Goal: Task Accomplishment & Management: Complete application form

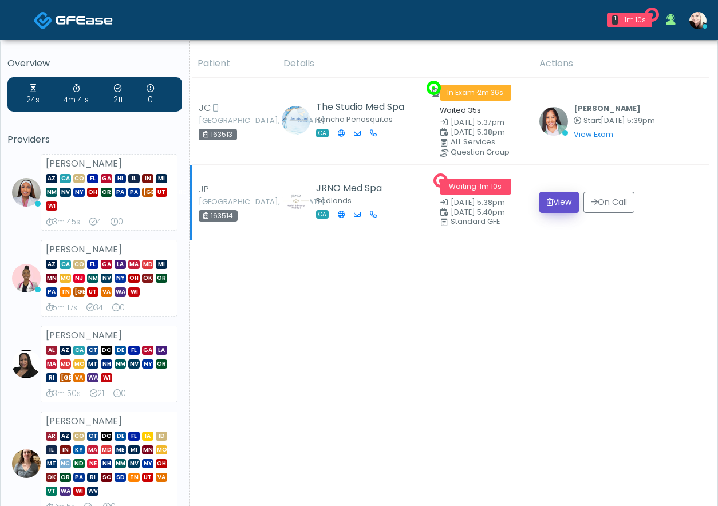
click at [542, 198] on button "View" at bounding box center [559, 202] width 40 height 21
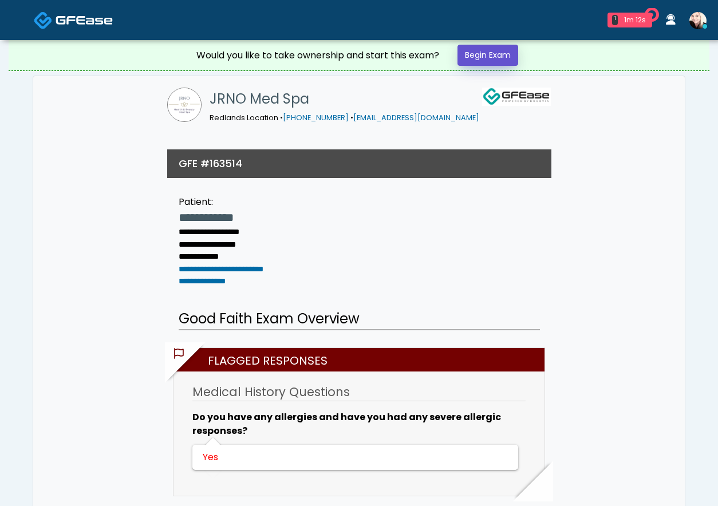
click at [483, 50] on link "Begin Exam" at bounding box center [487, 55] width 61 height 21
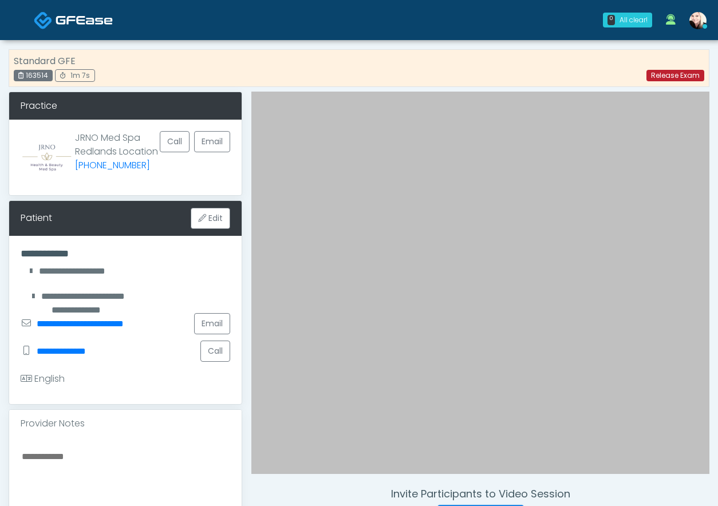
click at [668, 75] on link "Release Exam" at bounding box center [675, 75] width 58 height 11
click at [665, 75] on link "Release Exam" at bounding box center [675, 75] width 58 height 11
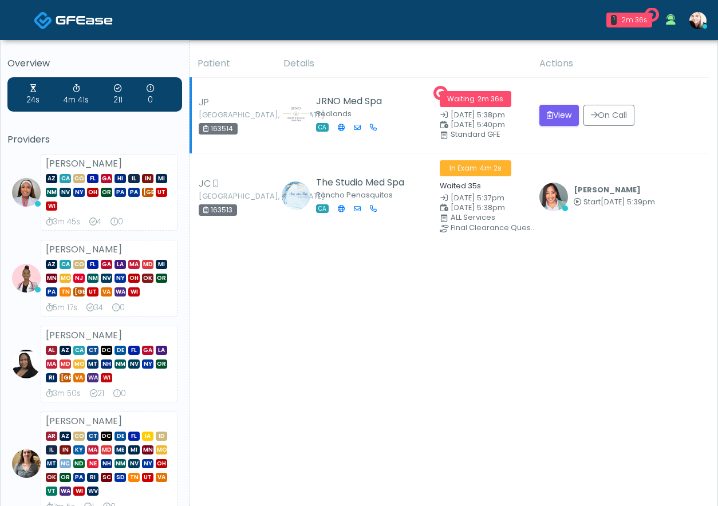
click at [554, 81] on td "View On Call" at bounding box center [620, 116] width 176 height 76
click at [553, 123] on button "View" at bounding box center [559, 115] width 40 height 21
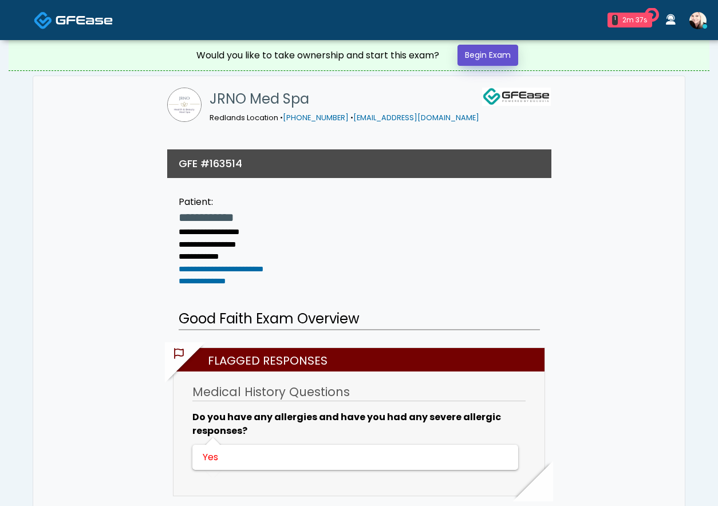
click at [497, 54] on link "Begin Exam" at bounding box center [487, 55] width 61 height 21
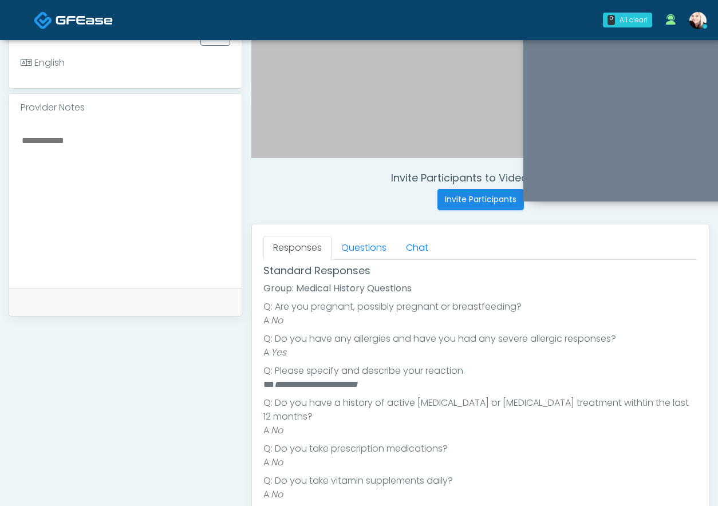
scroll to position [163, 0]
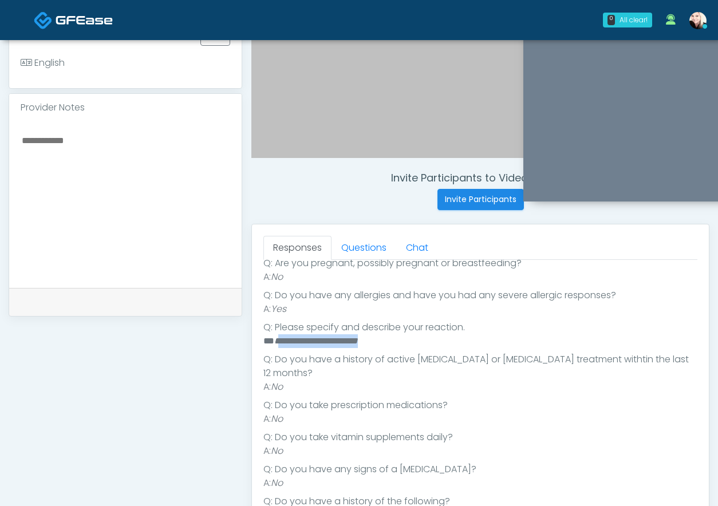
drag, startPoint x: 385, startPoint y: 340, endPoint x: 281, endPoint y: 338, distance: 104.2
click at [281, 338] on li "**********" at bounding box center [480, 341] width 434 height 14
click at [359, 248] on link "Questions" at bounding box center [364, 248] width 65 height 24
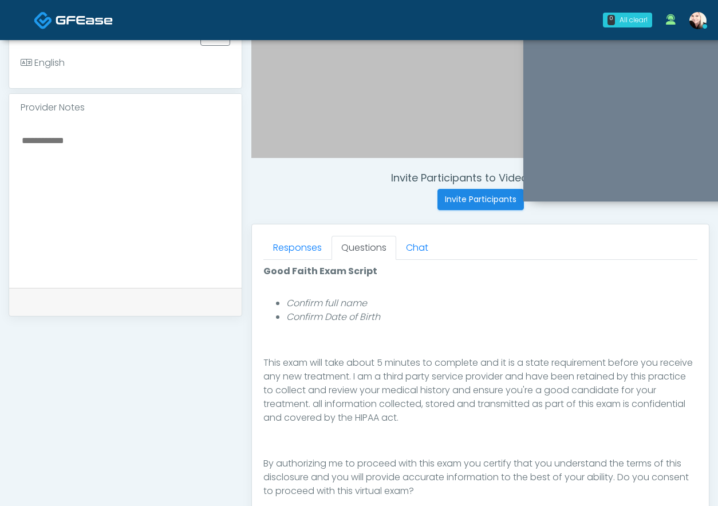
scroll to position [492, 0]
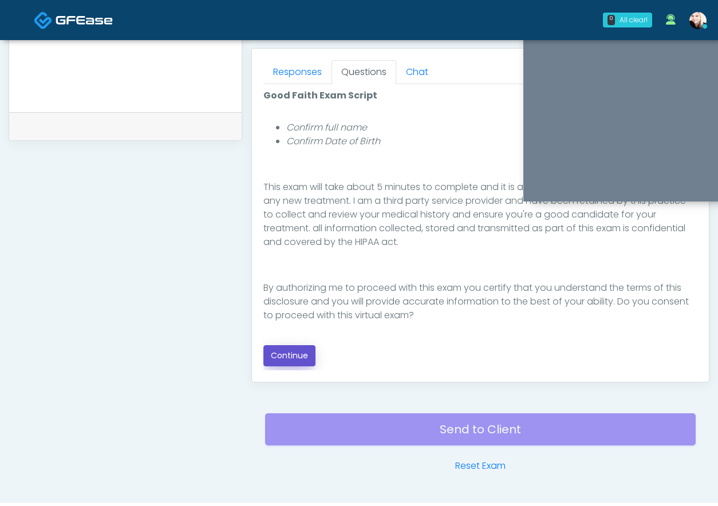
click at [277, 352] on button "Continue" at bounding box center [289, 355] width 52 height 21
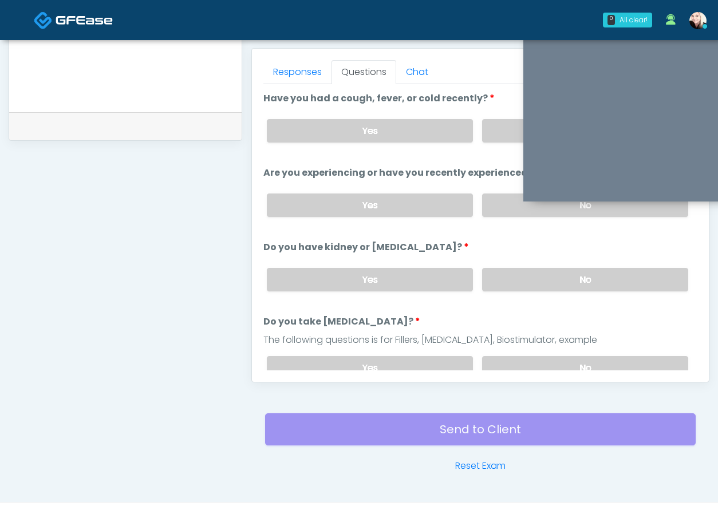
scroll to position [522, 0]
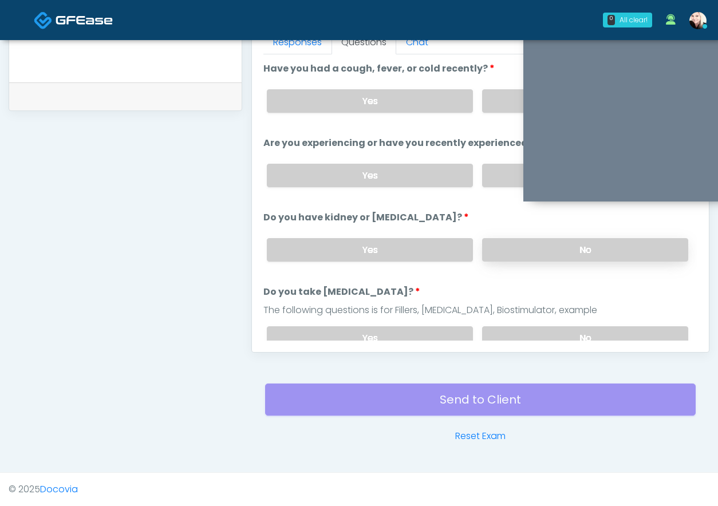
click at [522, 251] on label "No" at bounding box center [585, 249] width 206 height 23
click at [508, 329] on label "No" at bounding box center [585, 337] width 206 height 23
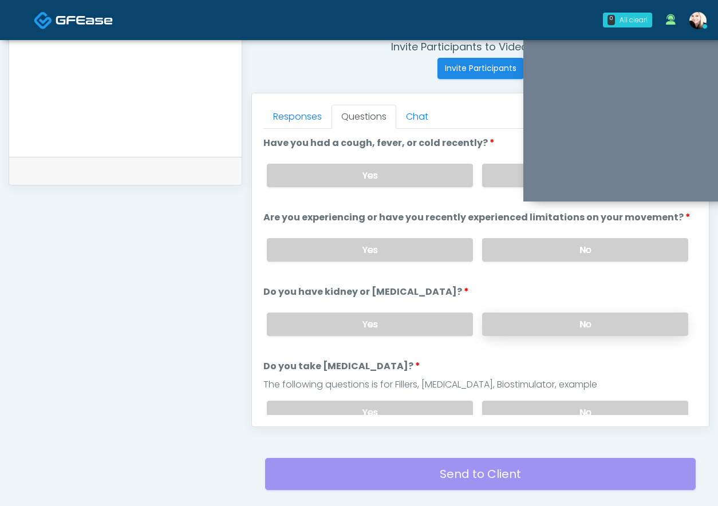
scroll to position [446, 0]
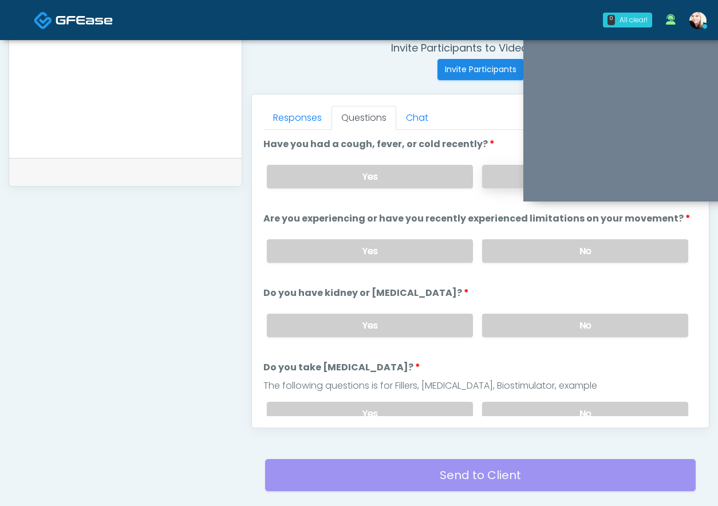
click at [495, 180] on label "No" at bounding box center [585, 176] width 206 height 23
click at [502, 257] on label "No" at bounding box center [585, 250] width 206 height 23
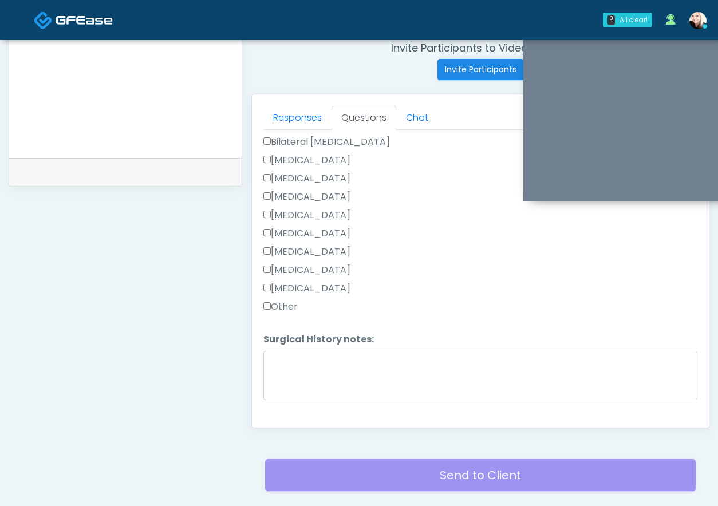
scroll to position [711, 0]
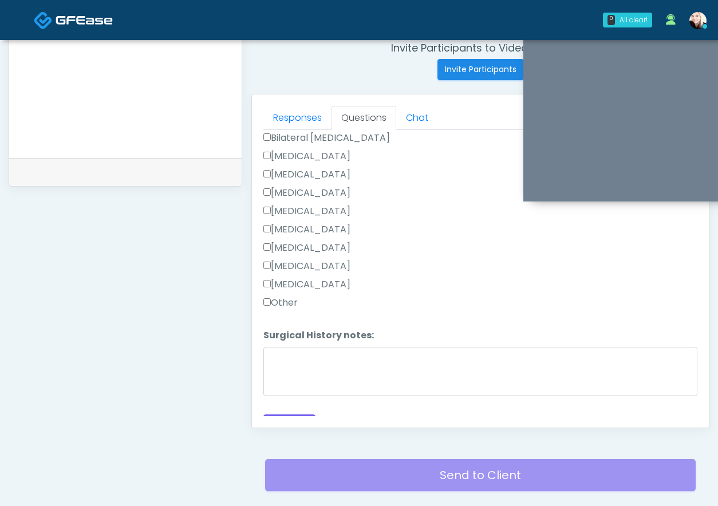
click at [275, 296] on label "Other" at bounding box center [280, 303] width 34 height 14
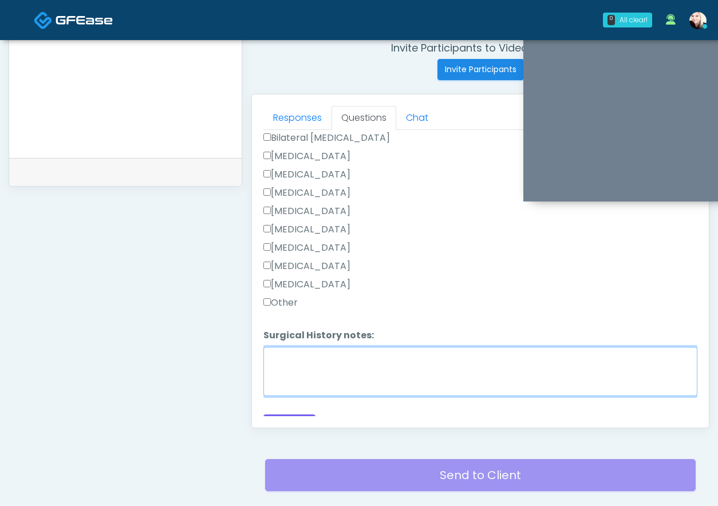
click at [290, 353] on textarea "Surgical History notes:" at bounding box center [480, 371] width 434 height 49
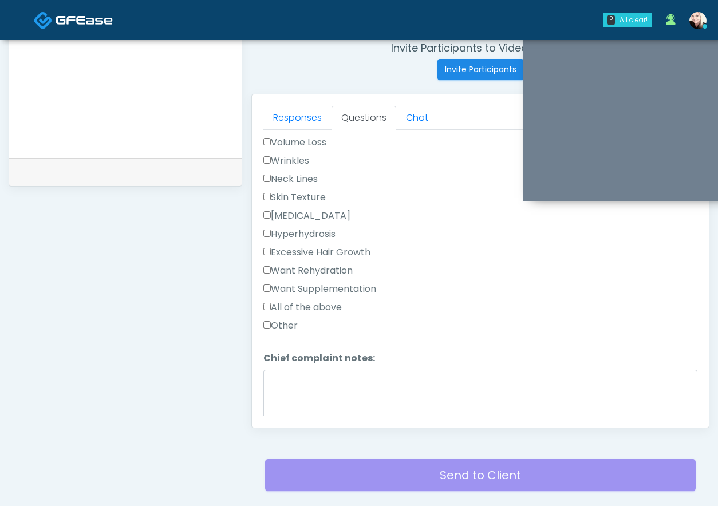
scroll to position [308, 0]
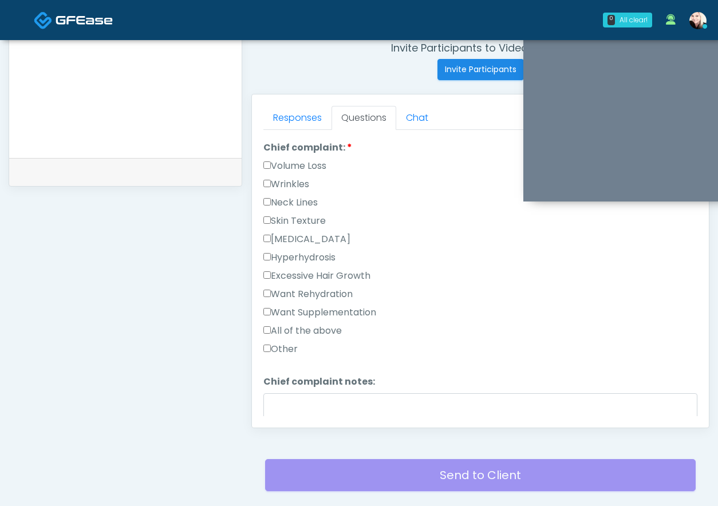
type textarea "**********"
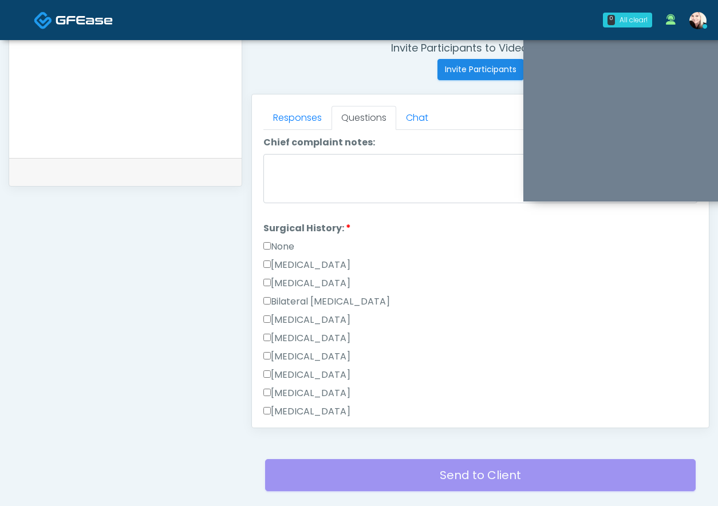
scroll to position [728, 0]
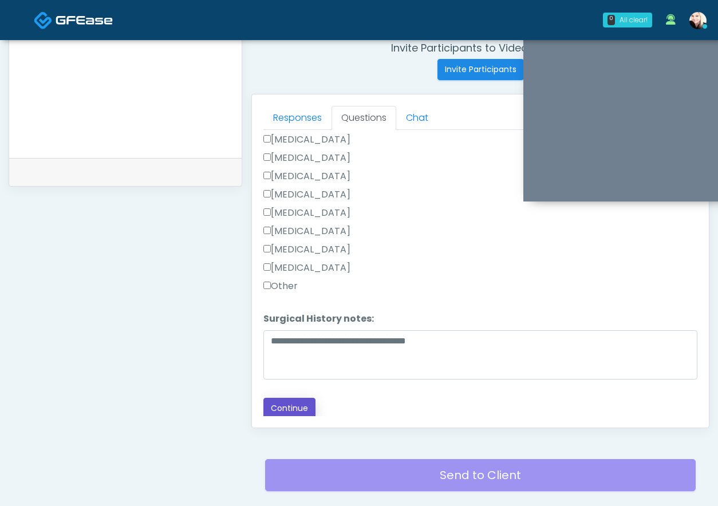
click at [274, 411] on button "Continue" at bounding box center [289, 408] width 52 height 21
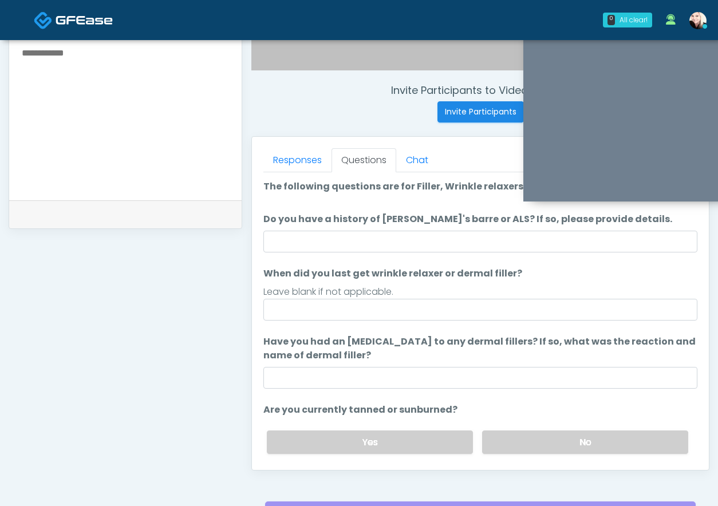
scroll to position [400, 0]
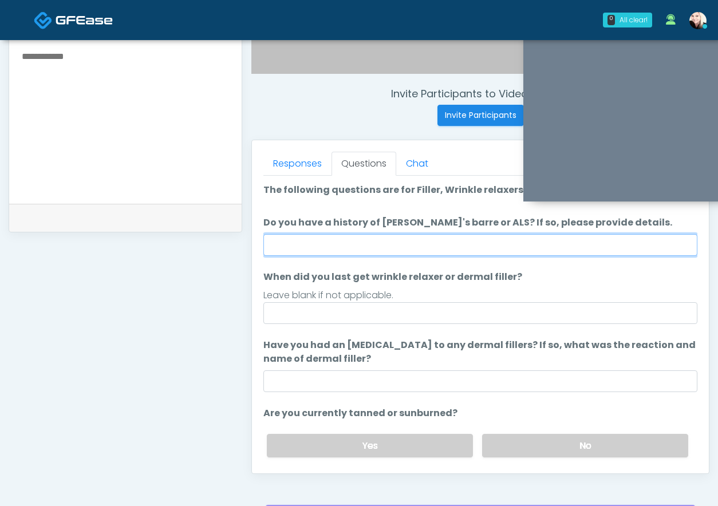
click at [298, 241] on input "Do you have a history of Guillain's barre or ALS? If so, please provide details." at bounding box center [480, 245] width 434 height 22
type input "****"
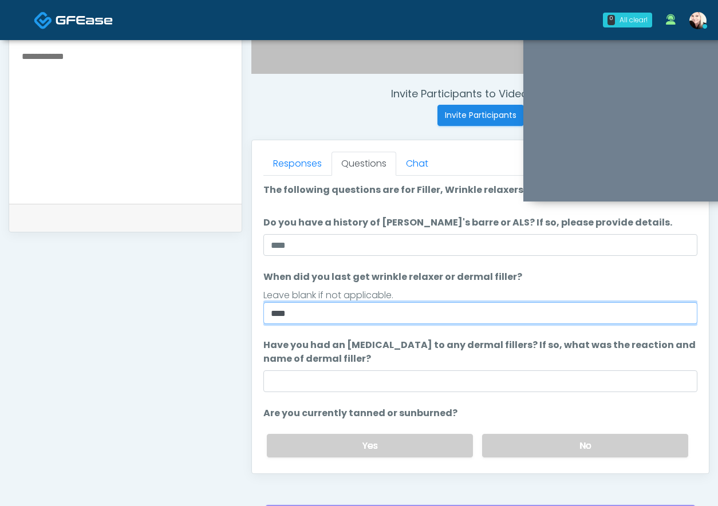
type input "****"
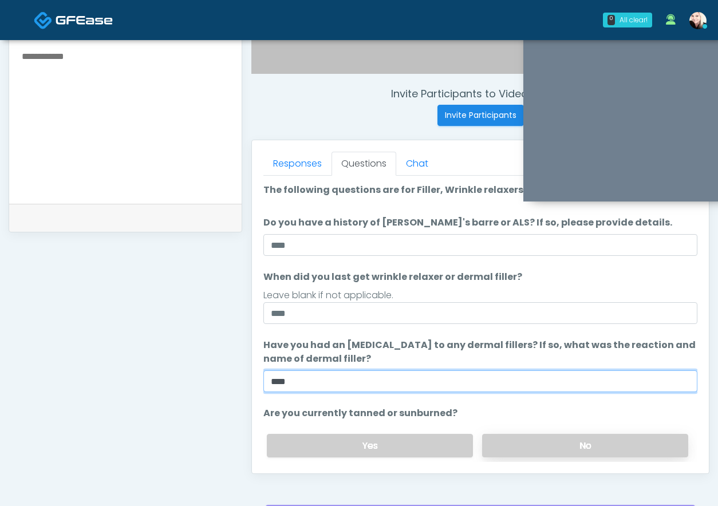
type input "****"
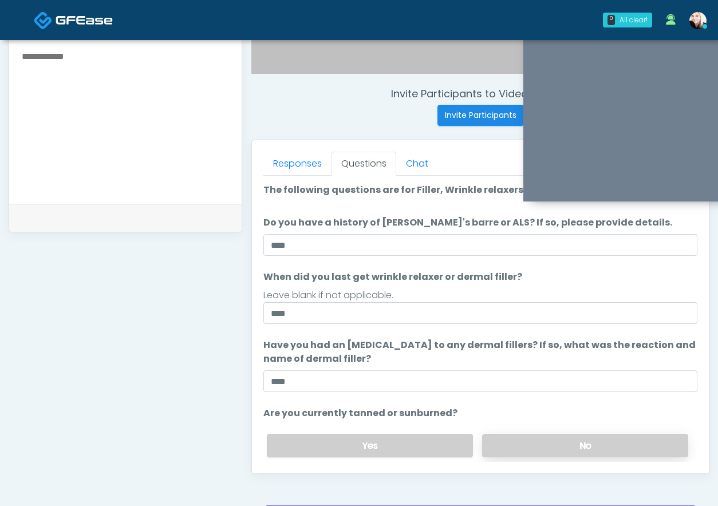
click at [517, 455] on label "No" at bounding box center [585, 445] width 206 height 23
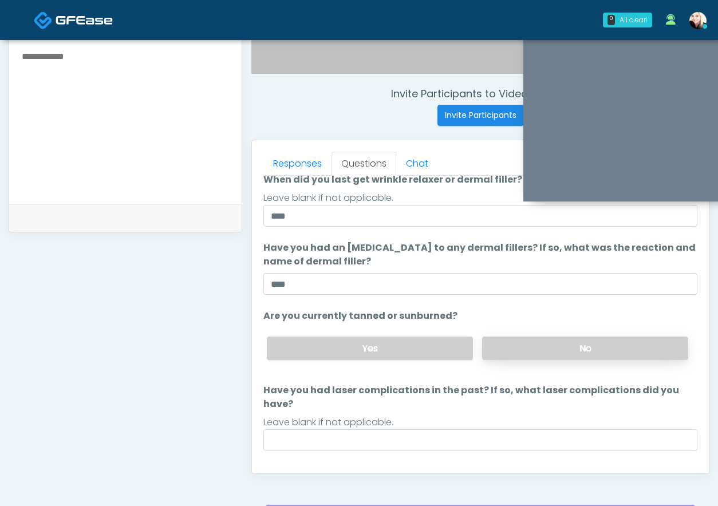
scroll to position [100, 0]
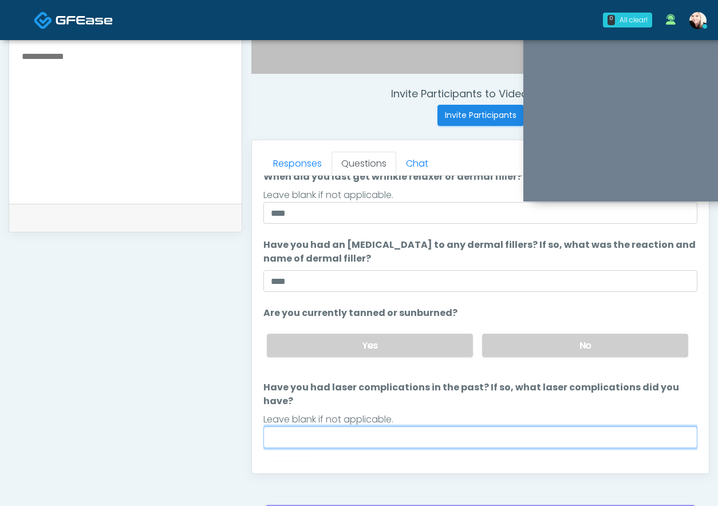
click at [387, 427] on input "Have you had laser complications in the past? If so, what laser complications d…" at bounding box center [480, 438] width 434 height 22
type input "****"
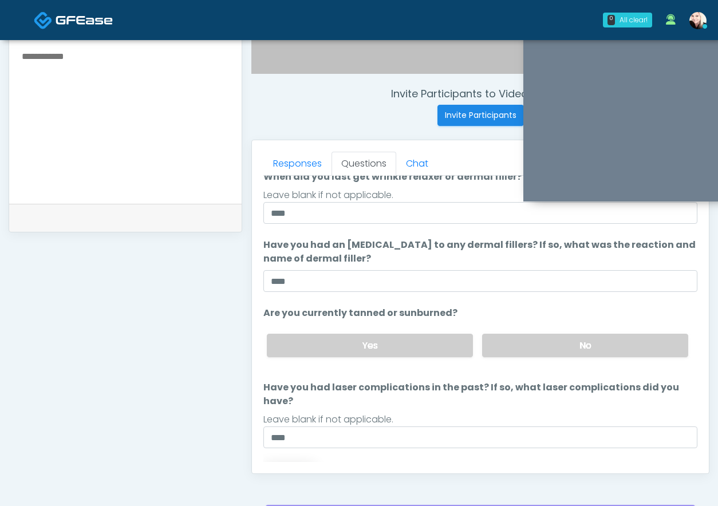
click at [277, 463] on button "Continue" at bounding box center [289, 473] width 52 height 21
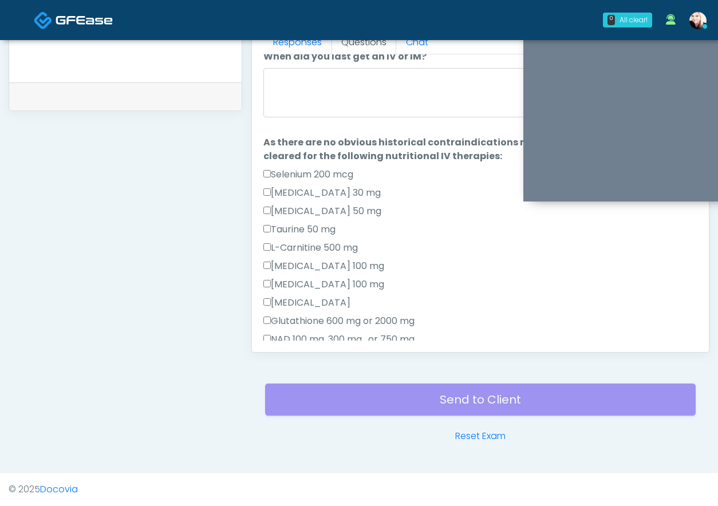
scroll to position [0, 0]
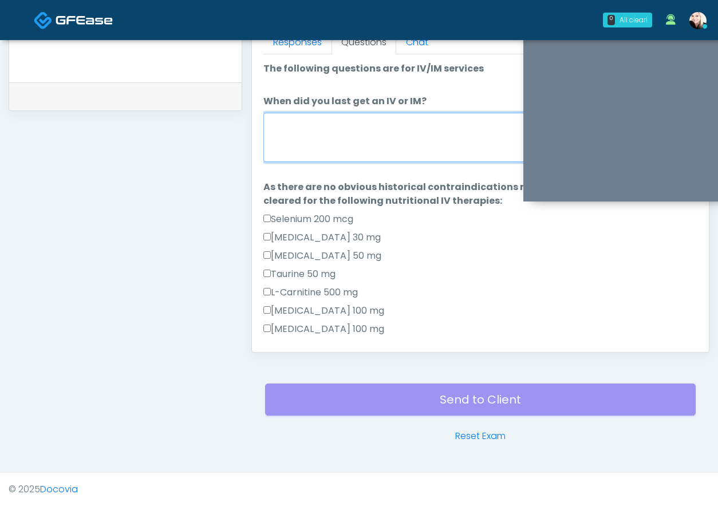
click at [329, 117] on textarea "When did you last get an IV or IM?" at bounding box center [480, 137] width 434 height 49
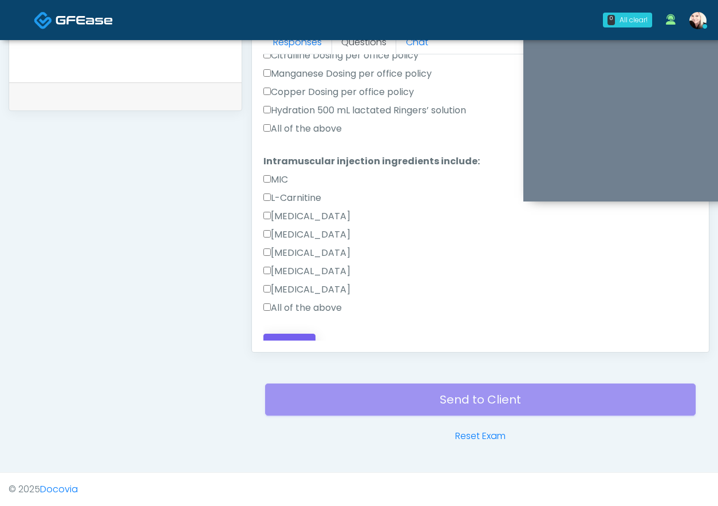
type textarea "**********"
click at [291, 334] on button "Continue" at bounding box center [289, 344] width 52 height 21
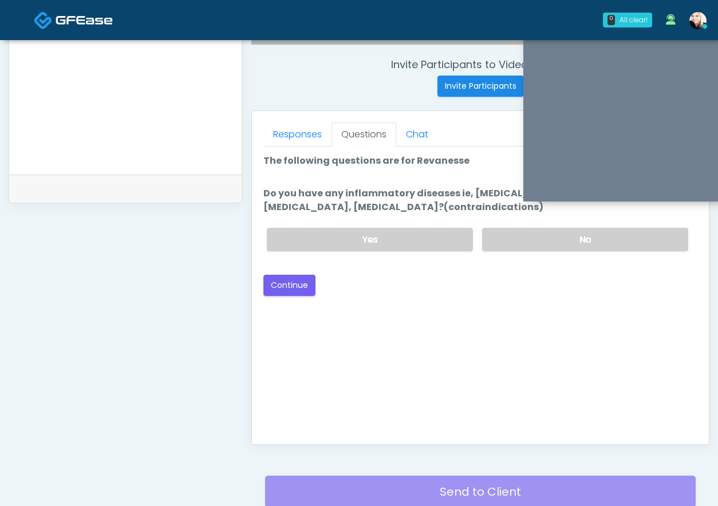
scroll to position [424, 0]
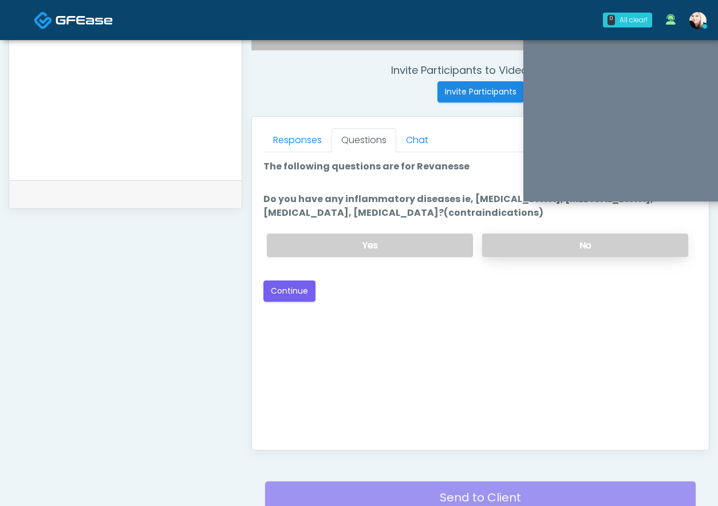
click at [492, 247] on label "No" at bounding box center [585, 245] width 206 height 23
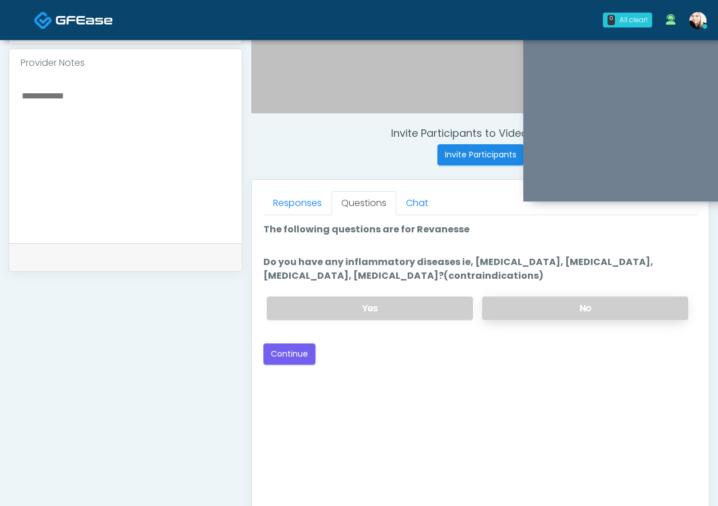
scroll to position [360, 0]
click at [278, 358] on button "Continue" at bounding box center [289, 354] width 52 height 21
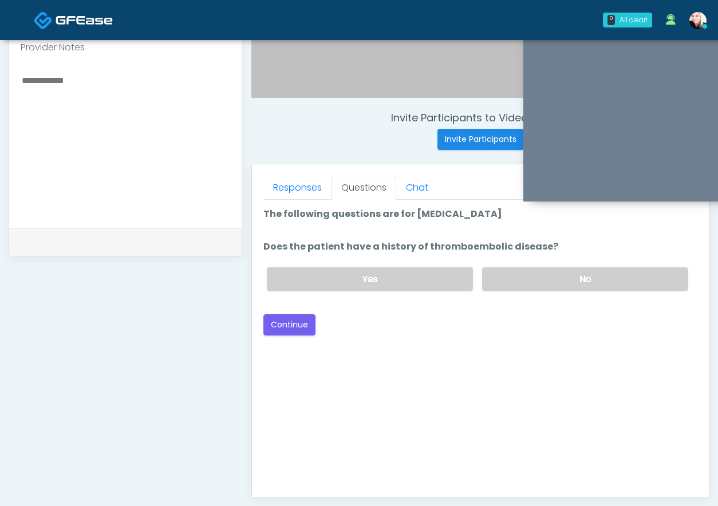
scroll to position [374, 0]
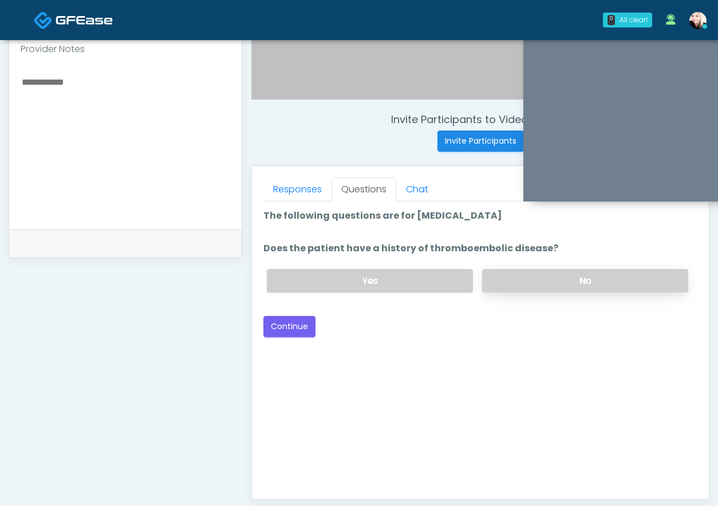
click at [505, 280] on label "No" at bounding box center [585, 280] width 206 height 23
click at [292, 320] on button "Continue" at bounding box center [289, 326] width 52 height 21
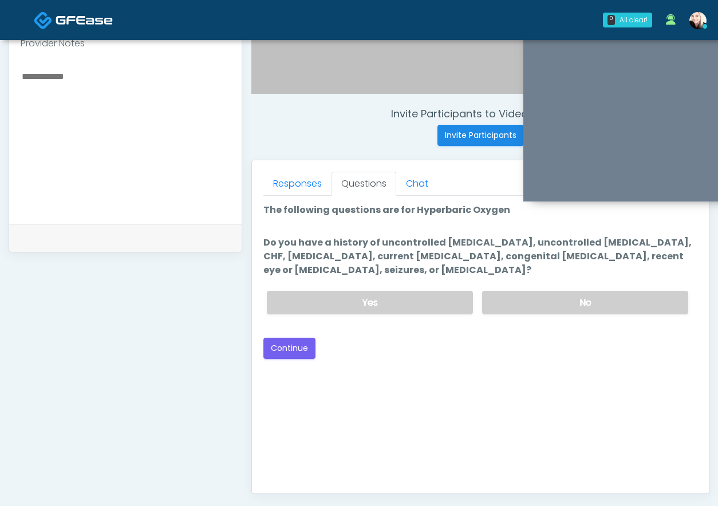
scroll to position [378, 0]
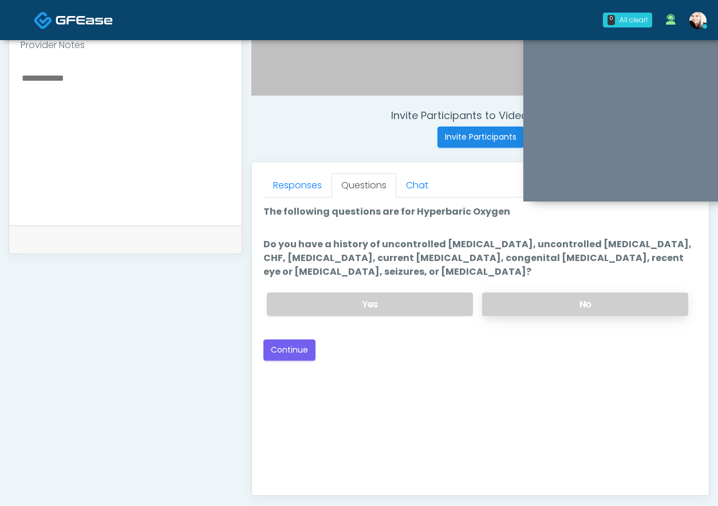
click at [542, 302] on label "No" at bounding box center [585, 304] width 206 height 23
click at [283, 350] on button "Continue" at bounding box center [289, 350] width 52 height 21
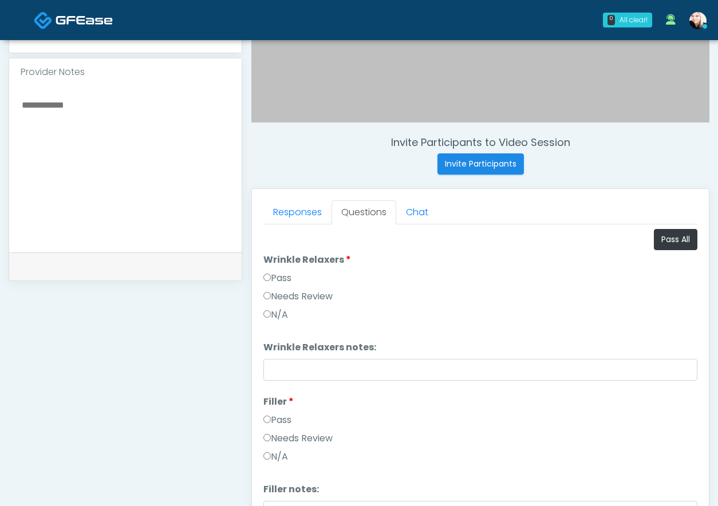
scroll to position [352, 0]
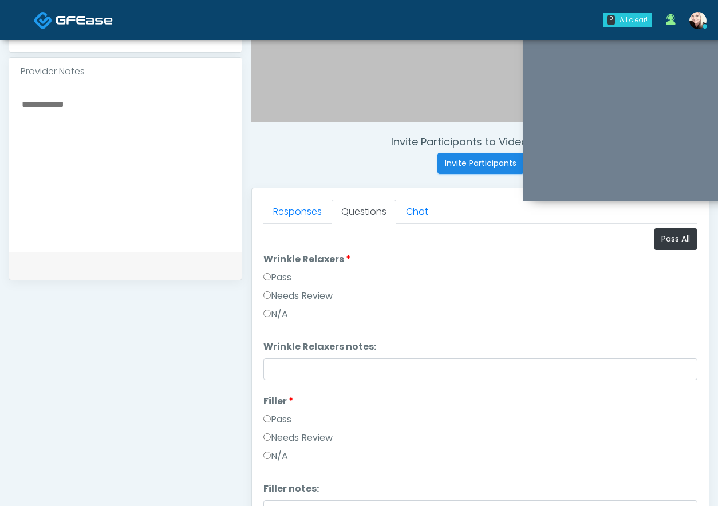
click at [275, 277] on label "Pass" at bounding box center [277, 278] width 28 height 14
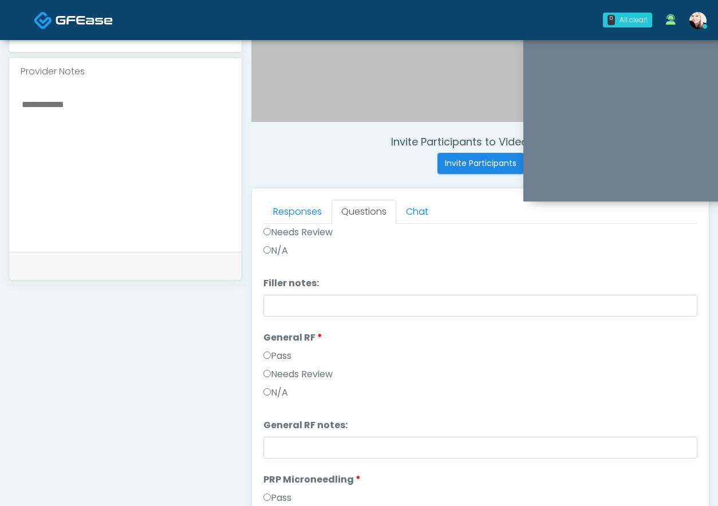
scroll to position [216, 0]
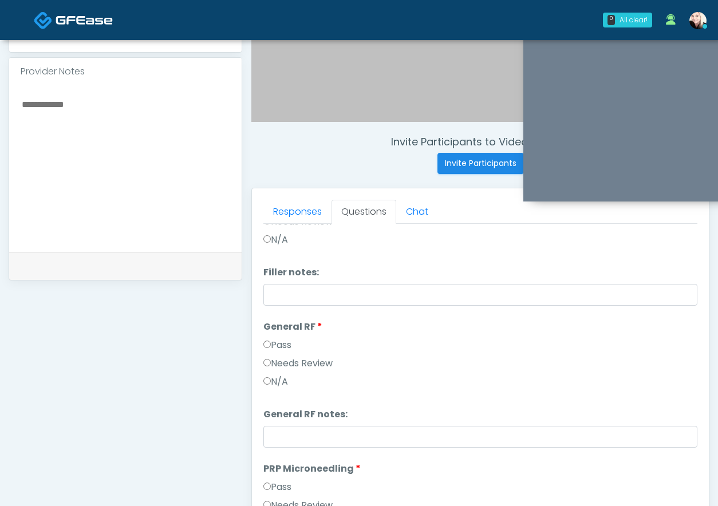
click at [269, 339] on label "Pass" at bounding box center [277, 345] width 28 height 14
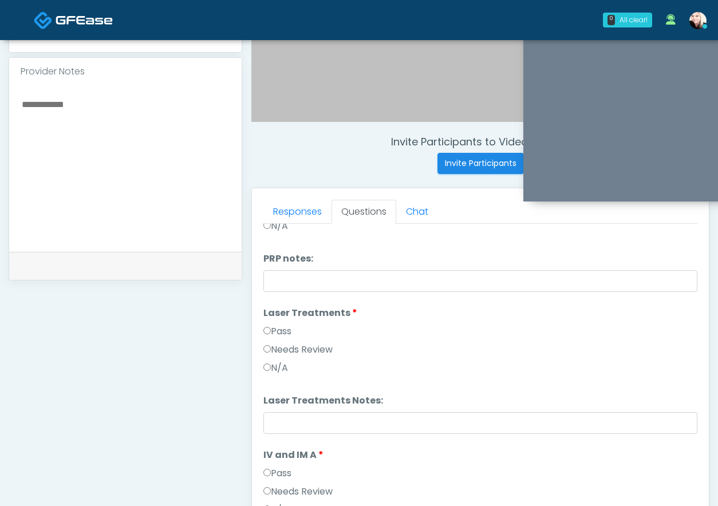
scroll to position [516, 0]
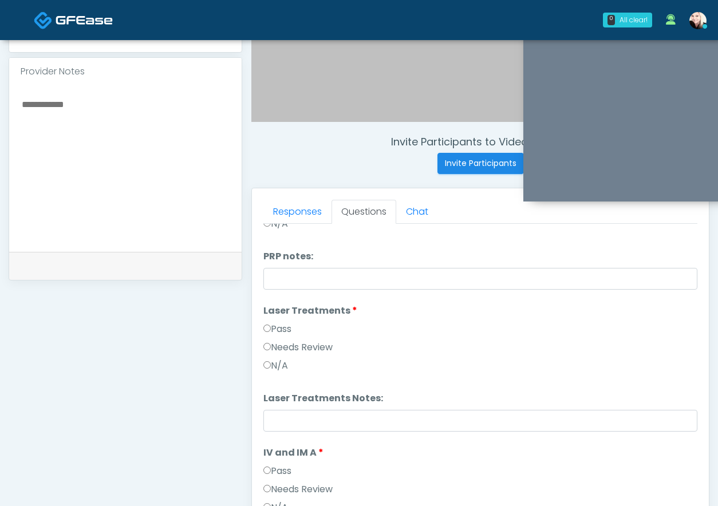
click at [273, 315] on label "Laser Treatments" at bounding box center [310, 311] width 94 height 14
click at [269, 335] on label "Pass" at bounding box center [277, 331] width 28 height 14
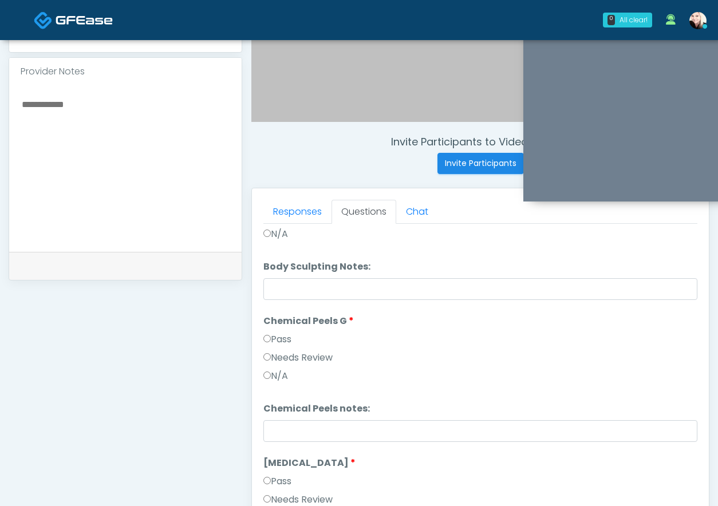
scroll to position [1226, 0]
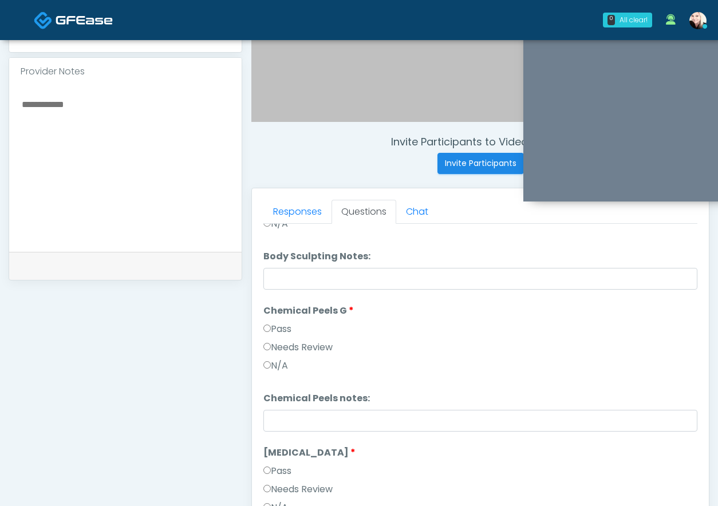
click at [266, 319] on li "Chemical Peels G Chemical Peels G Pass Needs Review N/A" at bounding box center [480, 340] width 434 height 73
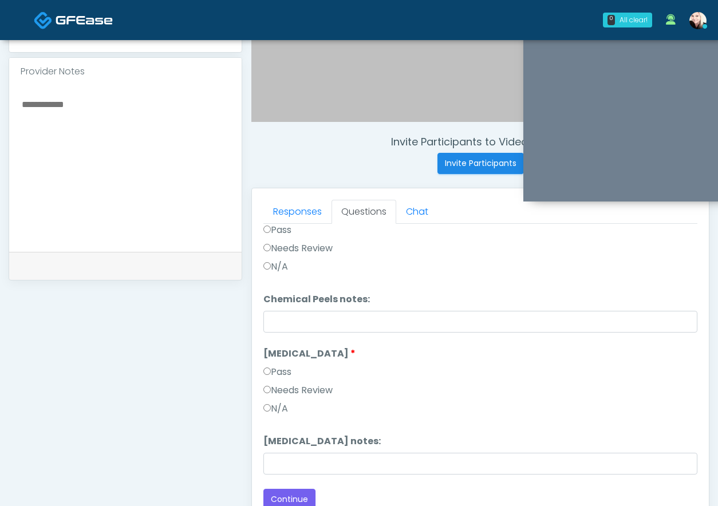
click at [271, 376] on label "Pass" at bounding box center [277, 372] width 28 height 14
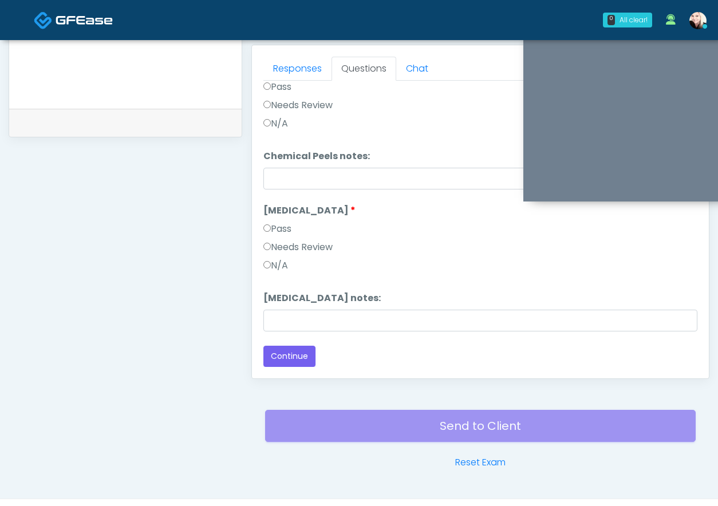
scroll to position [506, 0]
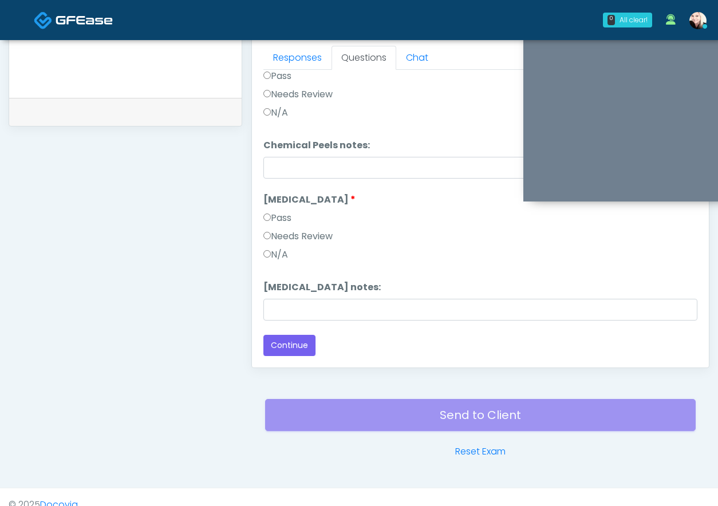
click at [281, 339] on button "Continue" at bounding box center [289, 345] width 52 height 21
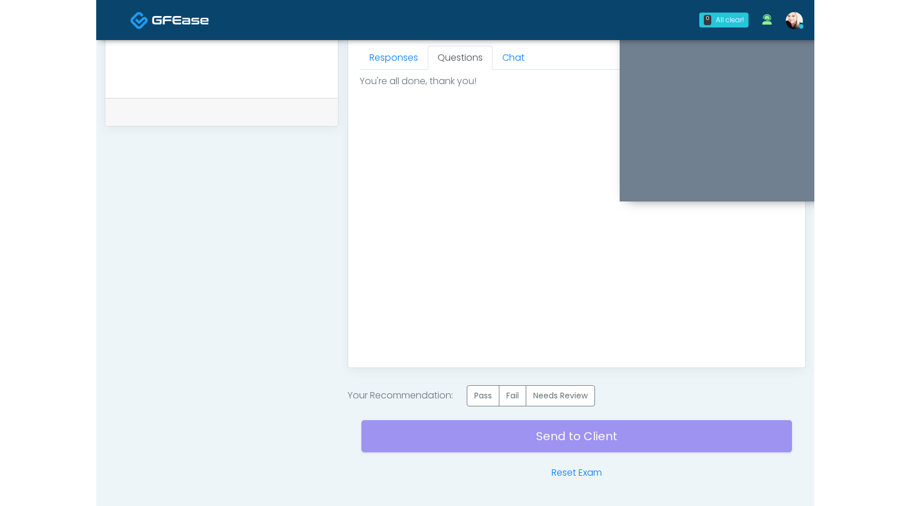
scroll to position [522, 0]
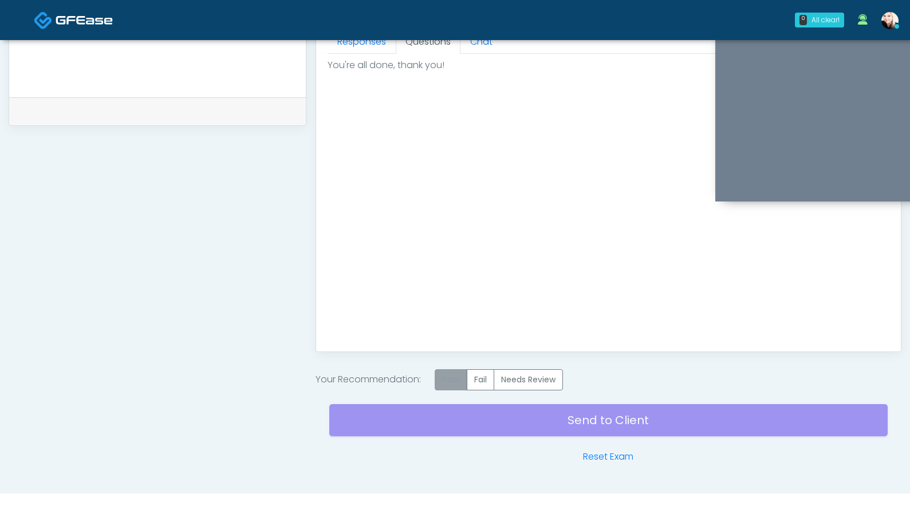
click at [448, 380] on label "Pass" at bounding box center [451, 379] width 33 height 21
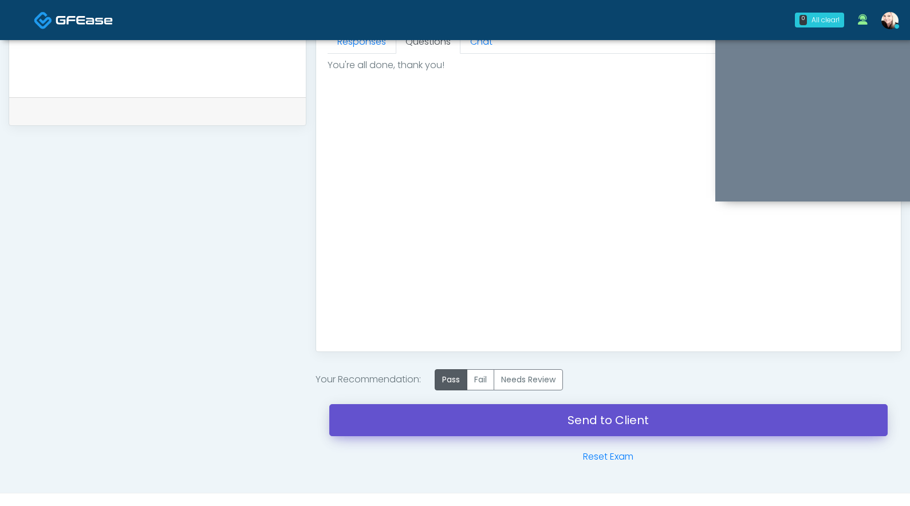
click at [542, 415] on link "Send to Client" at bounding box center [608, 420] width 558 height 32
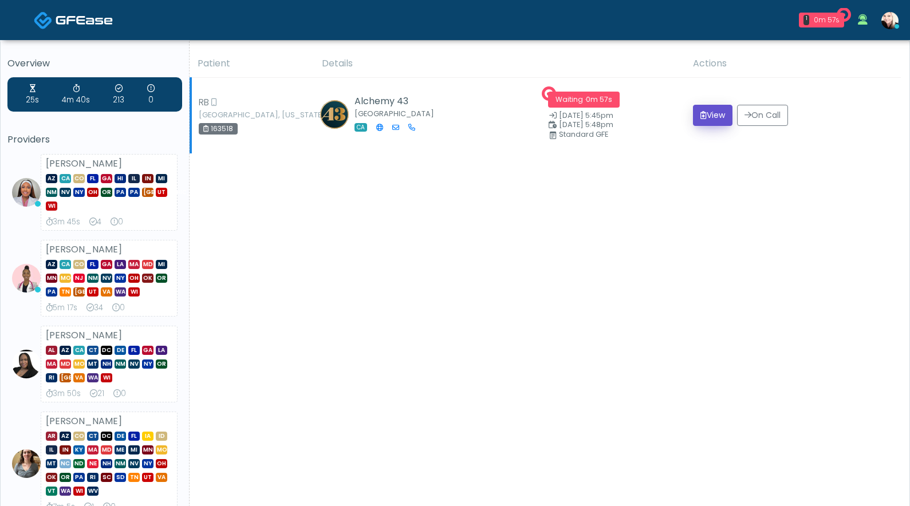
click at [713, 109] on button "View" at bounding box center [713, 115] width 40 height 21
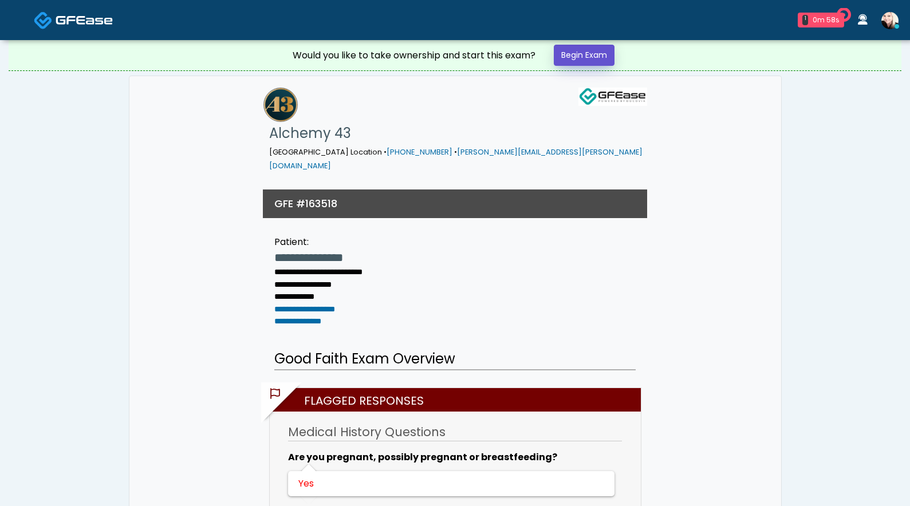
click at [566, 56] on link "Begin Exam" at bounding box center [584, 55] width 61 height 21
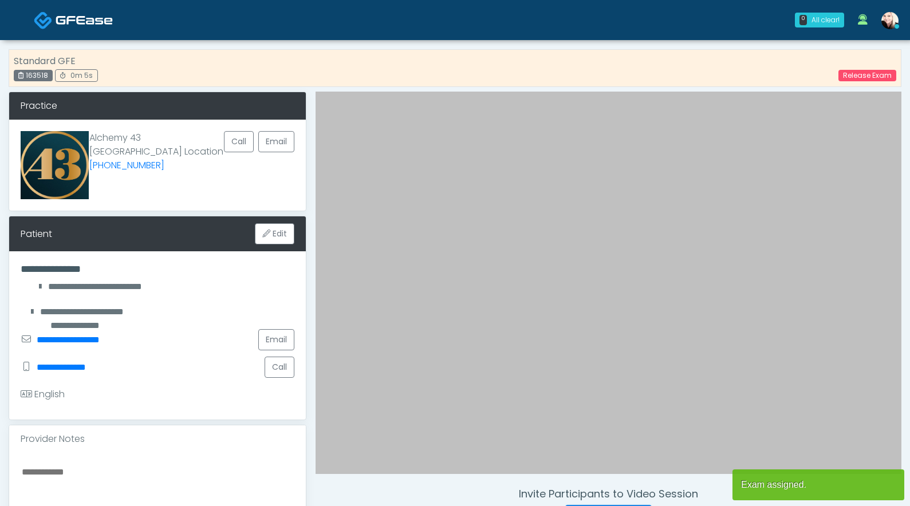
click at [516, 85] on div "Standard GFE 163518 0m 5s Release Exam" at bounding box center [455, 68] width 893 height 38
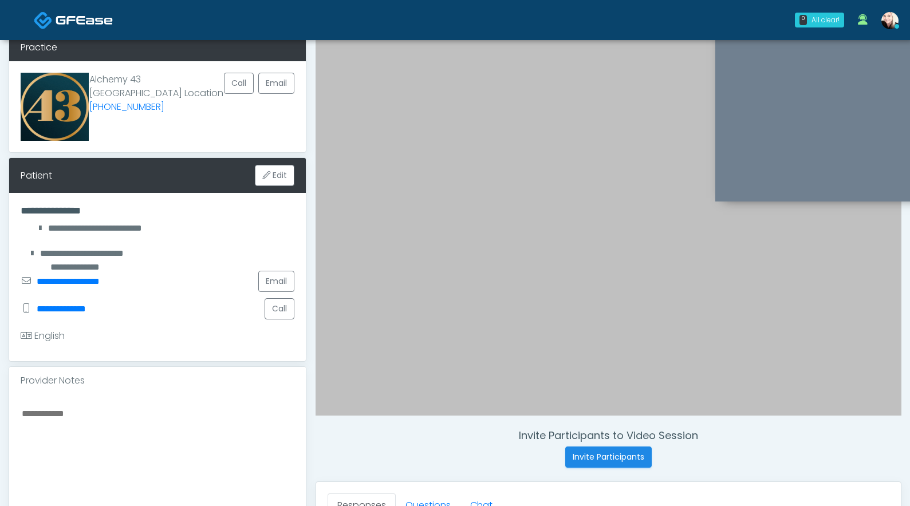
scroll to position [54, 0]
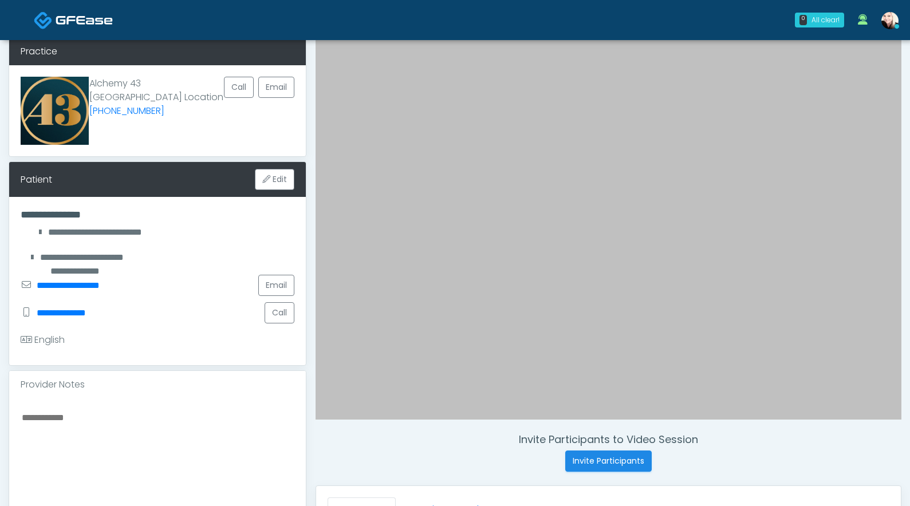
click at [116, 425] on textarea at bounding box center [158, 480] width 274 height 140
drag, startPoint x: 157, startPoint y: 224, endPoint x: 19, endPoint y: 215, distance: 138.3
click at [19, 215] on div "**********" at bounding box center [157, 281] width 297 height 168
drag, startPoint x: 19, startPoint y: 215, endPoint x: 132, endPoint y: 220, distance: 112.9
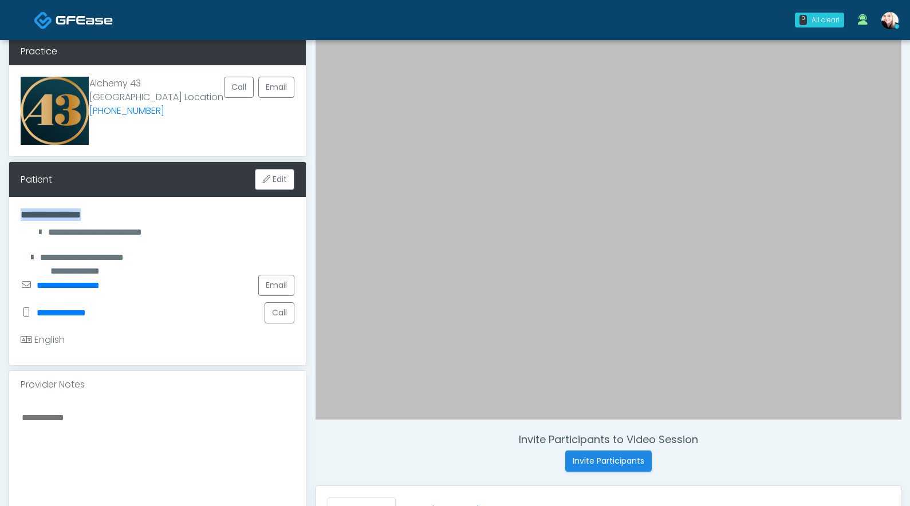
click at [132, 220] on div "**********" at bounding box center [157, 281] width 297 height 168
click at [132, 220] on h4 "**********" at bounding box center [158, 214] width 274 height 13
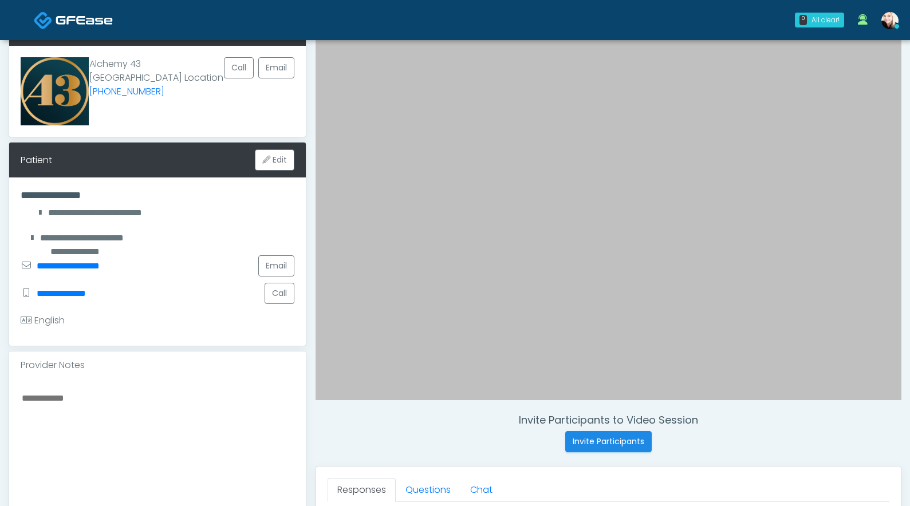
scroll to position [74, 0]
click at [377, 424] on h4 "Invite Participants to Video Session" at bounding box center [608, 419] width 586 height 13
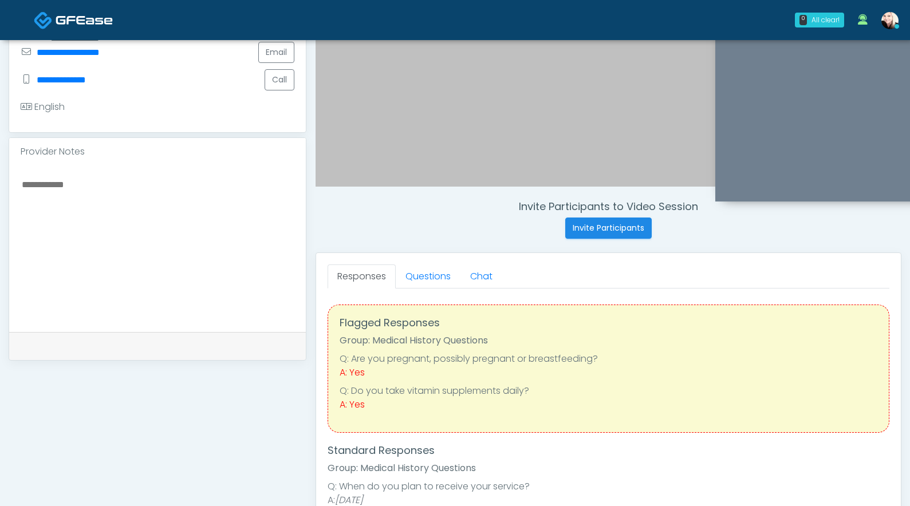
scroll to position [285, 0]
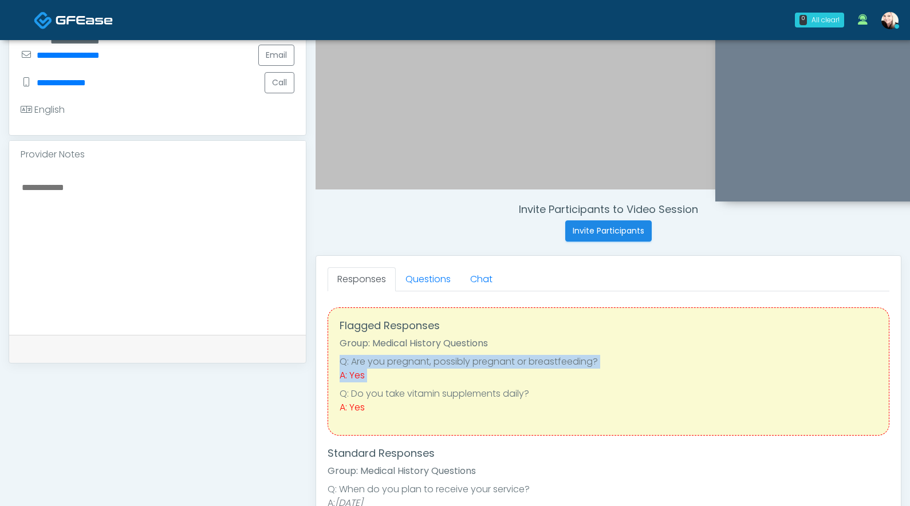
drag, startPoint x: 382, startPoint y: 387, endPoint x: 331, endPoint y: 366, distance: 55.5
click at [331, 366] on div "Flagged Responses Group: Medical History Questions Q: Are you pregnant, possibl…" at bounding box center [609, 371] width 562 height 128
click at [441, 377] on div "A: Yes" at bounding box center [609, 376] width 538 height 14
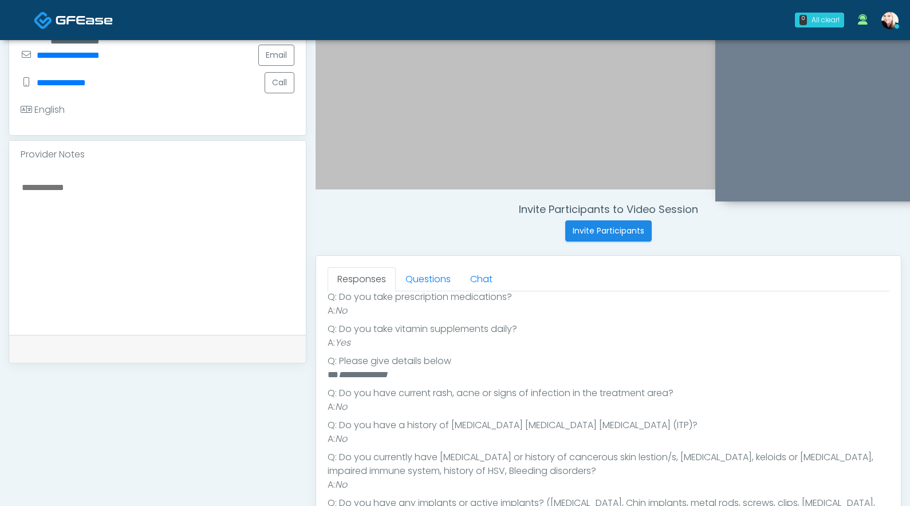
scroll to position [413, 0]
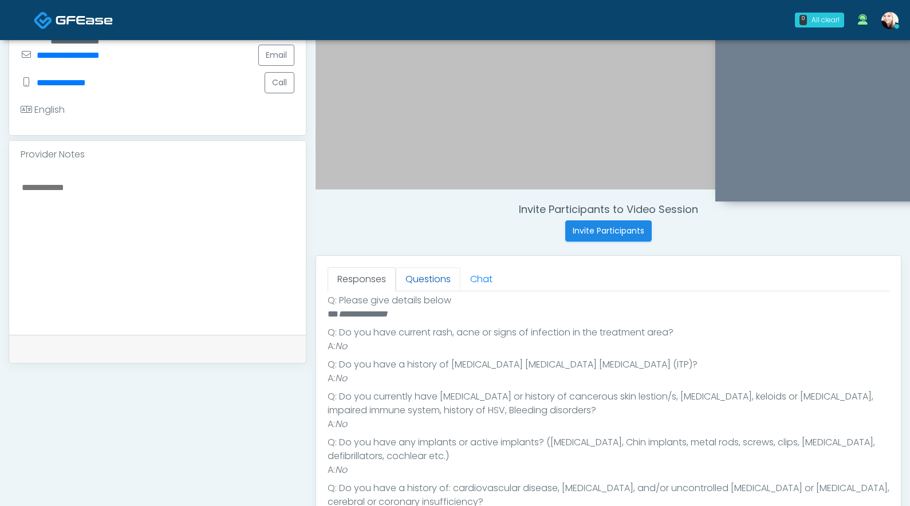
click at [420, 284] on link "Questions" at bounding box center [428, 279] width 65 height 24
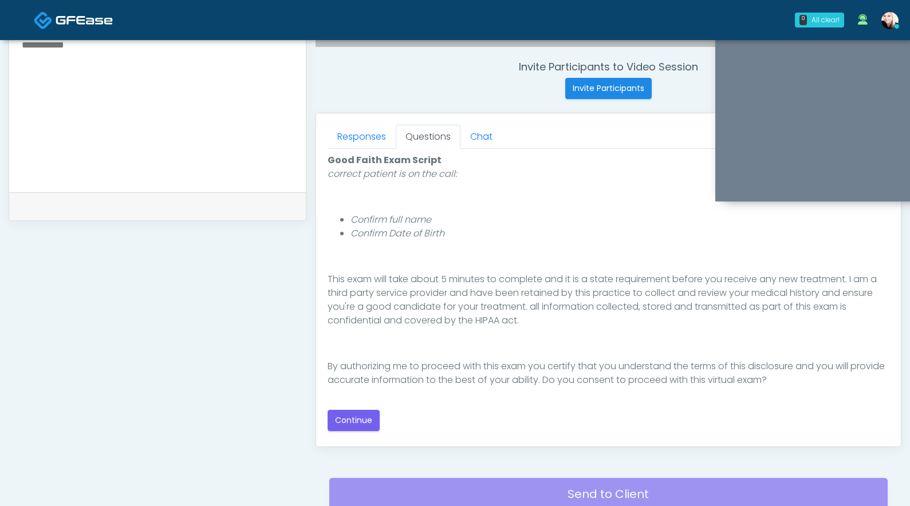
scroll to position [430, 0]
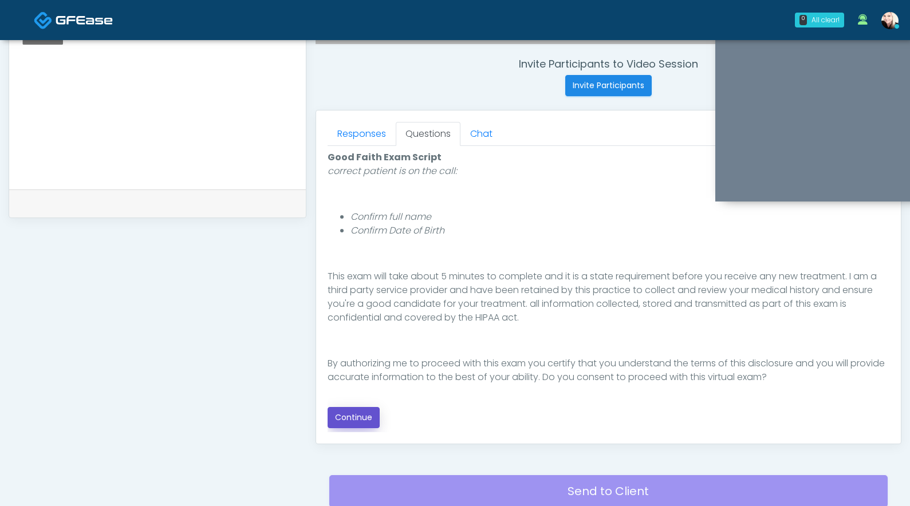
click at [349, 416] on button "Continue" at bounding box center [354, 417] width 52 height 21
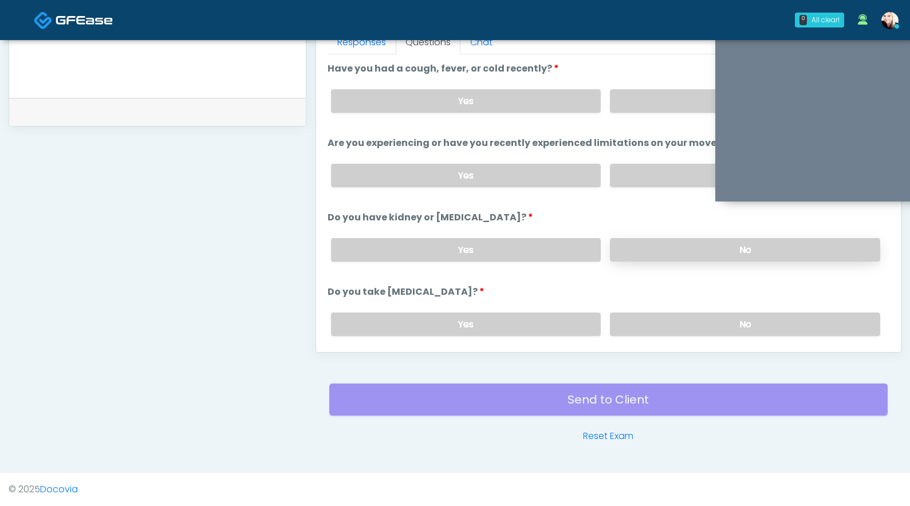
click at [685, 259] on label "No" at bounding box center [745, 249] width 270 height 23
click at [657, 317] on label "No" at bounding box center [745, 324] width 270 height 23
click at [639, 166] on label "No" at bounding box center [745, 175] width 270 height 23
click at [638, 114] on div "Yes No" at bounding box center [605, 101] width 567 height 42
click at [637, 101] on label "No" at bounding box center [745, 100] width 270 height 23
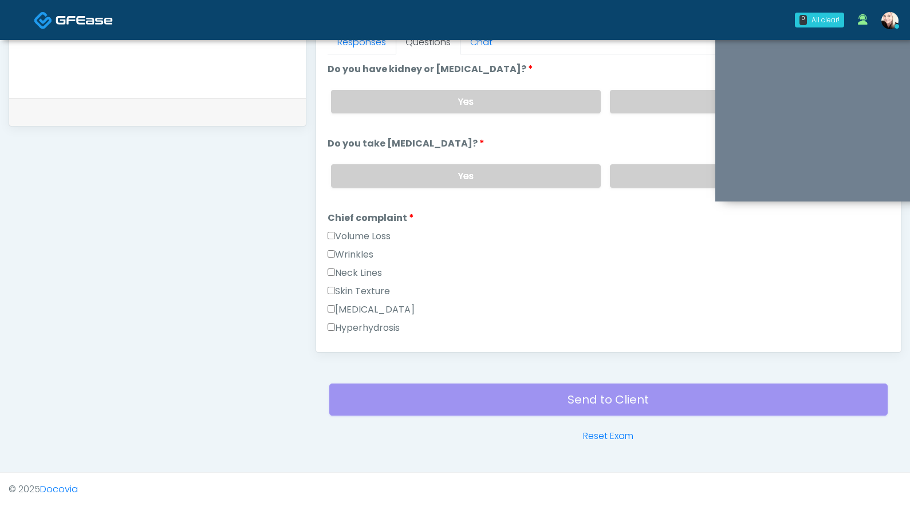
scroll to position [0, 0]
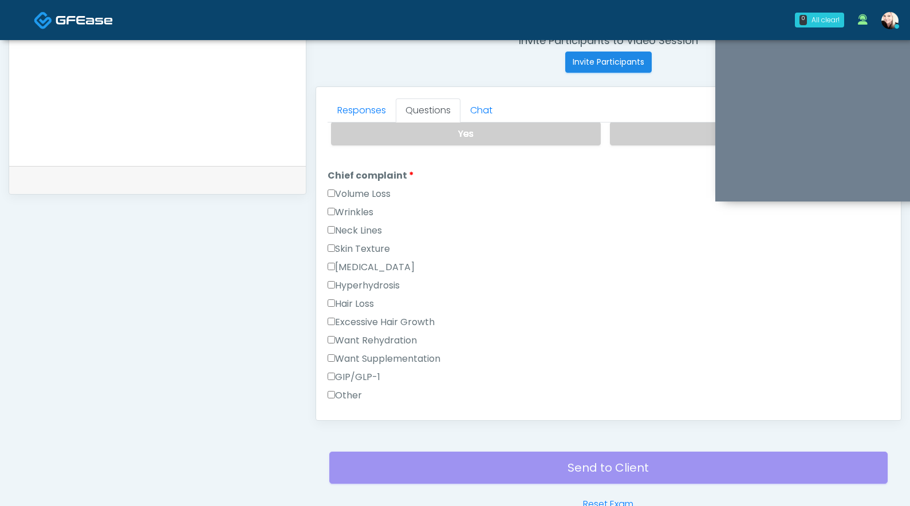
scroll to position [262, 0]
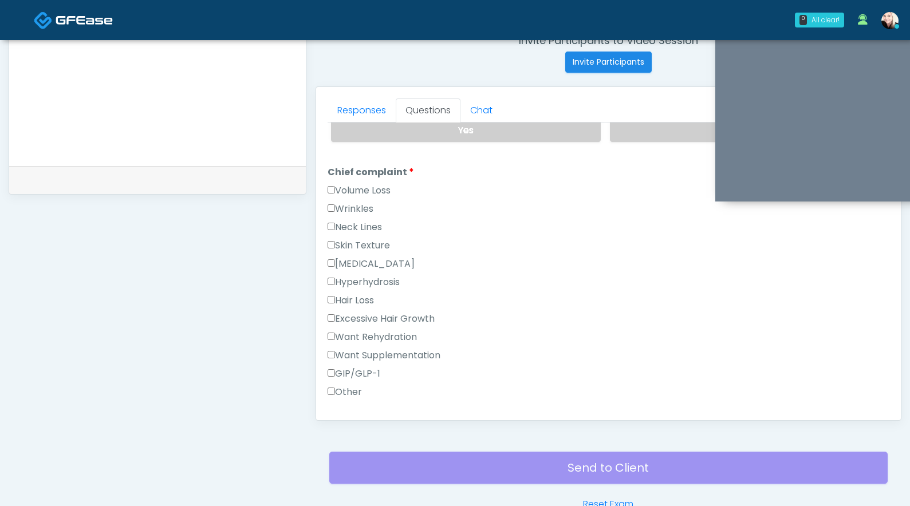
click at [190, 129] on textarea at bounding box center [158, 81] width 274 height 140
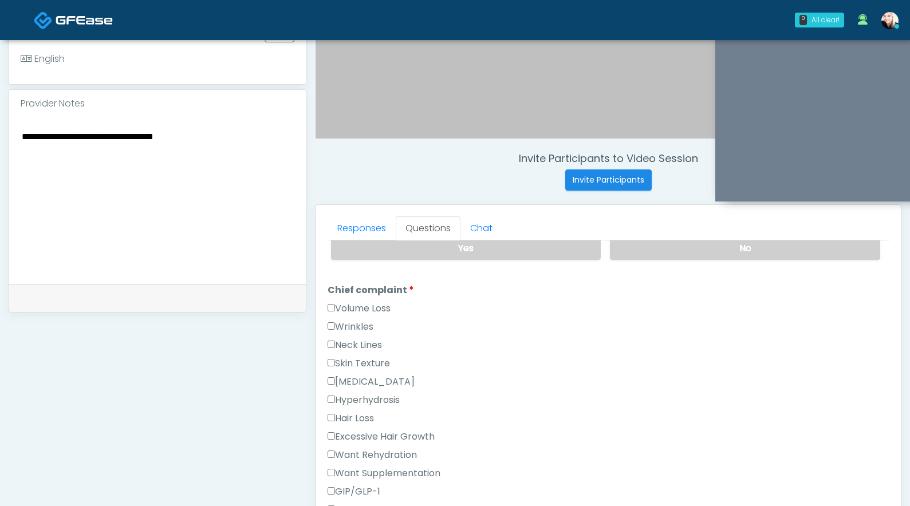
scroll to position [338, 0]
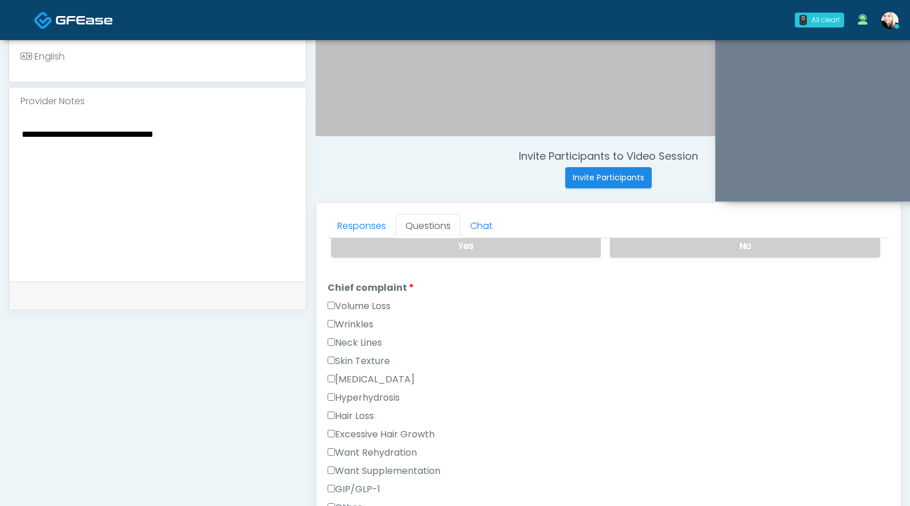
type textarea "**********"
click at [328, 327] on label "Wrinkles" at bounding box center [351, 325] width 46 height 14
click at [330, 326] on label "Wrinkles" at bounding box center [351, 325] width 46 height 14
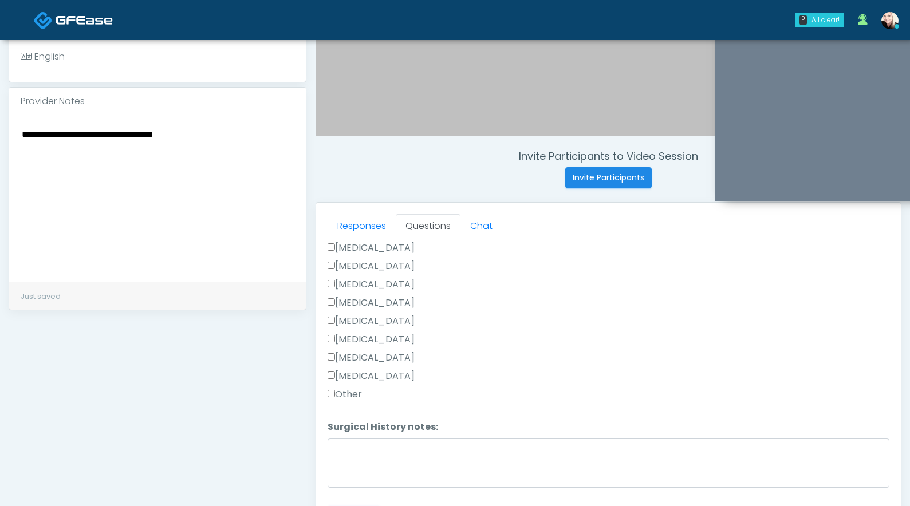
scroll to position [522, 0]
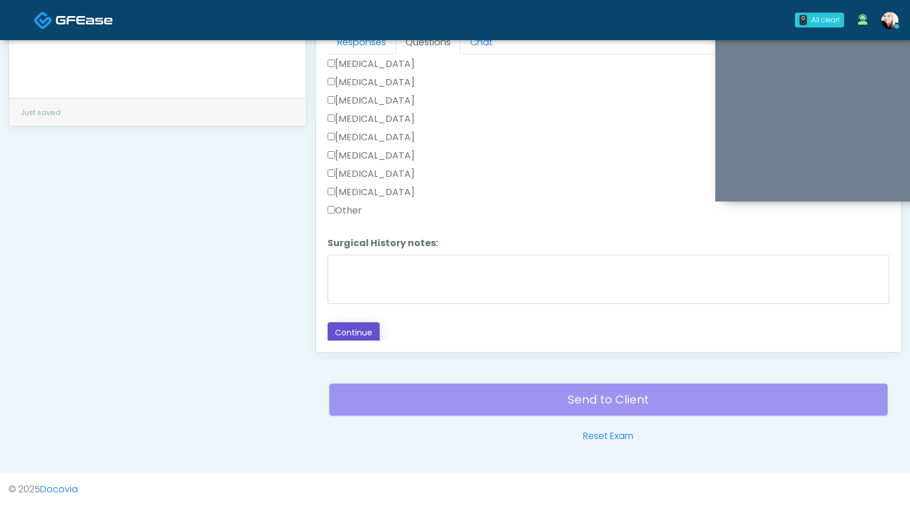
click at [340, 322] on button "Continue" at bounding box center [354, 332] width 52 height 21
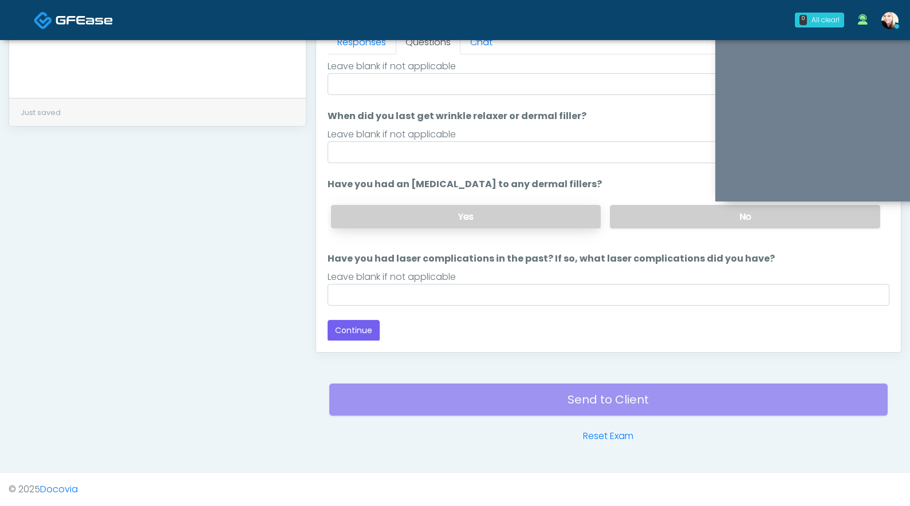
scroll to position [0, 0]
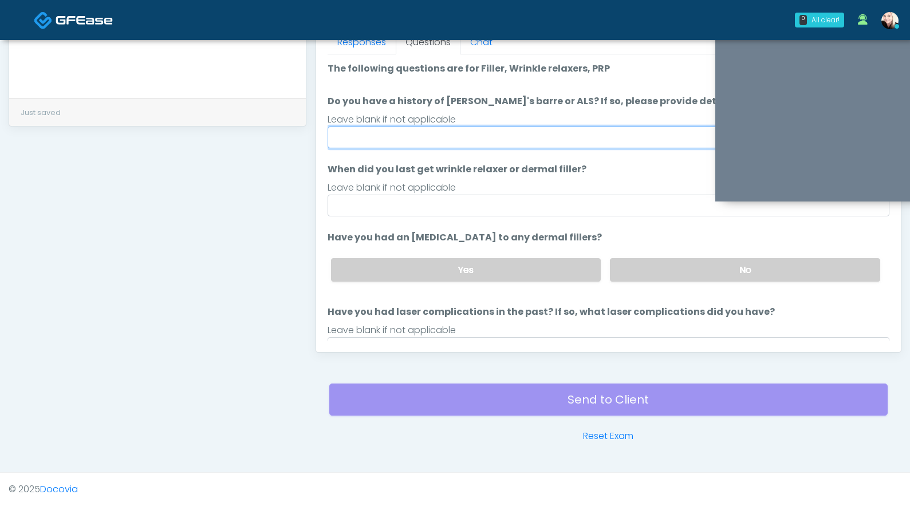
click at [382, 144] on input "Do you have a history of Guillain's barre or ALS? If so, please provide details." at bounding box center [609, 138] width 562 height 22
type input "****"
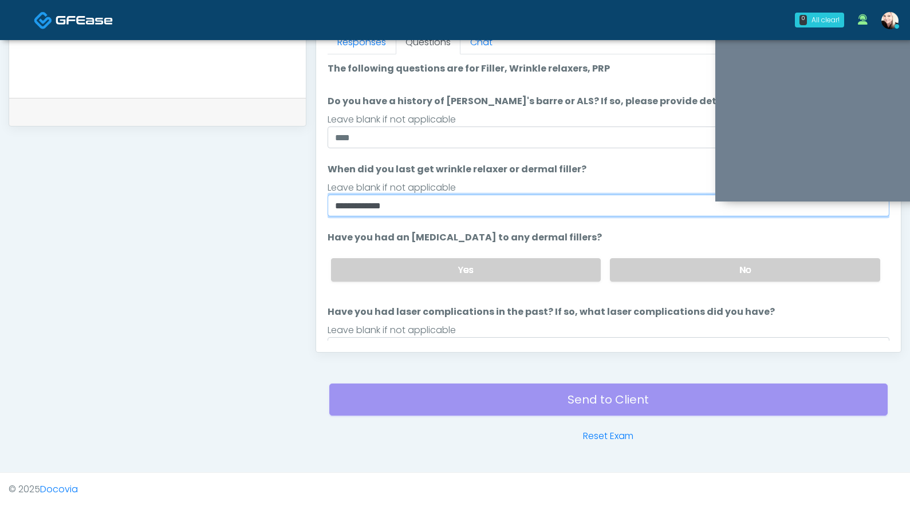
type input "**********"
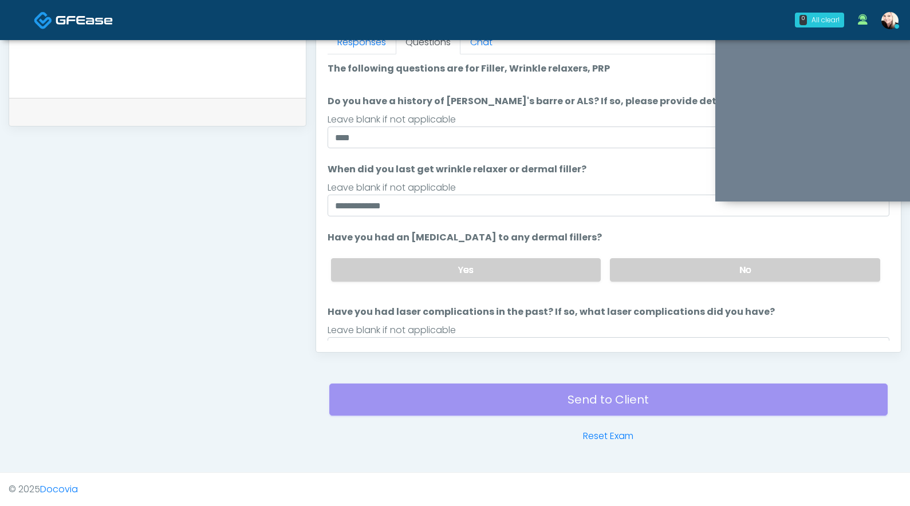
click at [553, 242] on label "Have you had an allergic response to any dermal fillers?" at bounding box center [465, 238] width 274 height 14
click at [640, 266] on label "No" at bounding box center [745, 269] width 270 height 23
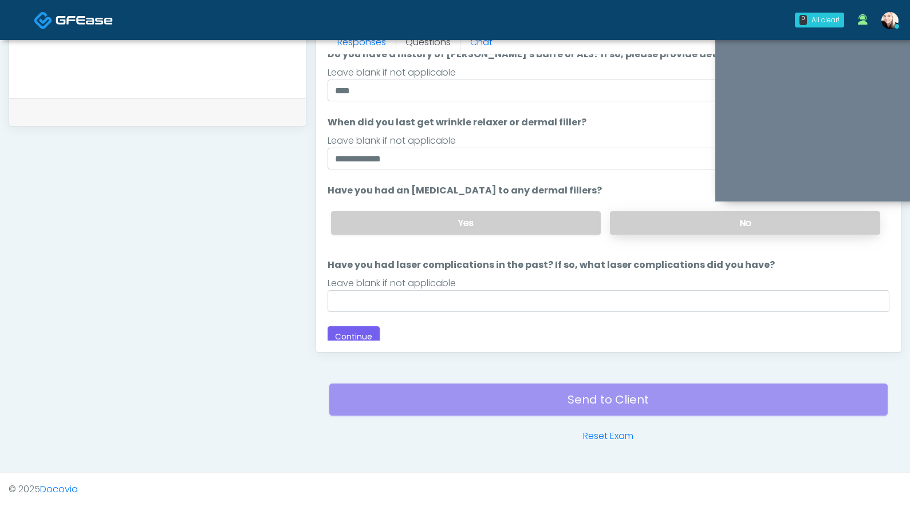
scroll to position [46, 0]
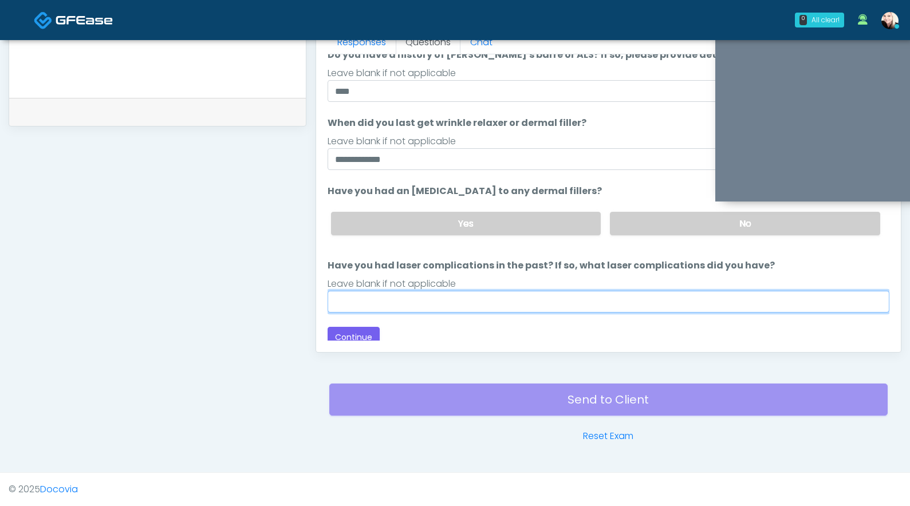
click at [429, 298] on input "Have you had laser complications in the past? If so, what laser complications d…" at bounding box center [609, 302] width 562 height 22
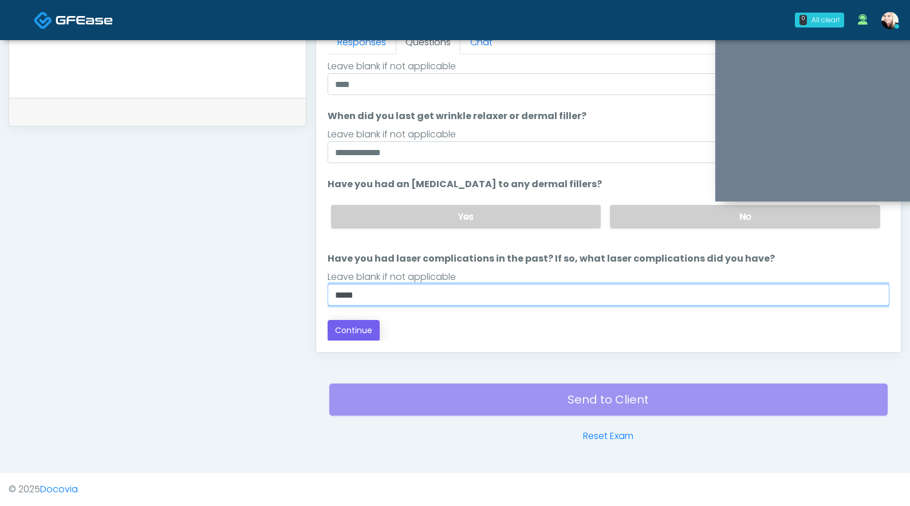
type input "****"
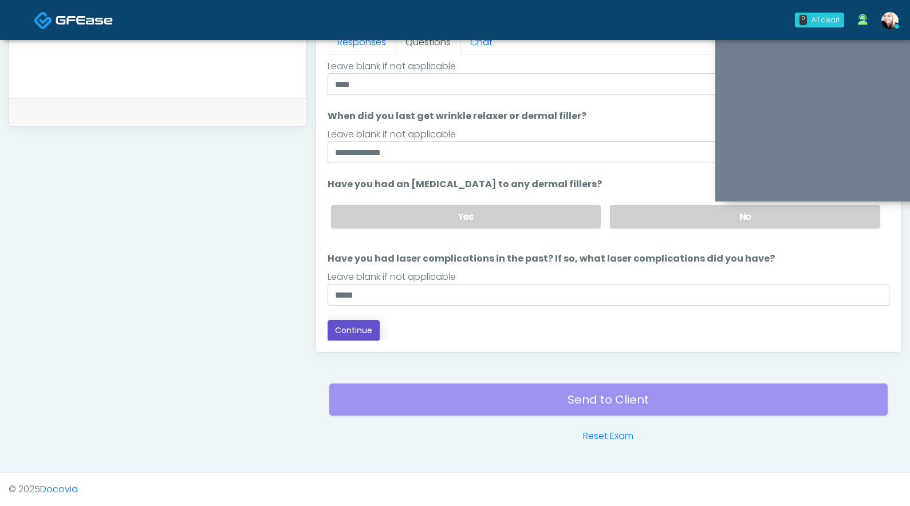
click at [337, 330] on button "Continue" at bounding box center [354, 330] width 52 height 21
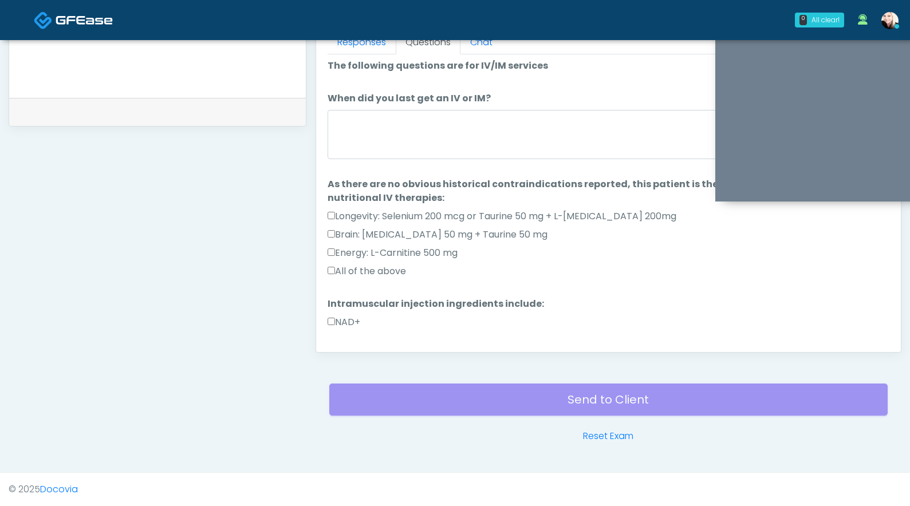
scroll to position [1, 0]
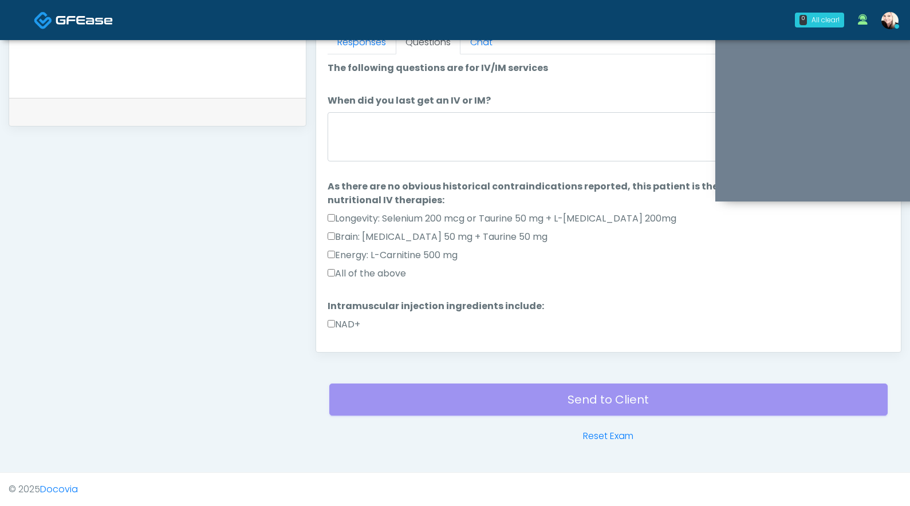
click at [349, 110] on li "When did you last get an IV or IM? When did you last get an IV or IM?" at bounding box center [609, 130] width 562 height 72
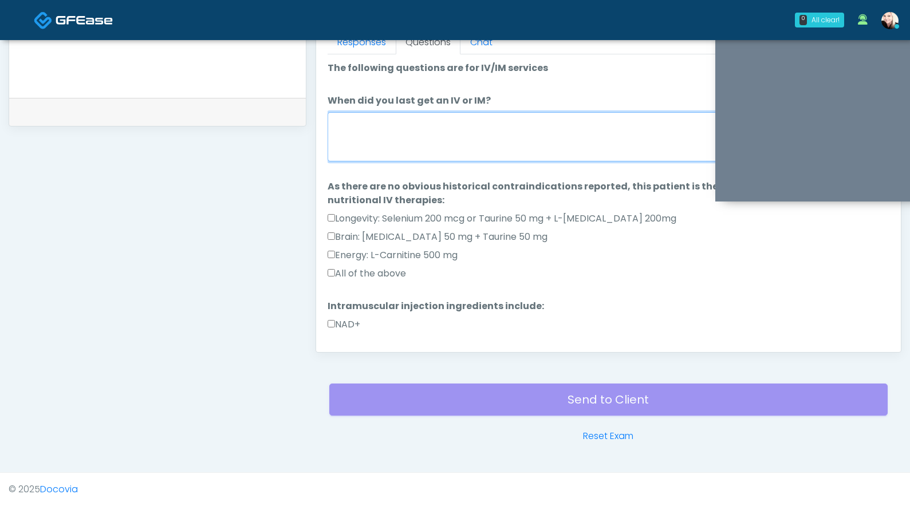
click at [343, 128] on textarea "When did you last get an IV or IM?" at bounding box center [609, 136] width 562 height 49
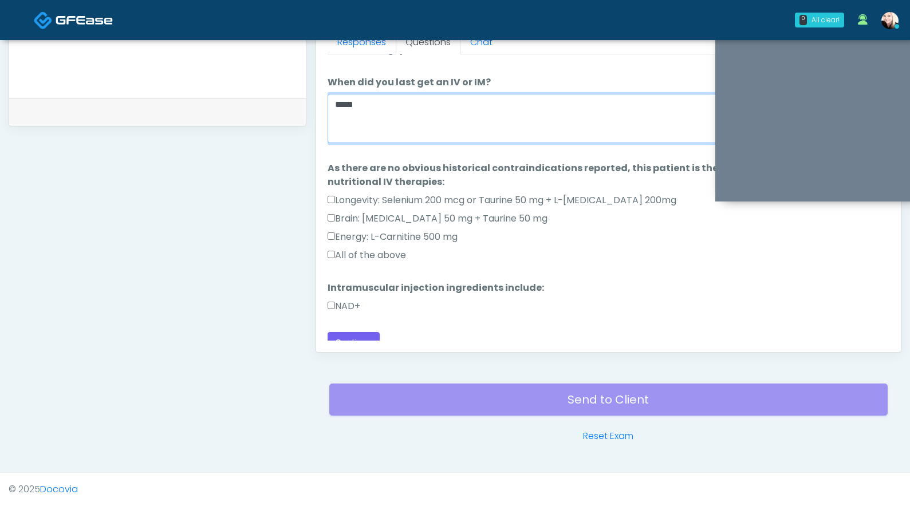
scroll to position [22, 0]
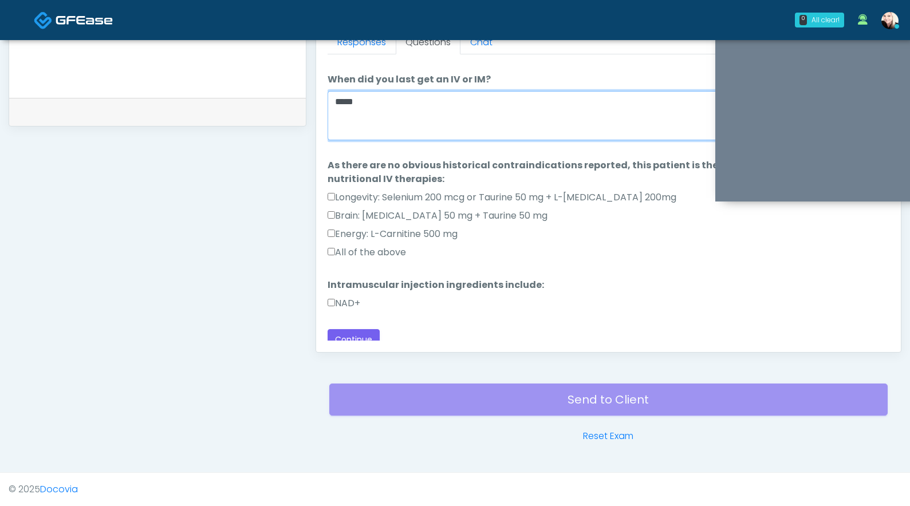
type textarea "****"
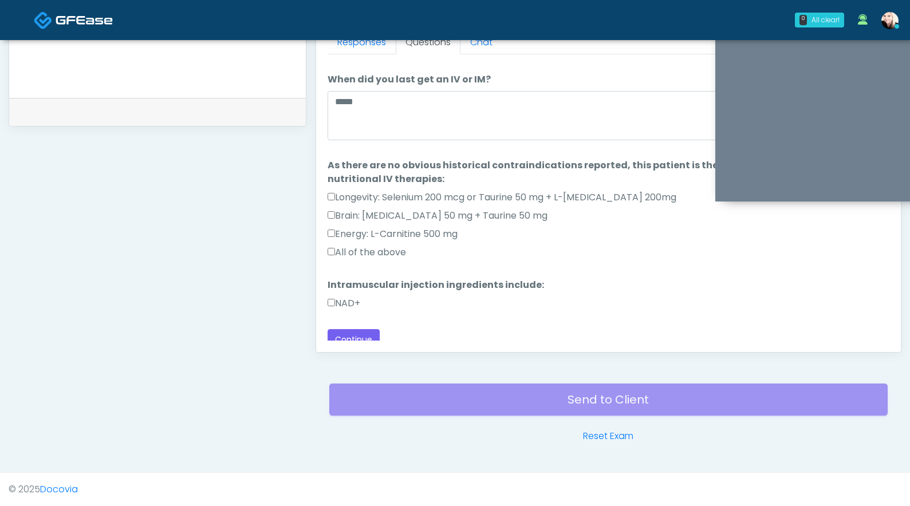
click at [370, 300] on div "NAD+" at bounding box center [609, 306] width 562 height 18
click at [361, 333] on button "Continue" at bounding box center [354, 339] width 52 height 21
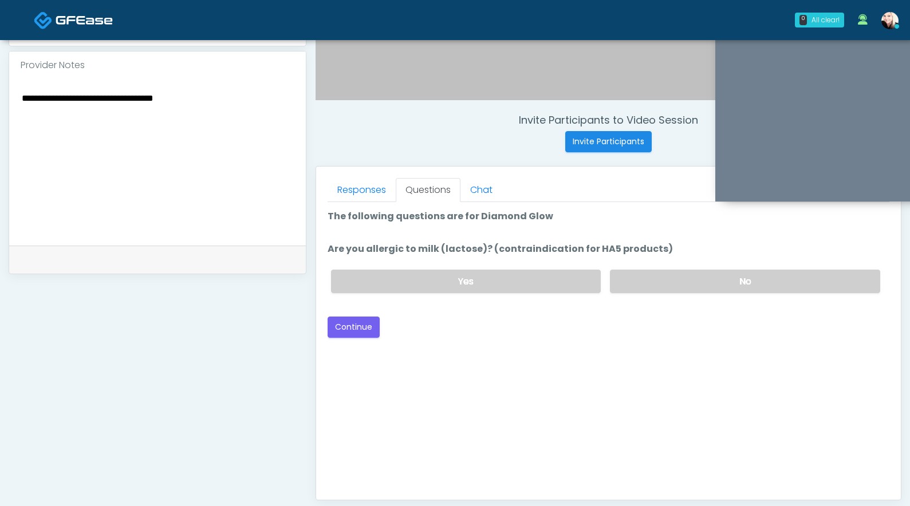
scroll to position [371, 0]
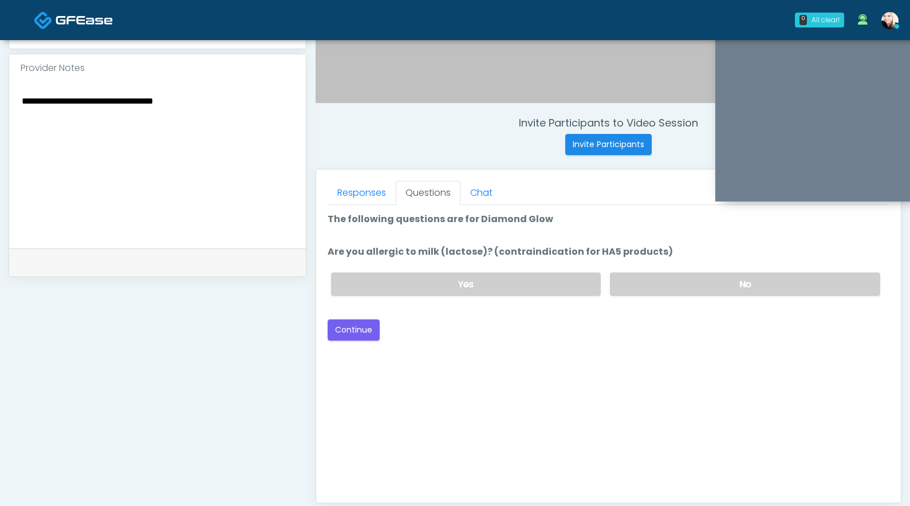
click at [237, 116] on textarea "**********" at bounding box center [158, 163] width 274 height 140
type textarea "**********"
click at [646, 280] on label "No" at bounding box center [745, 284] width 270 height 23
click at [349, 329] on button "Continue" at bounding box center [354, 329] width 52 height 21
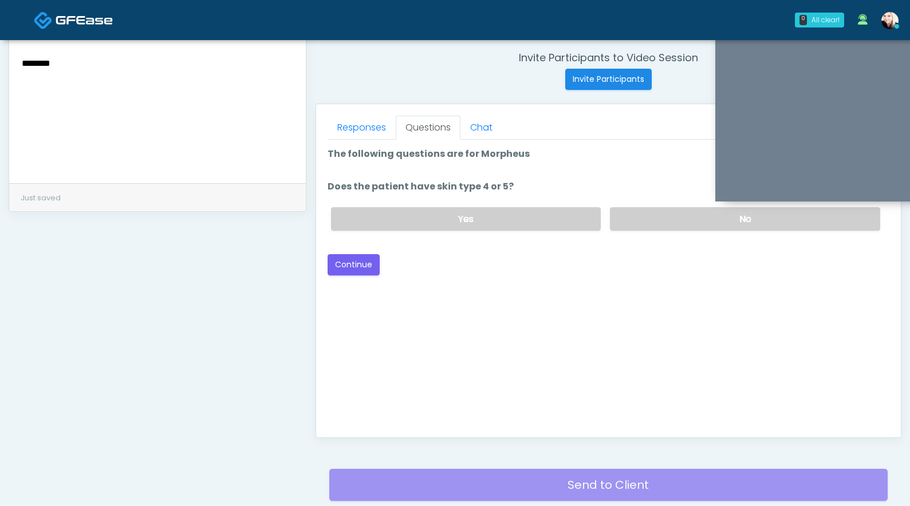
scroll to position [436, 0]
click at [630, 211] on label "No" at bounding box center [745, 219] width 270 height 23
click at [360, 270] on button "Continue" at bounding box center [354, 265] width 52 height 21
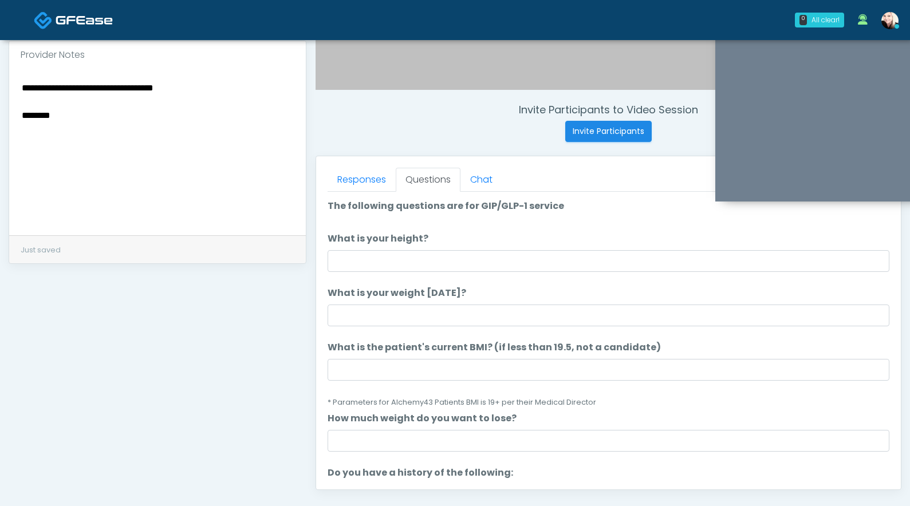
scroll to position [382, 0]
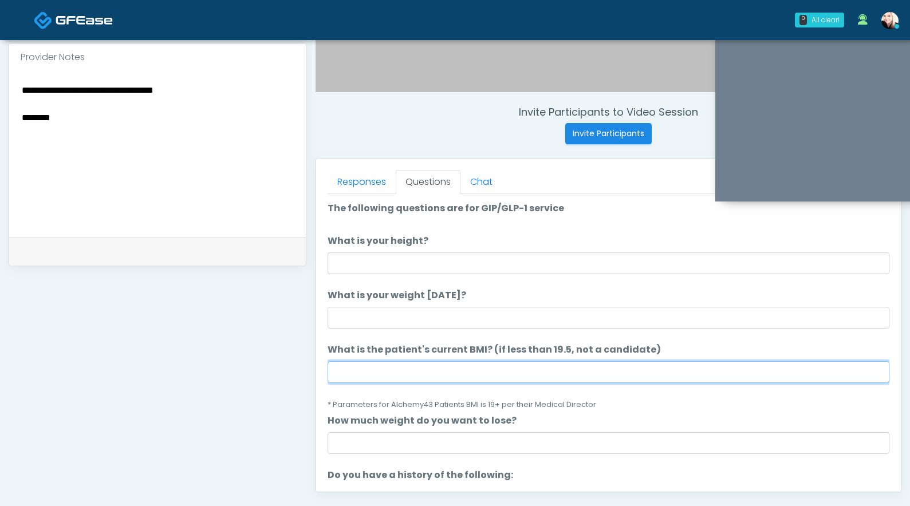
click at [372, 370] on input "What is the patient's current BMI? (if less than 19.5, not a candidate)" at bounding box center [609, 372] width 562 height 22
paste input "****"
type input "****"
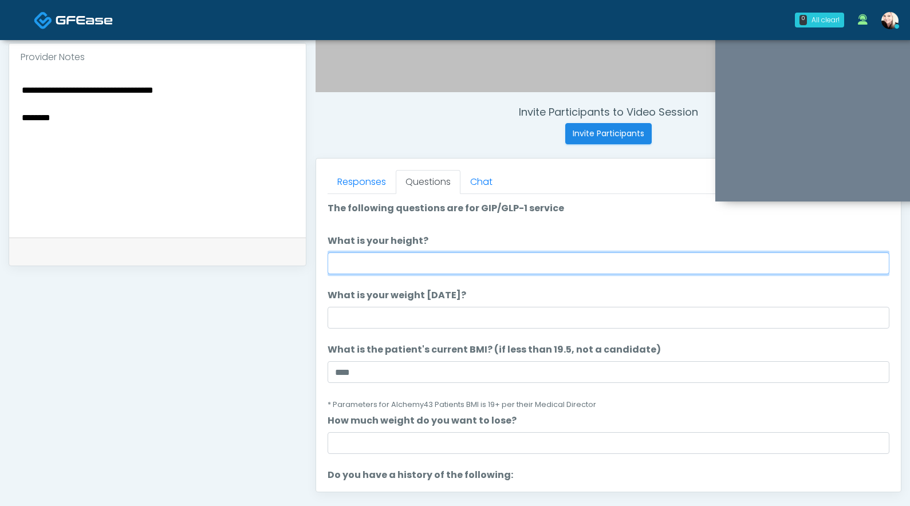
click at [348, 261] on input "What is your height?" at bounding box center [609, 264] width 562 height 22
type input "****"
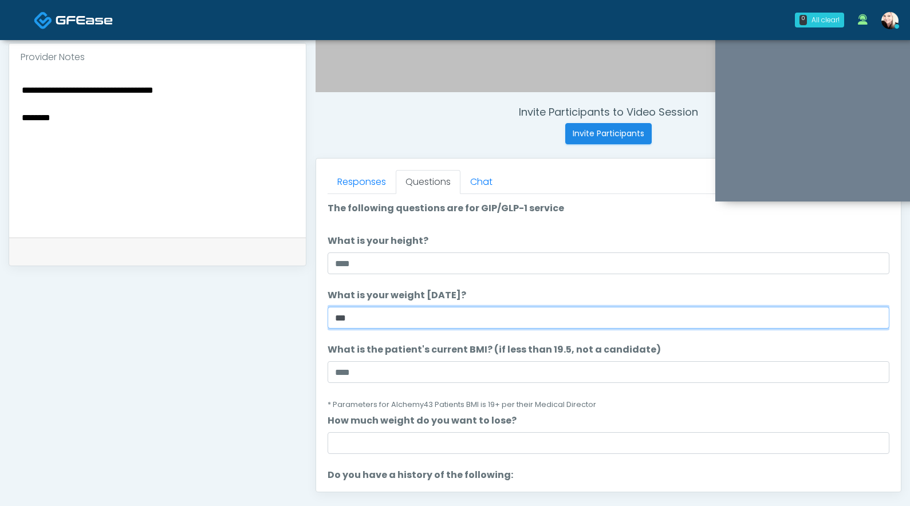
type input "***"
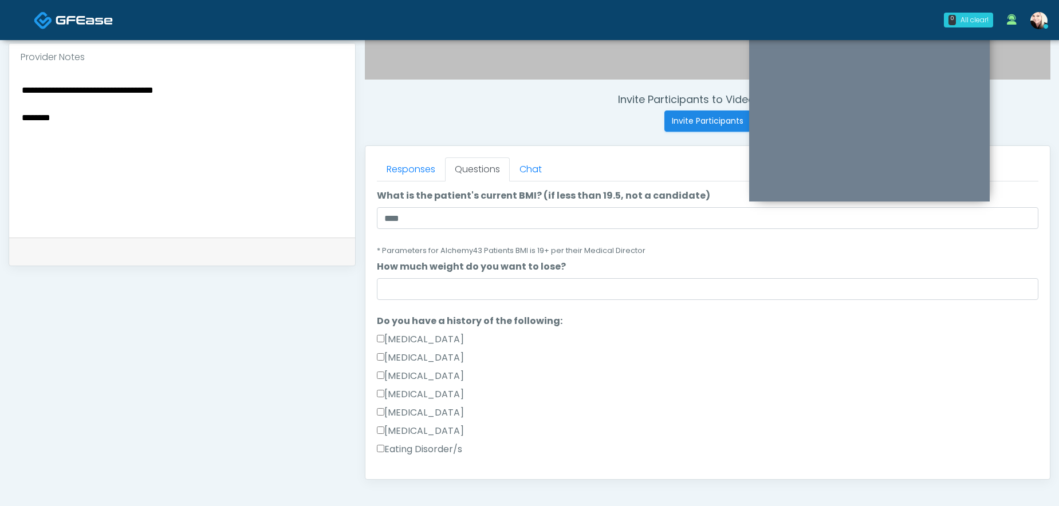
scroll to position [142, 0]
click at [511, 287] on input "How much weight do you want to lose?" at bounding box center [707, 289] width 661 height 22
type input "***"
click at [675, 393] on div "Type 1 Diabetes" at bounding box center [707, 396] width 661 height 18
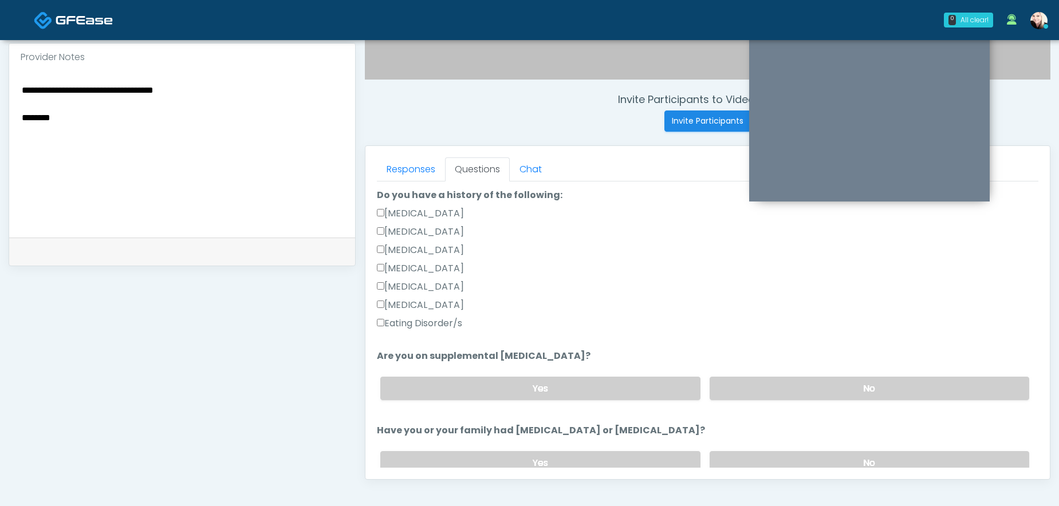
scroll to position [270, 0]
click at [724, 378] on label "No" at bounding box center [868, 385] width 319 height 23
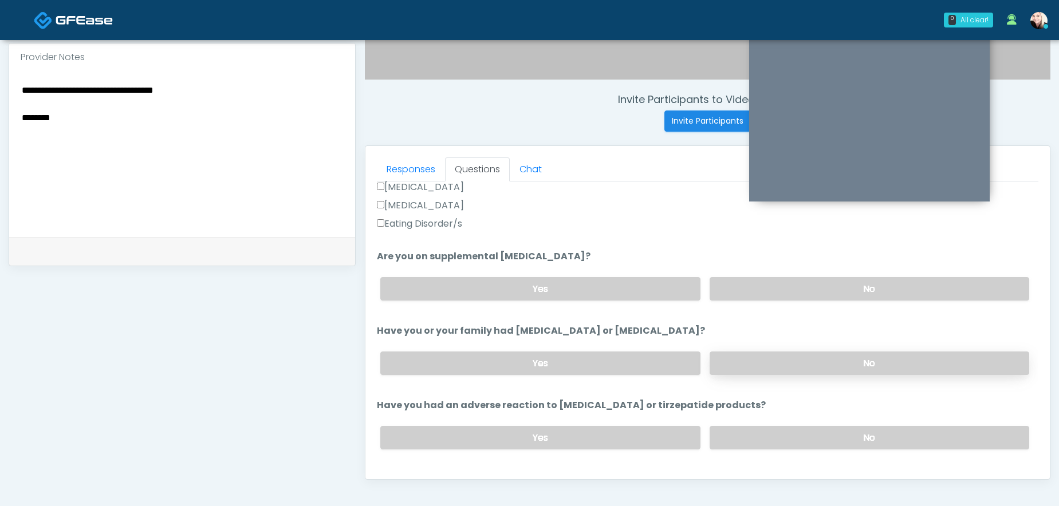
click at [730, 364] on label "No" at bounding box center [868, 363] width 319 height 23
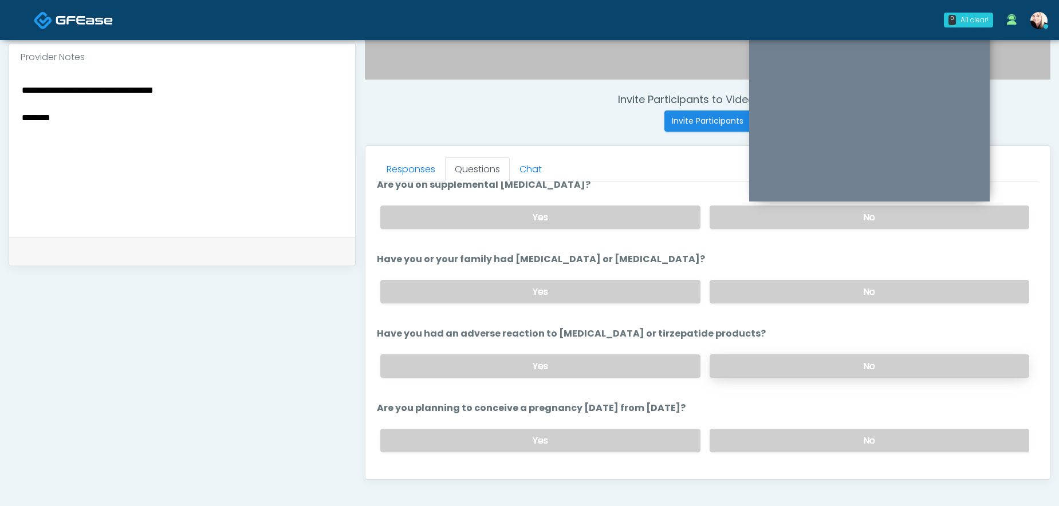
click at [730, 362] on label "No" at bounding box center [868, 365] width 319 height 23
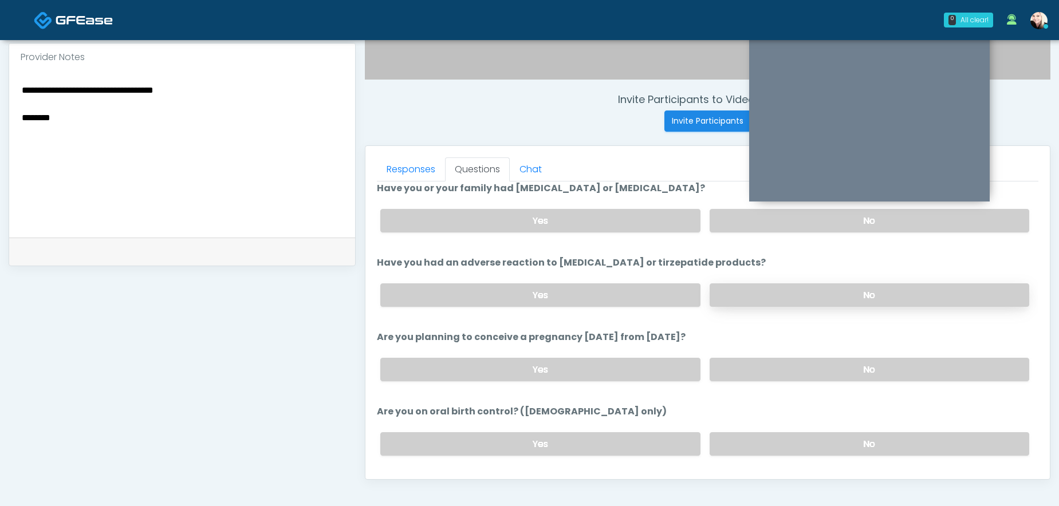
click at [730, 362] on label "No" at bounding box center [868, 369] width 319 height 23
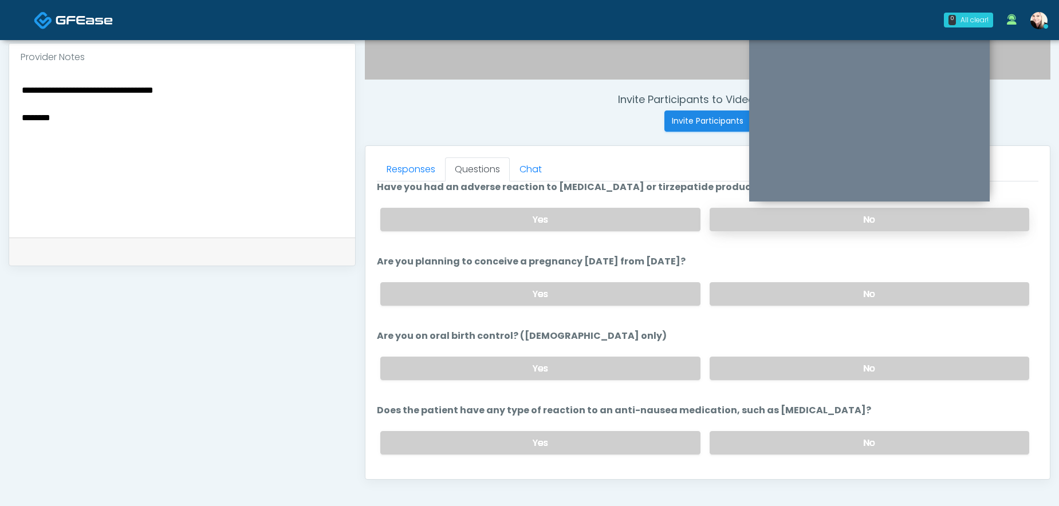
click at [730, 362] on label "No" at bounding box center [868, 368] width 319 height 23
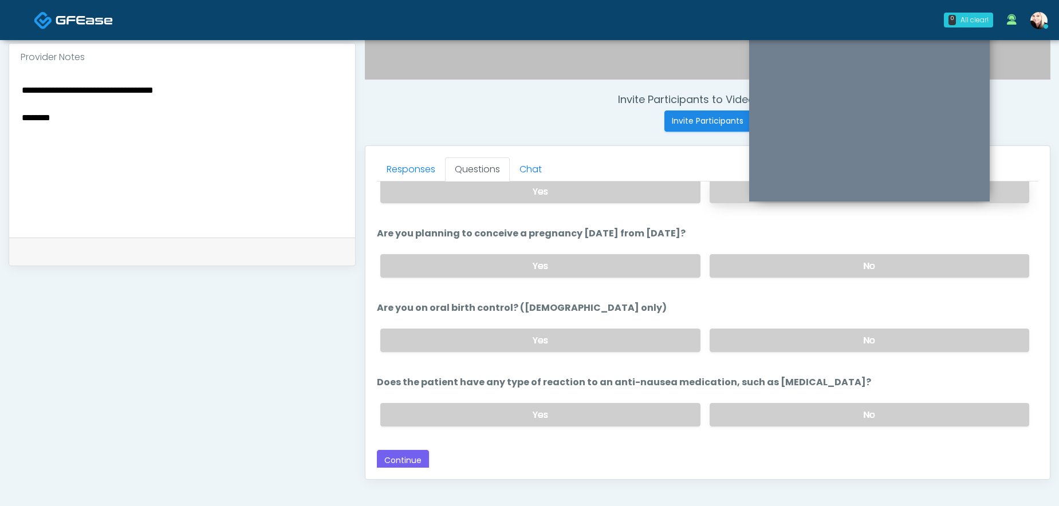
click at [730, 362] on ol "The following questions are for GIP/GLP-1 service The following questions are f…" at bounding box center [707, 6] width 661 height 860
click at [730, 409] on label "No" at bounding box center [868, 414] width 319 height 23
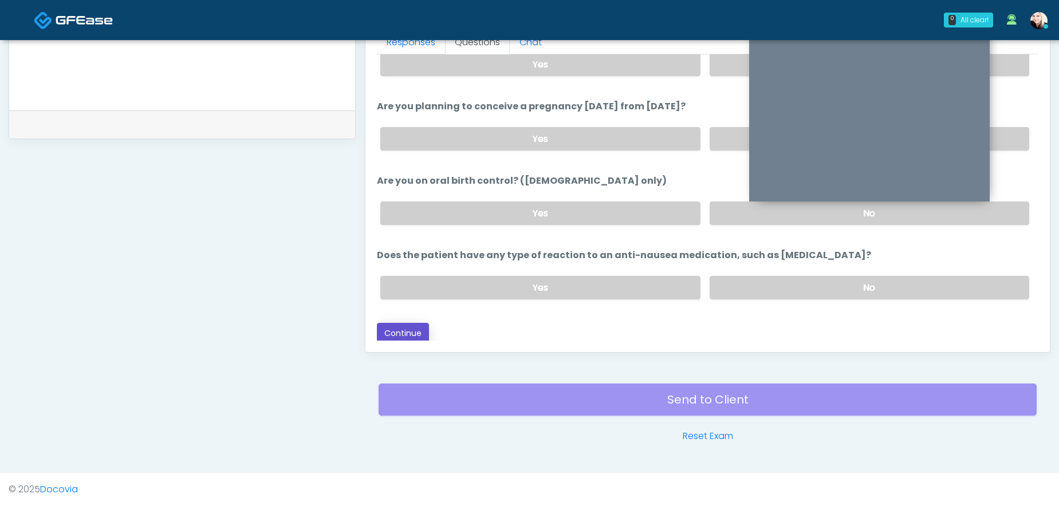
click at [409, 334] on button "Continue" at bounding box center [403, 333] width 52 height 21
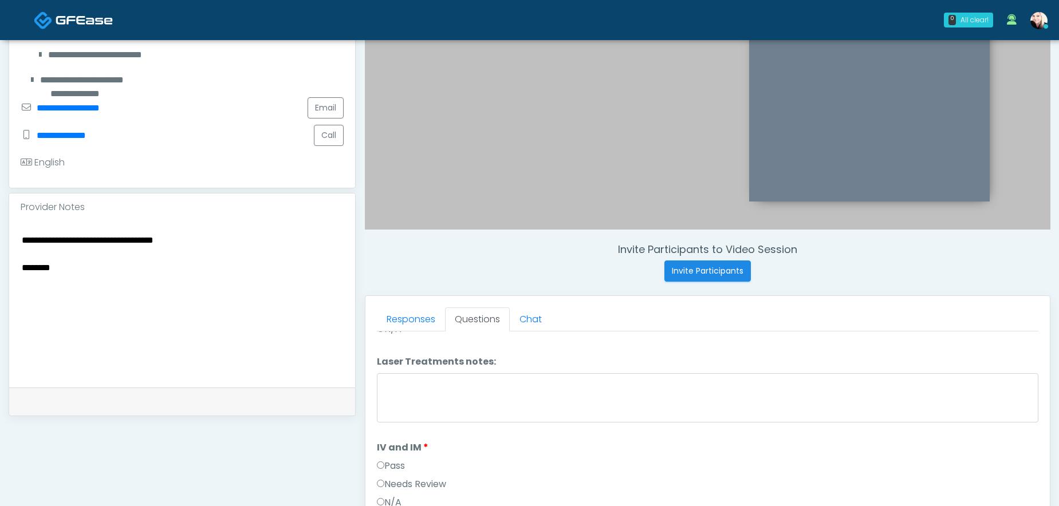
scroll to position [236, 0]
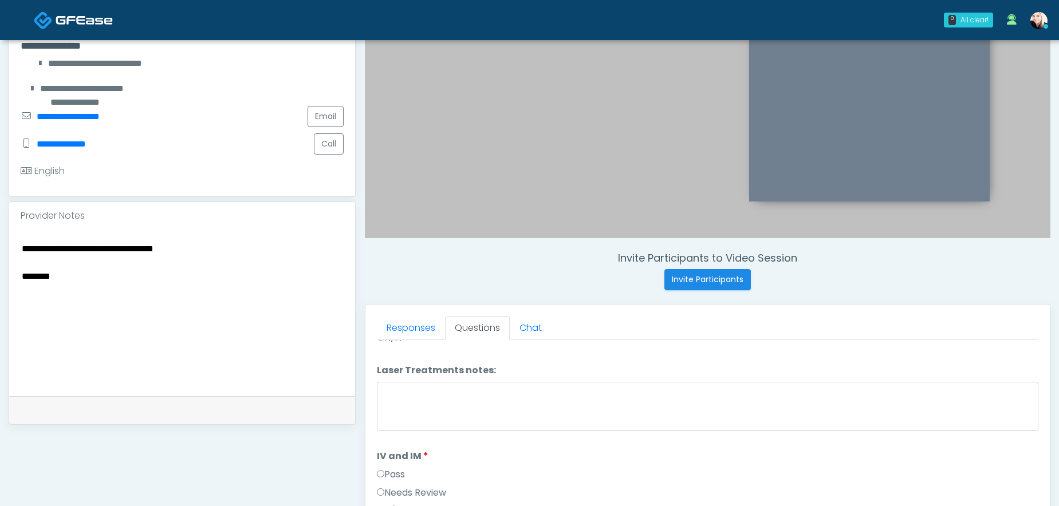
drag, startPoint x: 74, startPoint y: 292, endPoint x: 17, endPoint y: 279, distance: 59.2
click at [19, 280] on div "**********" at bounding box center [182, 313] width 346 height 167
click at [67, 280] on textarea "**********" at bounding box center [182, 311] width 323 height 140
drag, startPoint x: 55, startPoint y: 281, endPoint x: 7, endPoint y: 275, distance: 47.9
click at [7, 275] on div "**********" at bounding box center [529, 280] width 1059 height 953
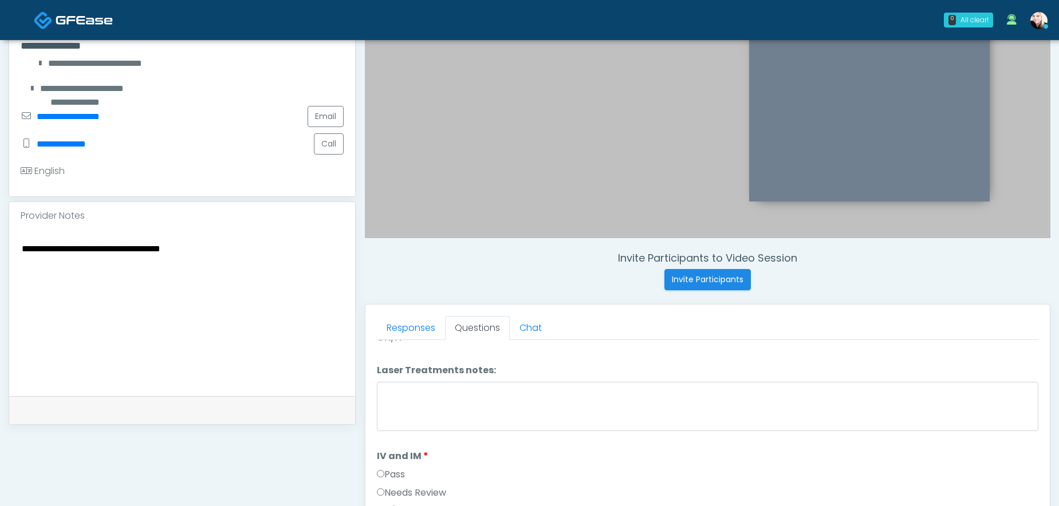
click at [233, 253] on textarea "**********" at bounding box center [182, 311] width 323 height 140
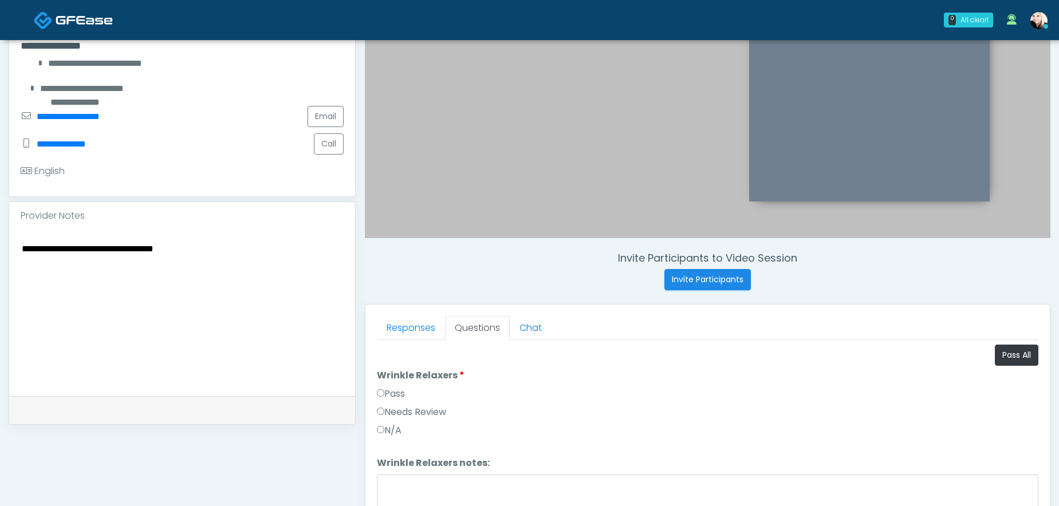
type textarea "**********"
click at [392, 393] on label "Pass" at bounding box center [391, 394] width 28 height 14
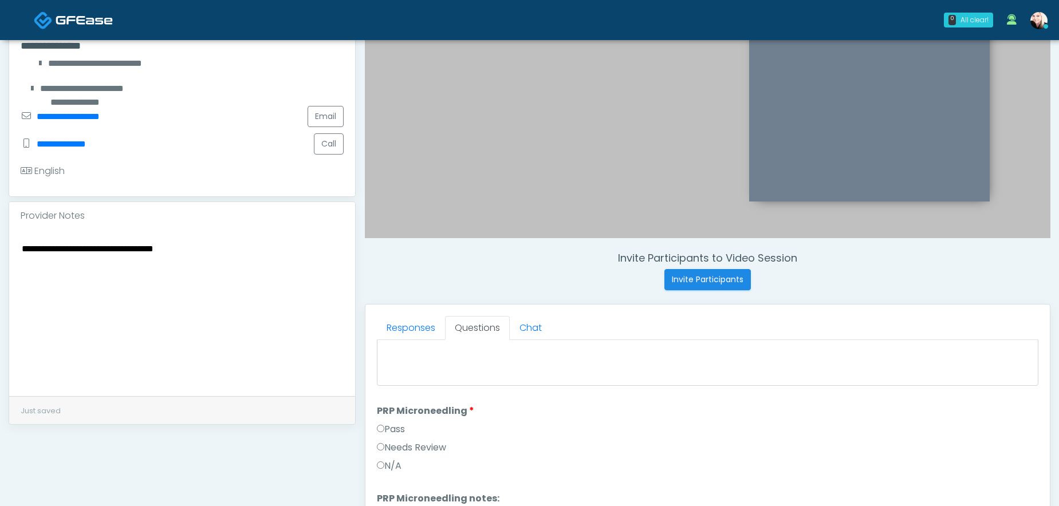
click at [382, 432] on label "Pass" at bounding box center [391, 430] width 28 height 14
click at [382, 454] on label "Pass" at bounding box center [391, 451] width 28 height 14
click at [382, 455] on label "Pass" at bounding box center [391, 462] width 28 height 14
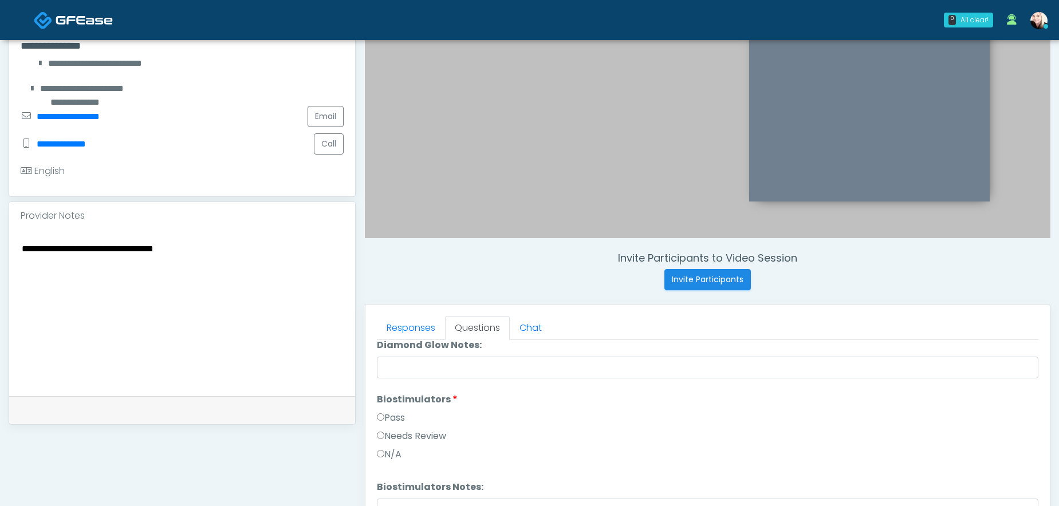
scroll to position [1275, 0]
click at [382, 413] on label "Pass" at bounding box center [391, 410] width 28 height 14
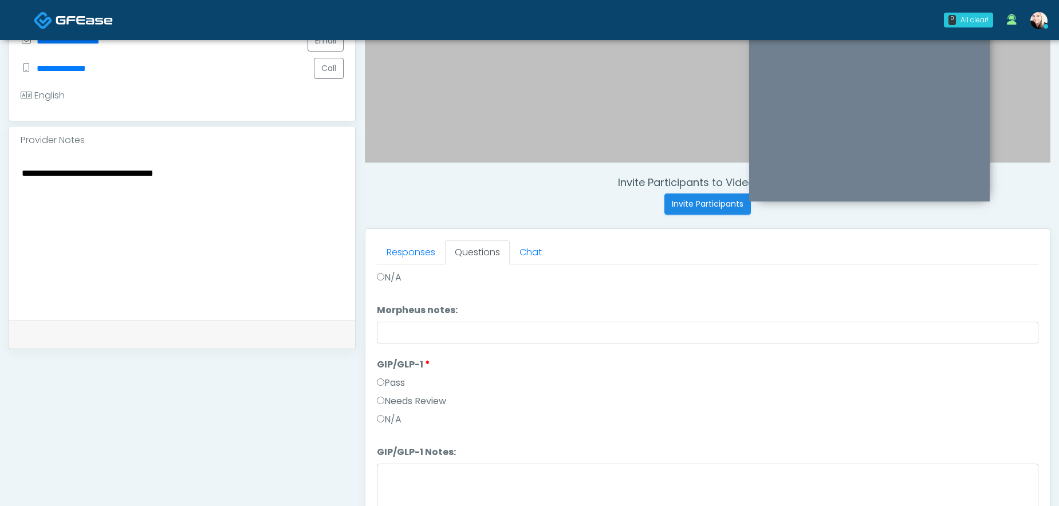
click at [384, 418] on label "N/A" at bounding box center [389, 420] width 25 height 14
click at [379, 404] on label "Needs Review" at bounding box center [411, 402] width 69 height 14
click at [402, 477] on textarea "GIP/GLP-1 Notes:" at bounding box center [707, 488] width 661 height 49
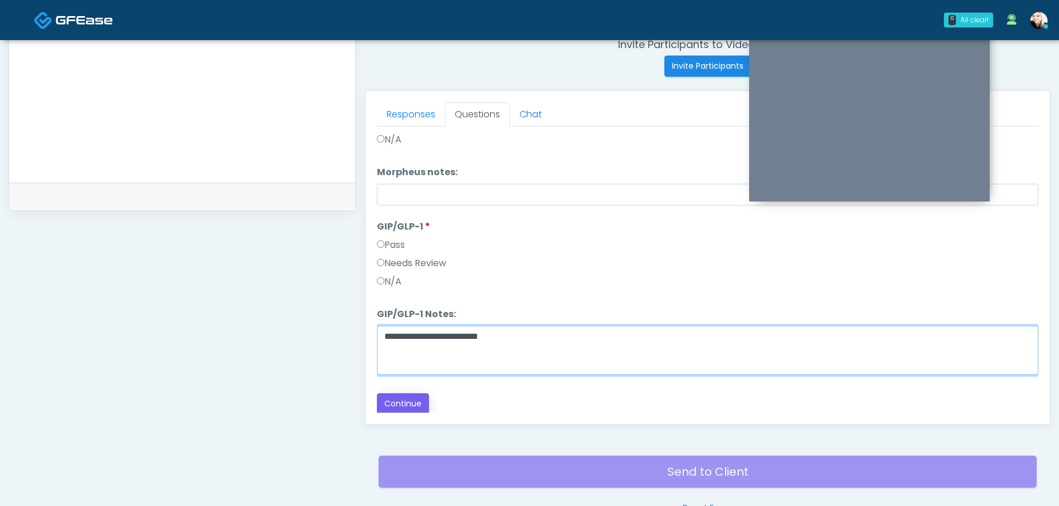
type textarea "**********"
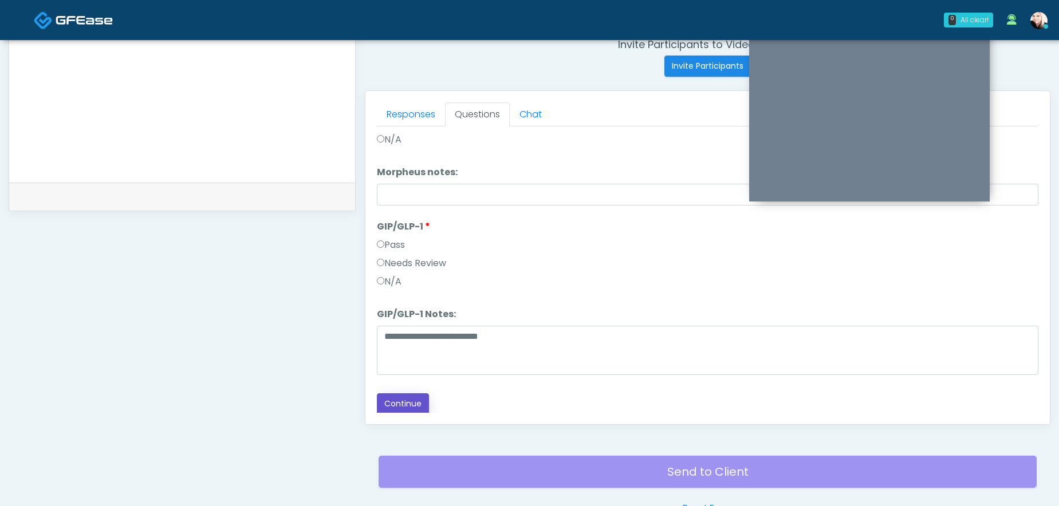
click at [397, 393] on button "Continue" at bounding box center [403, 403] width 52 height 21
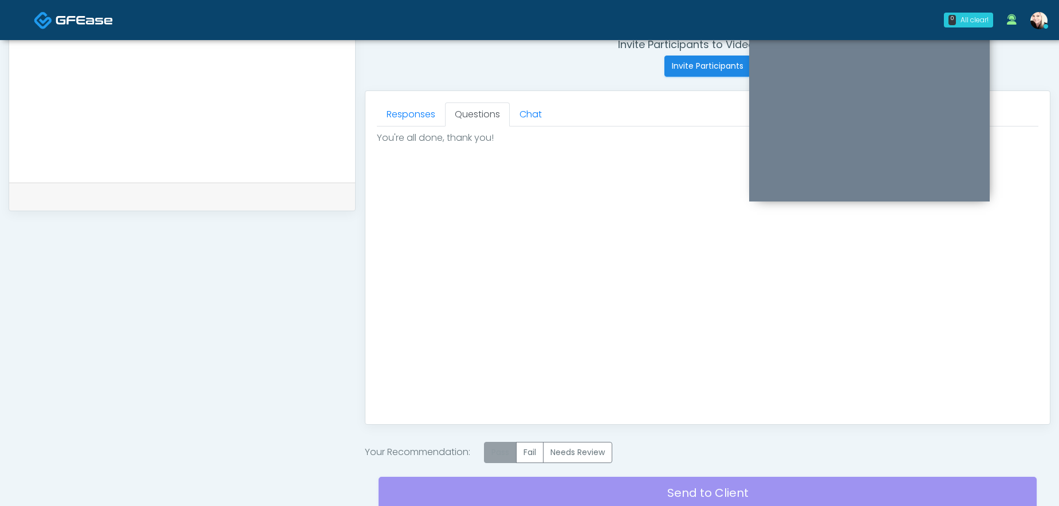
click at [501, 456] on label "Pass" at bounding box center [500, 452] width 33 height 21
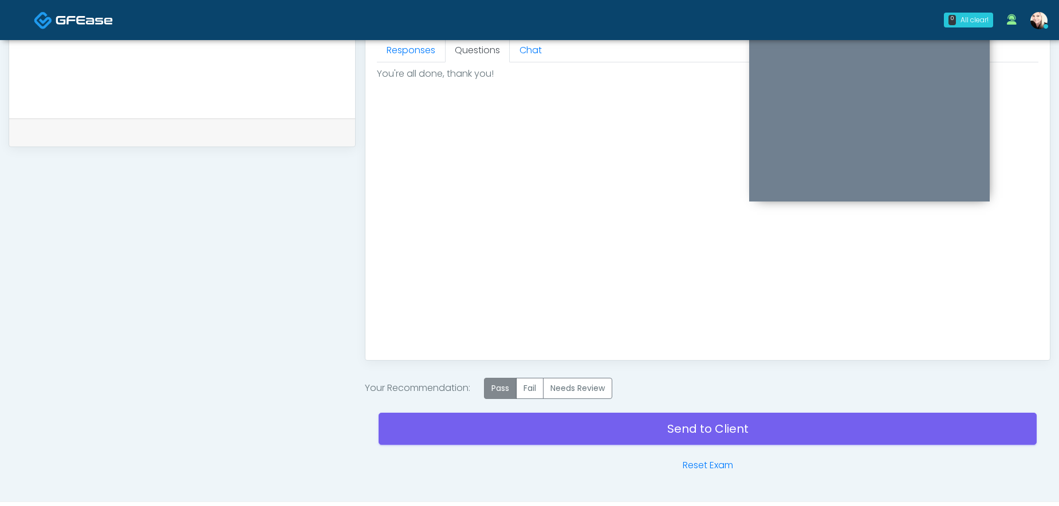
scroll to position [516, 0]
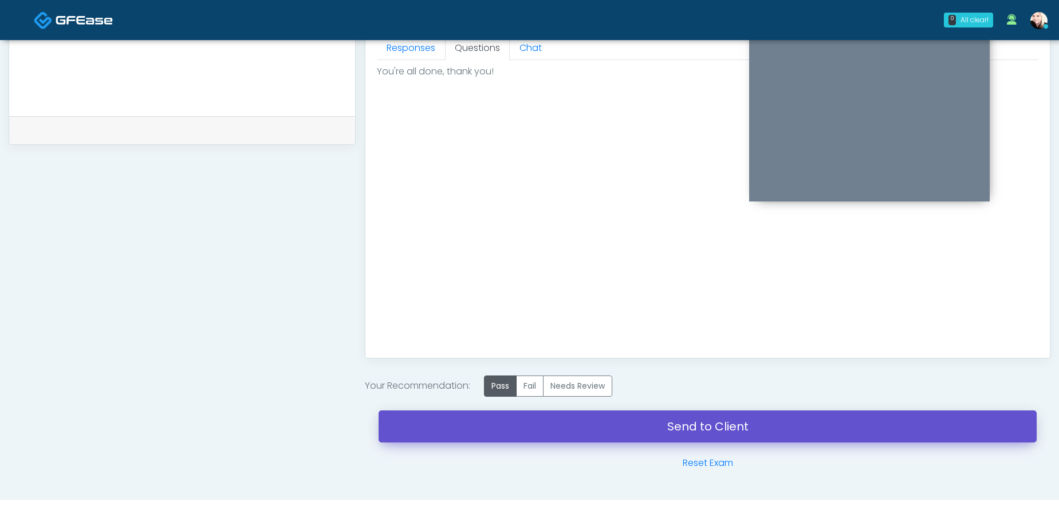
click at [625, 431] on link "Send to Client" at bounding box center [707, 427] width 658 height 32
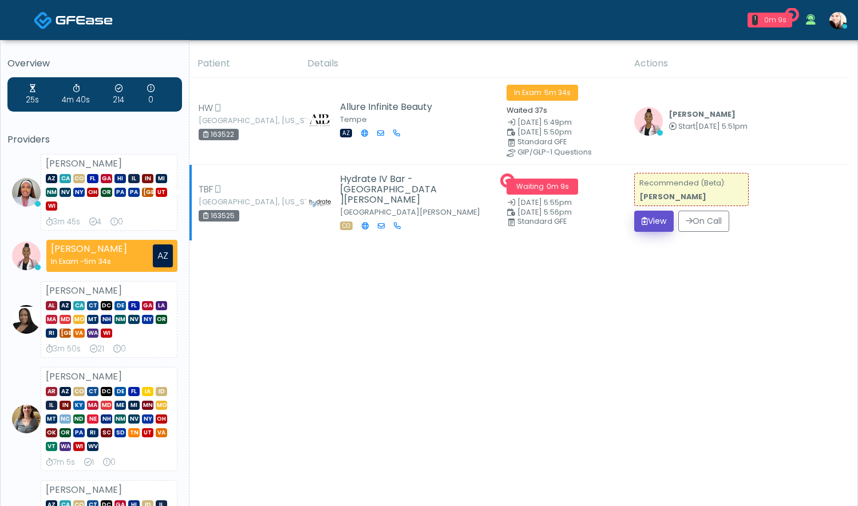
click at [660, 217] on button "View" at bounding box center [654, 221] width 40 height 21
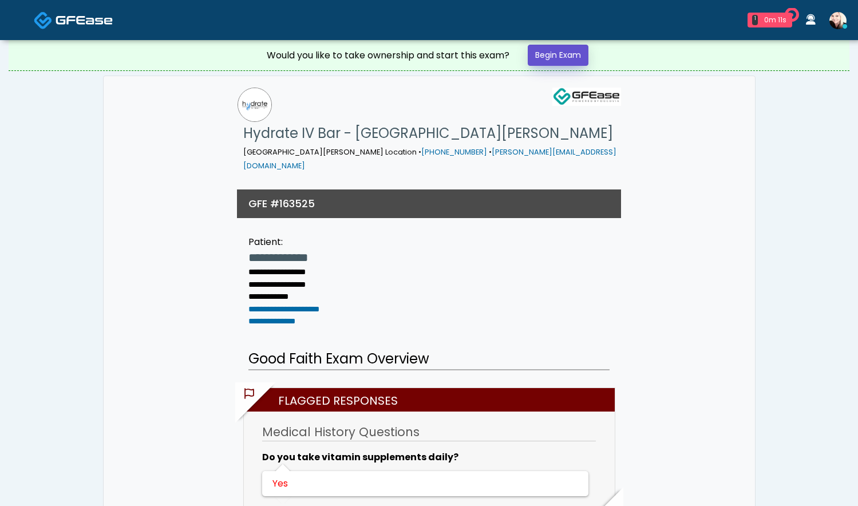
click at [541, 52] on link "Begin Exam" at bounding box center [558, 55] width 61 height 21
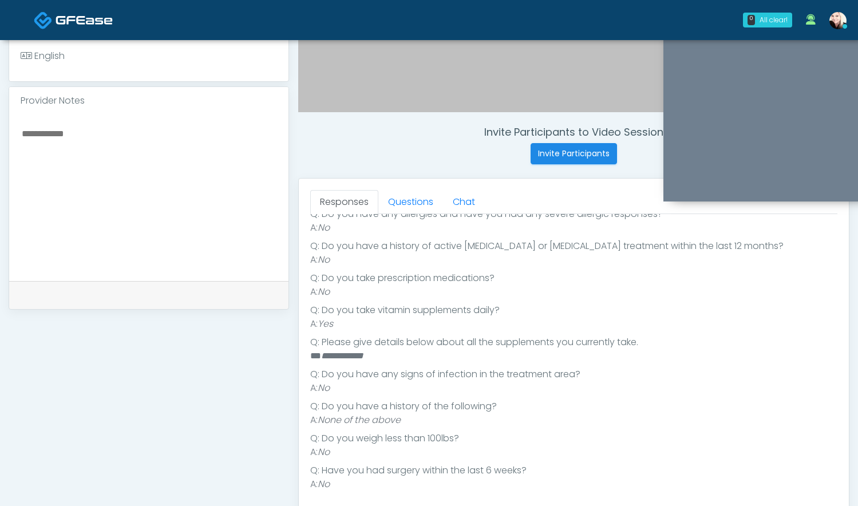
scroll to position [369, 0]
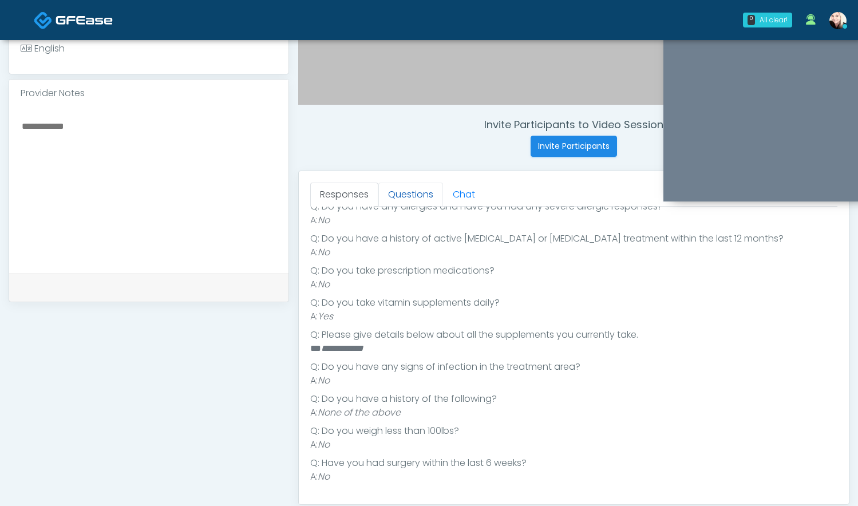
click at [392, 191] on link "Questions" at bounding box center [410, 195] width 65 height 24
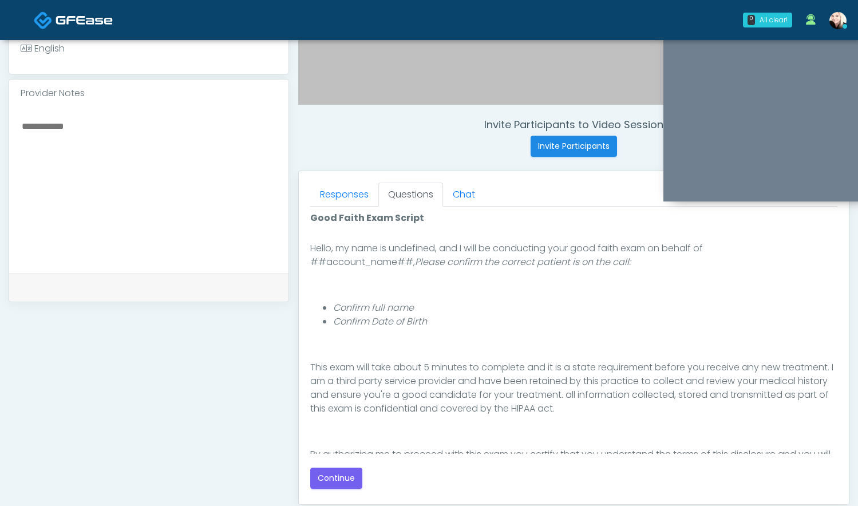
scroll to position [76, 0]
click at [335, 474] on button "Continue" at bounding box center [336, 478] width 52 height 21
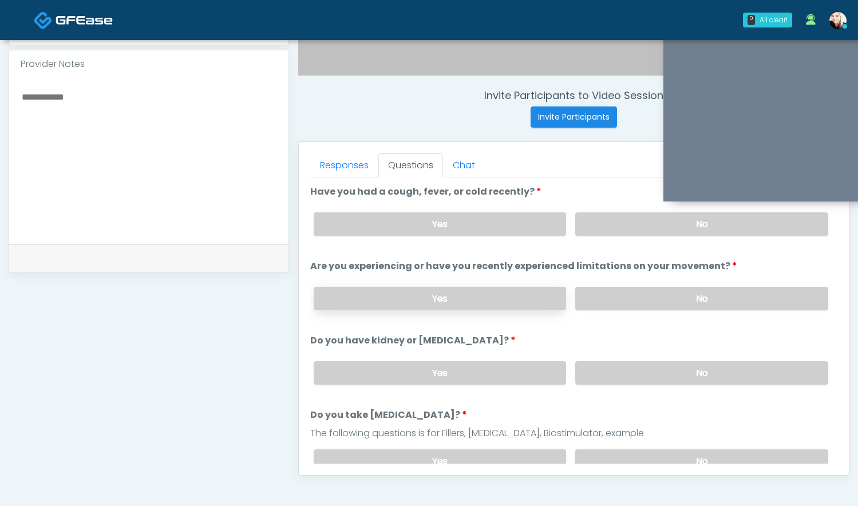
scroll to position [390, 0]
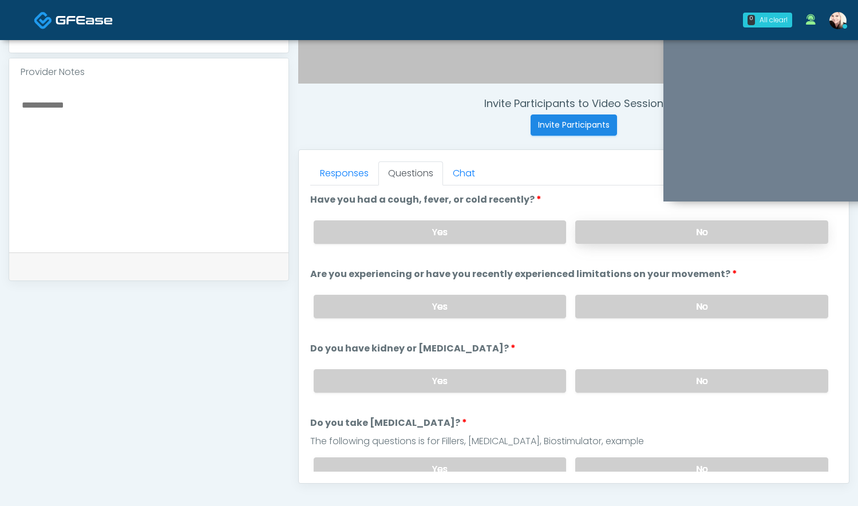
click at [587, 226] on label "No" at bounding box center [701, 231] width 253 height 23
click at [598, 301] on label "No" at bounding box center [701, 306] width 253 height 23
click at [604, 373] on label "No" at bounding box center [701, 380] width 253 height 23
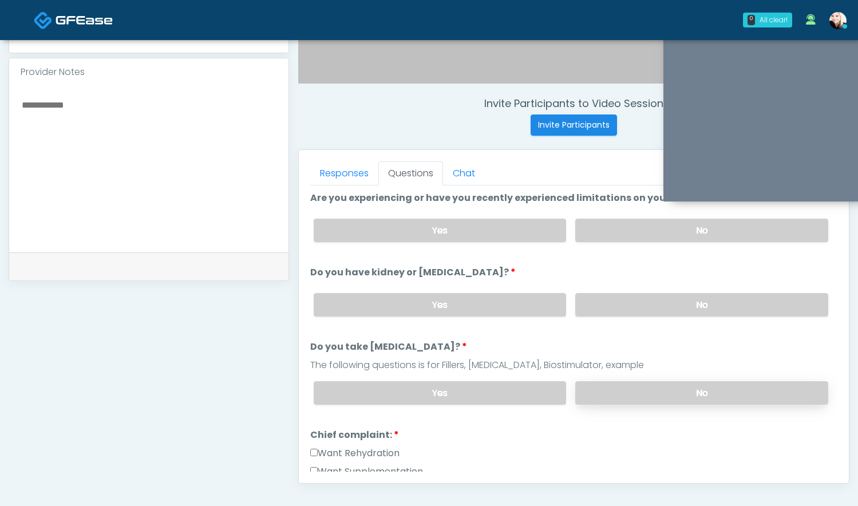
click at [602, 378] on div "Yes No" at bounding box center [571, 393] width 533 height 42
click at [602, 384] on label "No" at bounding box center [701, 392] width 253 height 23
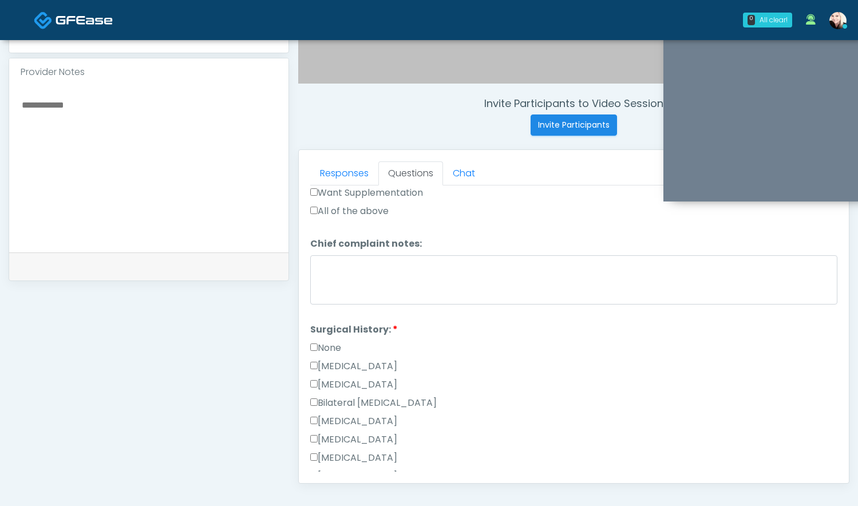
scroll to position [356, 0]
click at [316, 349] on label "None" at bounding box center [325, 347] width 31 height 14
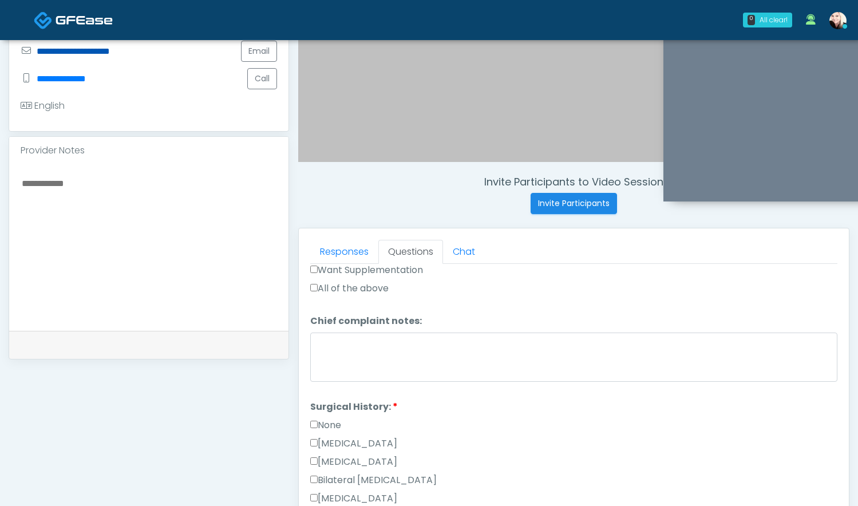
scroll to position [321, 0]
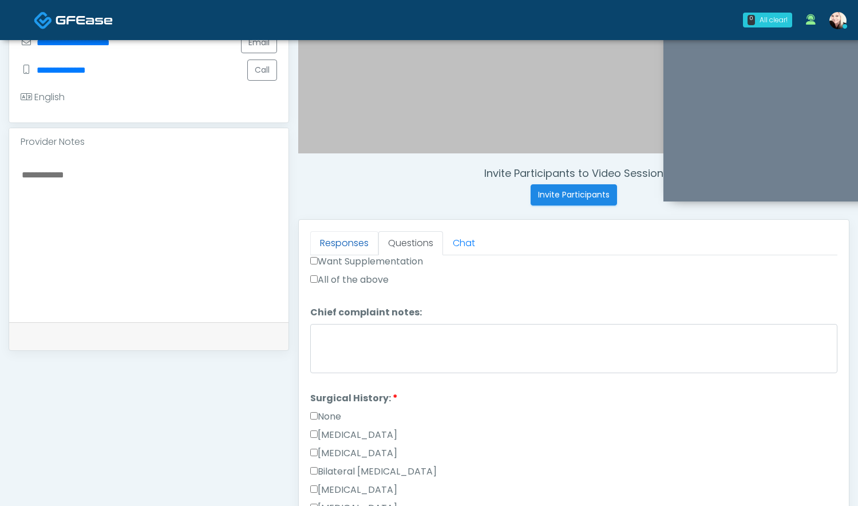
click at [326, 239] on link "Responses" at bounding box center [344, 243] width 68 height 24
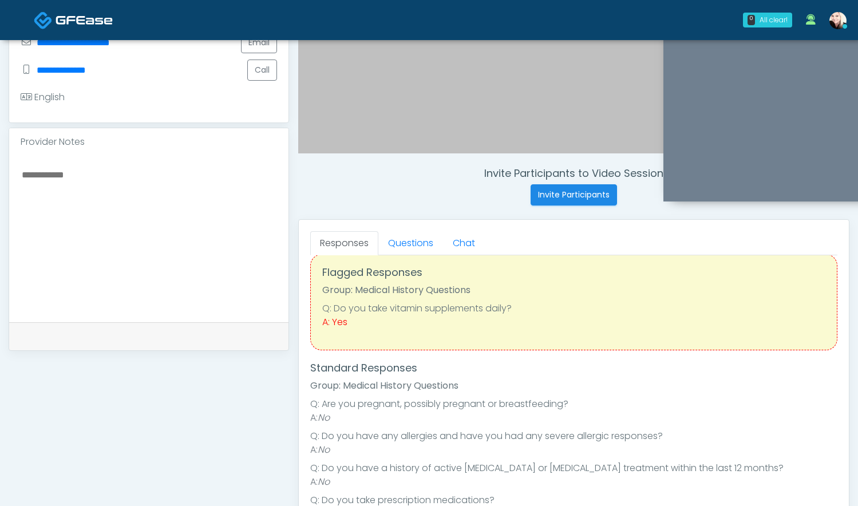
scroll to position [4, 0]
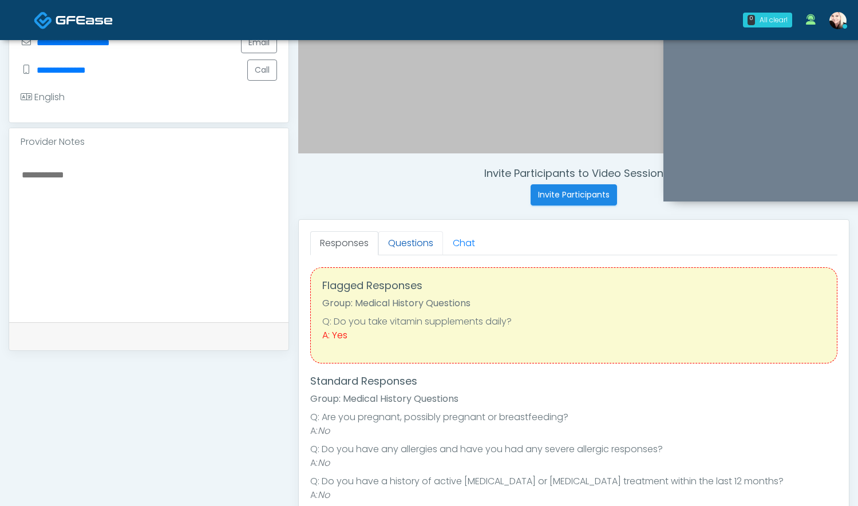
click at [407, 239] on link "Questions" at bounding box center [410, 243] width 65 height 24
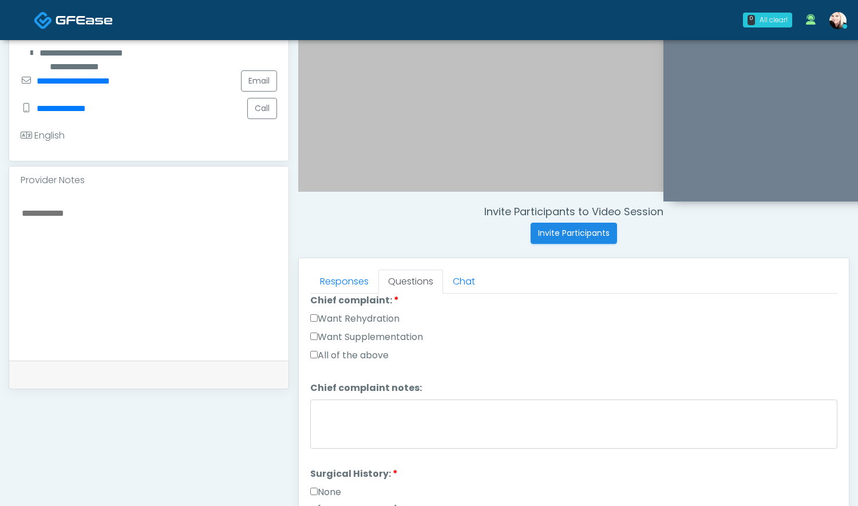
scroll to position [322, 0]
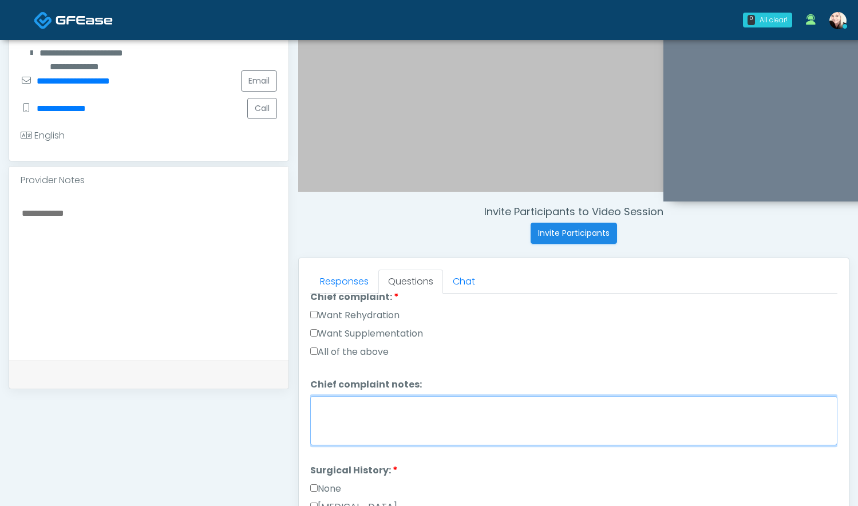
click at [339, 414] on textarea "Chief complaint notes:" at bounding box center [573, 420] width 527 height 49
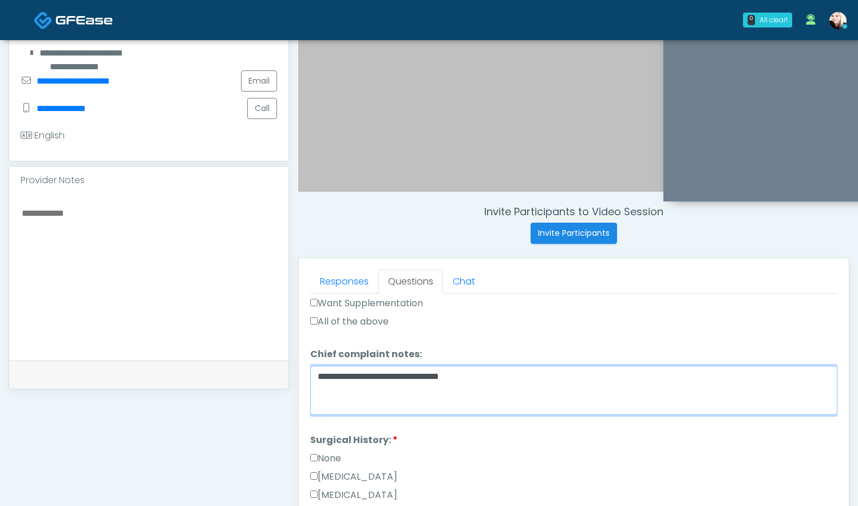
scroll to position [313, 0]
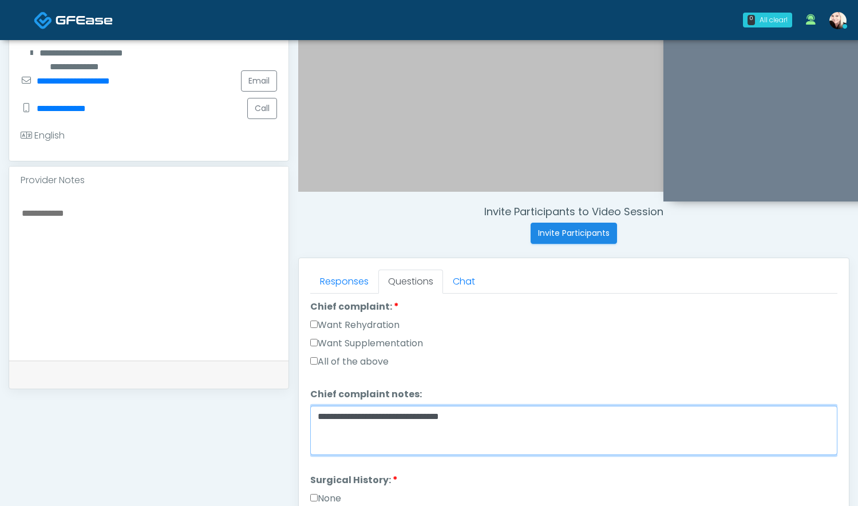
type textarea "**********"
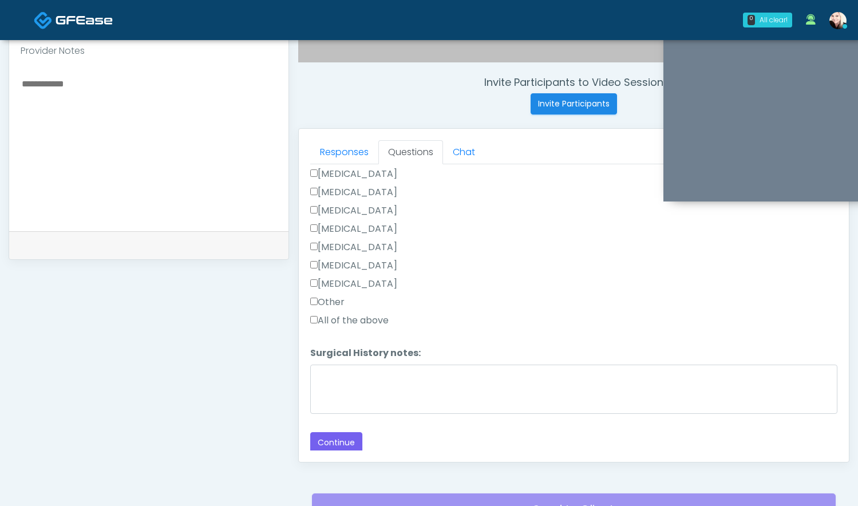
scroll to position [421, 0]
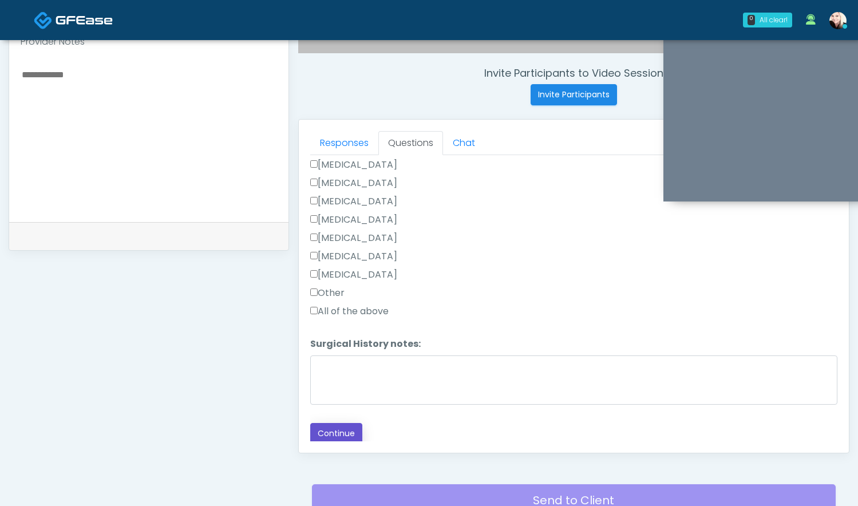
click at [327, 423] on button "Continue" at bounding box center [336, 433] width 52 height 21
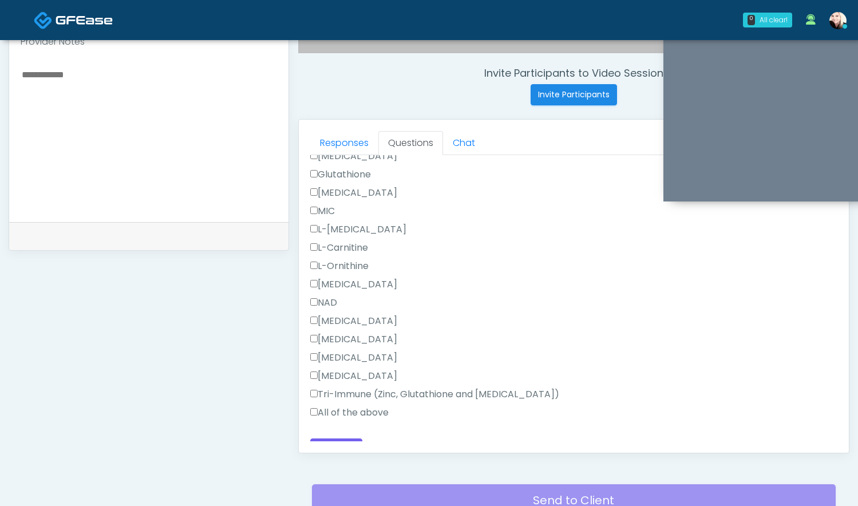
scroll to position [522, 0]
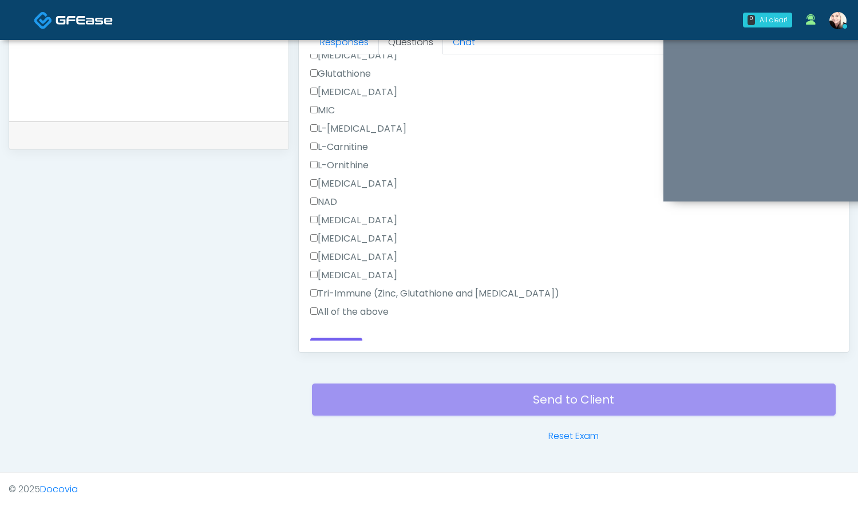
click at [321, 304] on div "Tri-Immune (Zinc, Glutathione and Ascorbic Acid)" at bounding box center [573, 296] width 527 height 18
click at [318, 307] on label "All of the above" at bounding box center [349, 312] width 78 height 14
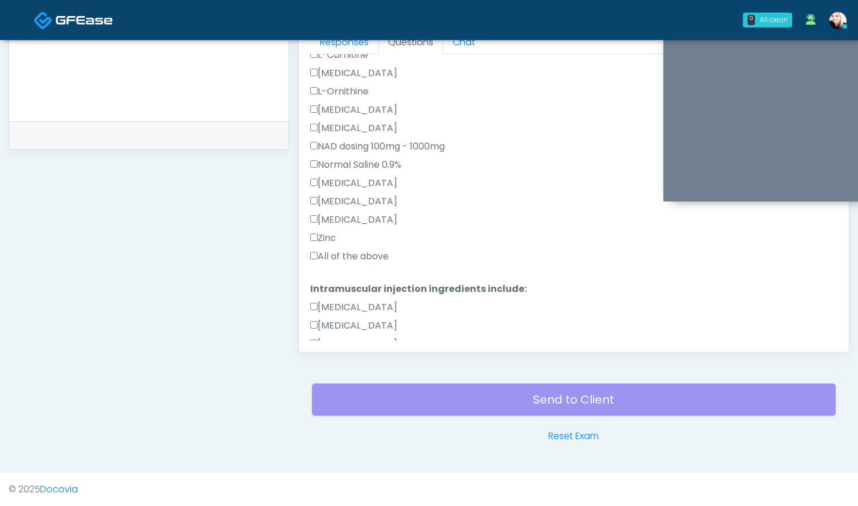
click at [317, 254] on label "All of the above" at bounding box center [349, 257] width 78 height 14
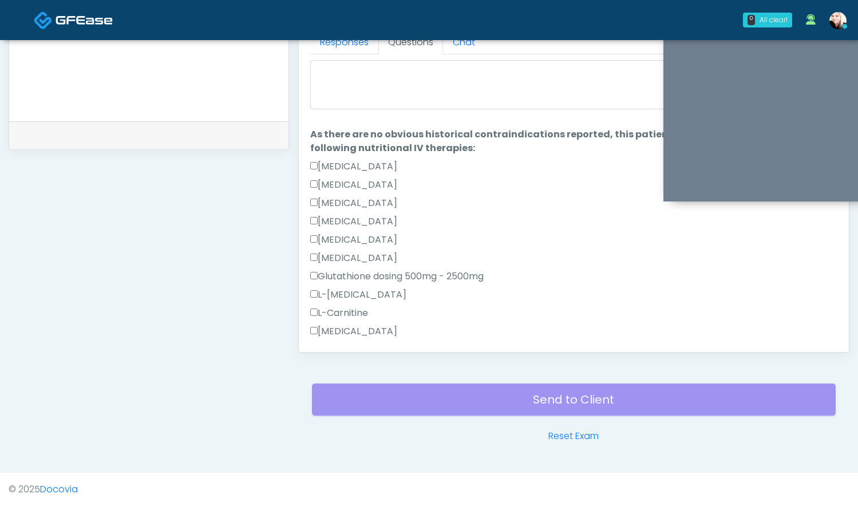
scroll to position [0, 0]
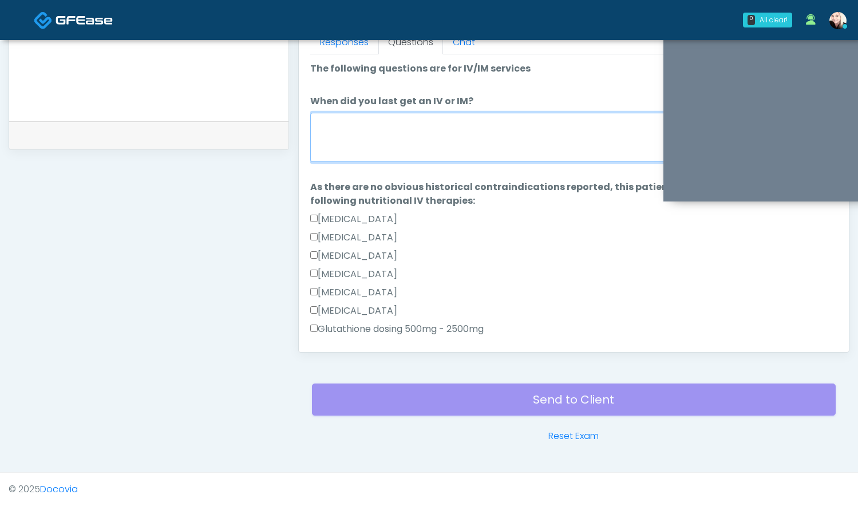
click at [354, 136] on textarea "When did you last get an IV or IM?" at bounding box center [573, 137] width 527 height 49
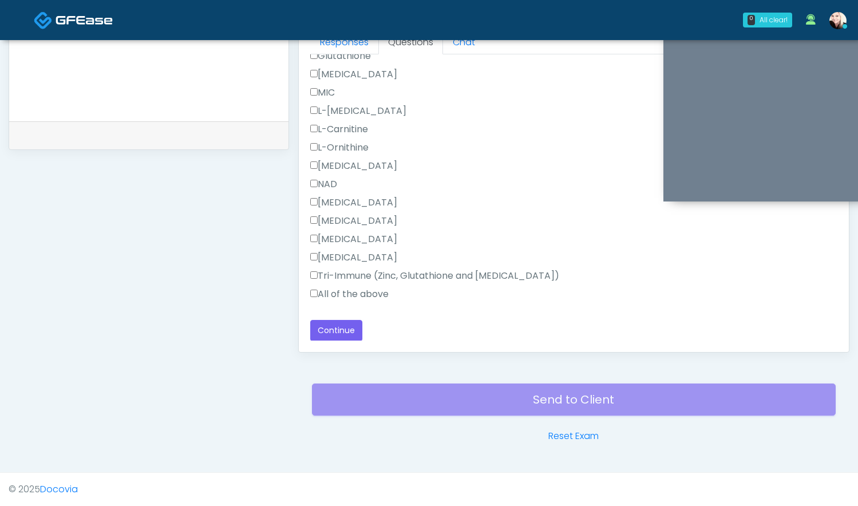
scroll to position [617, 0]
type textarea "**********"
click at [329, 330] on button "Continue" at bounding box center [336, 330] width 52 height 21
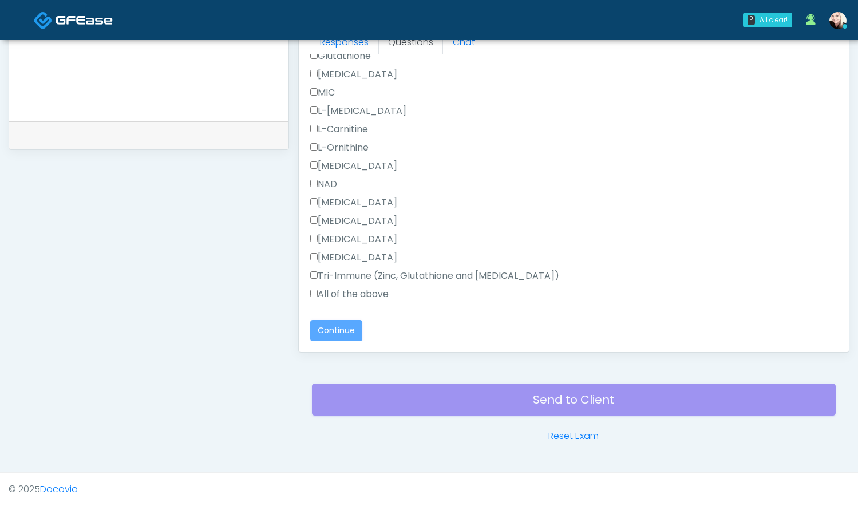
scroll to position [0, 0]
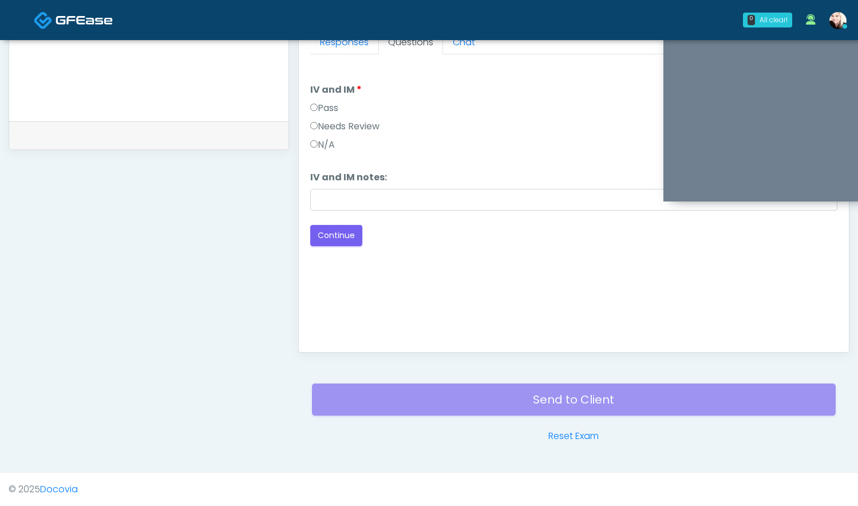
click at [322, 105] on label "Pass" at bounding box center [324, 108] width 28 height 14
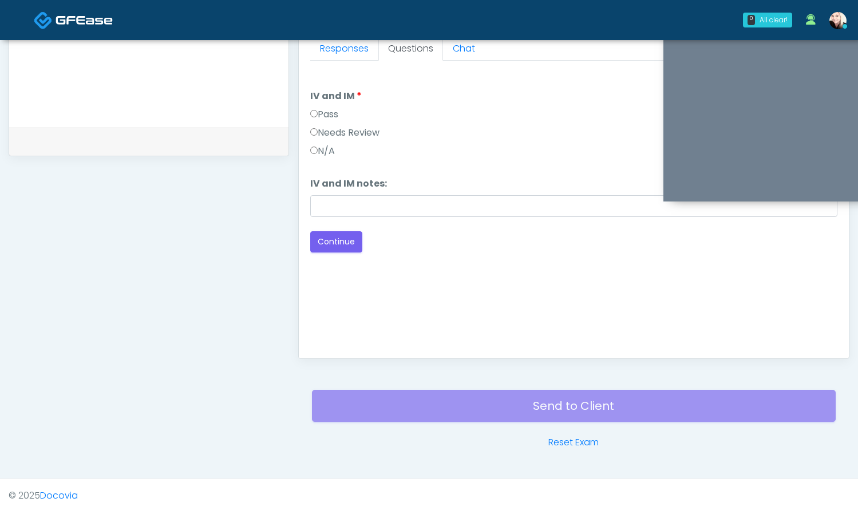
scroll to position [522, 0]
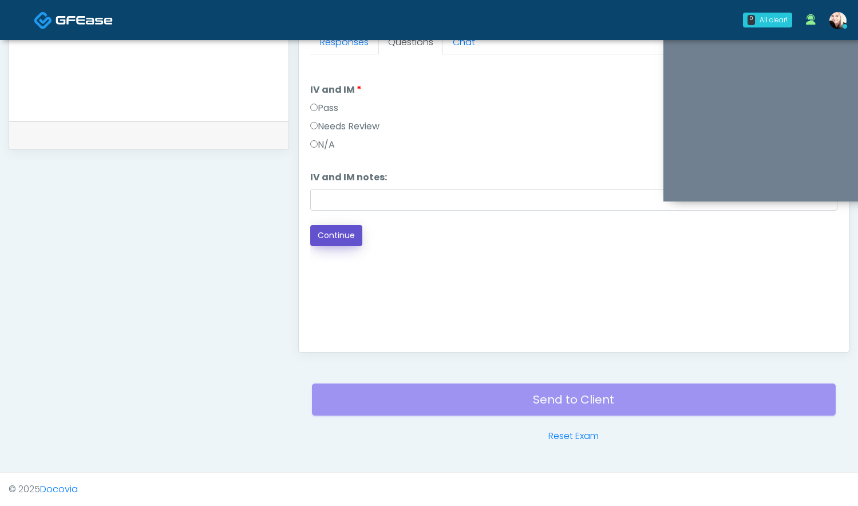
click at [351, 240] on button "Continue" at bounding box center [336, 235] width 52 height 21
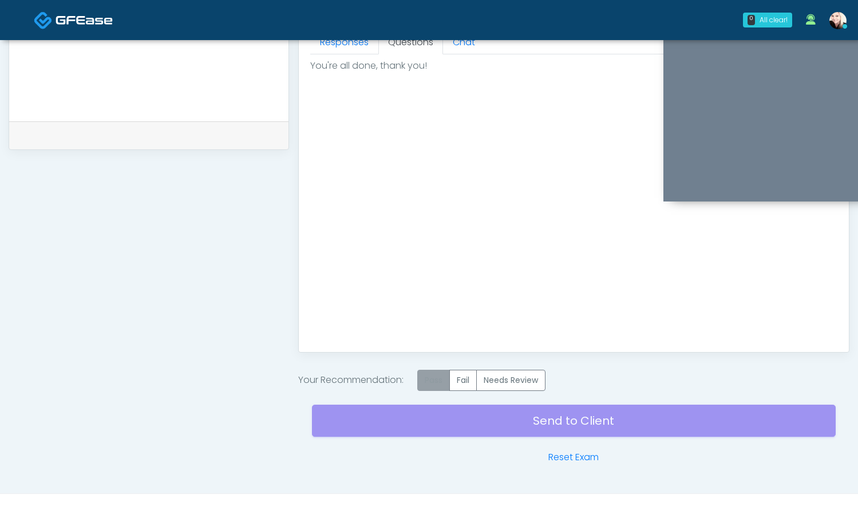
click at [439, 380] on label "Pass" at bounding box center [433, 380] width 33 height 21
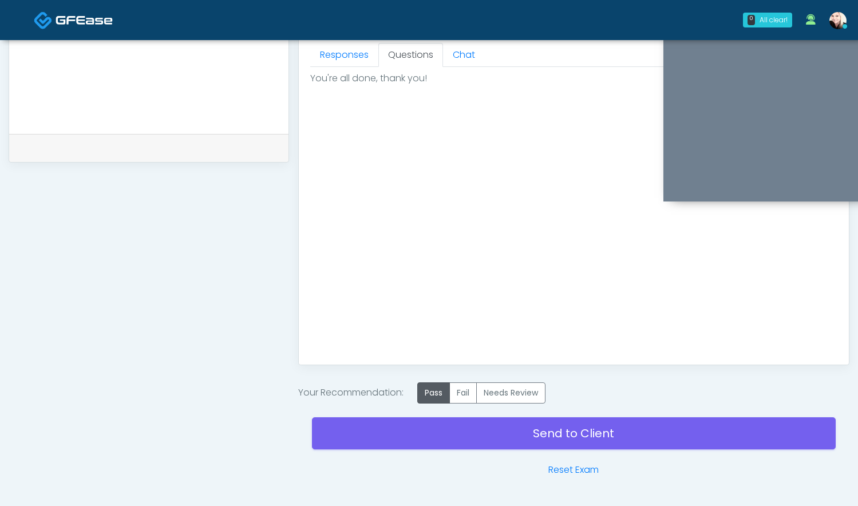
scroll to position [543, 0]
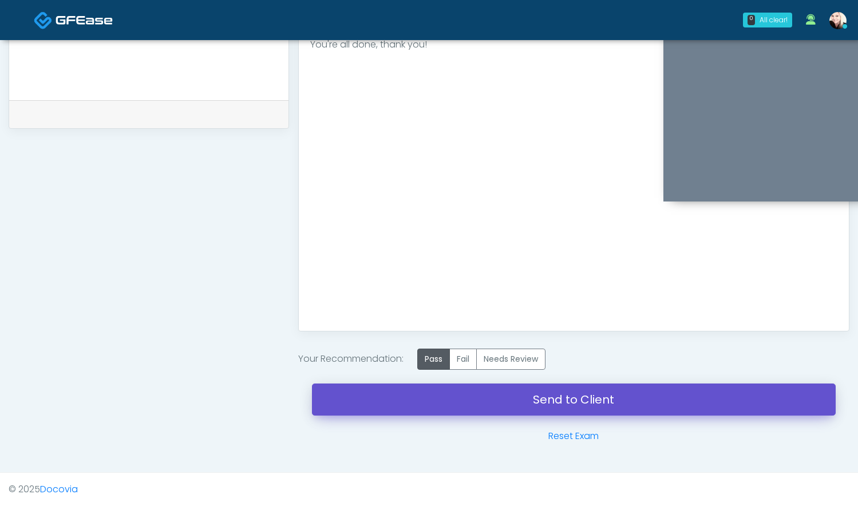
click at [551, 393] on link "Send to Client" at bounding box center [574, 400] width 524 height 32
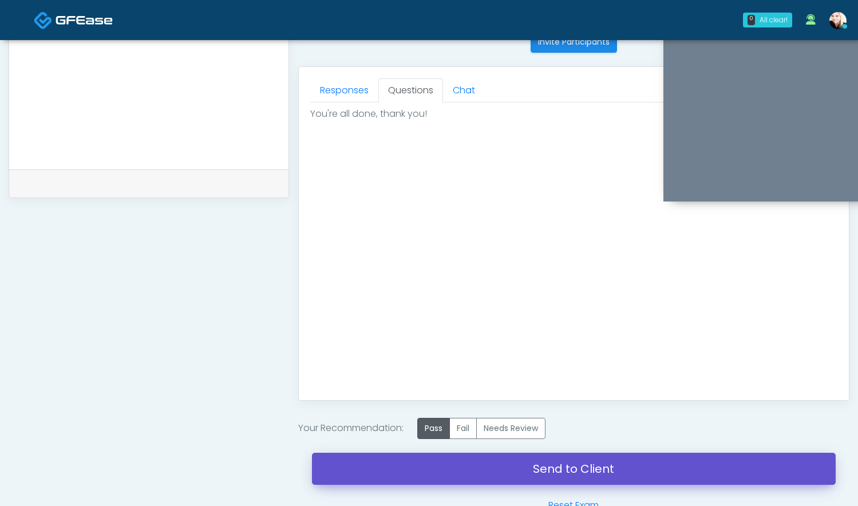
scroll to position [473, 0]
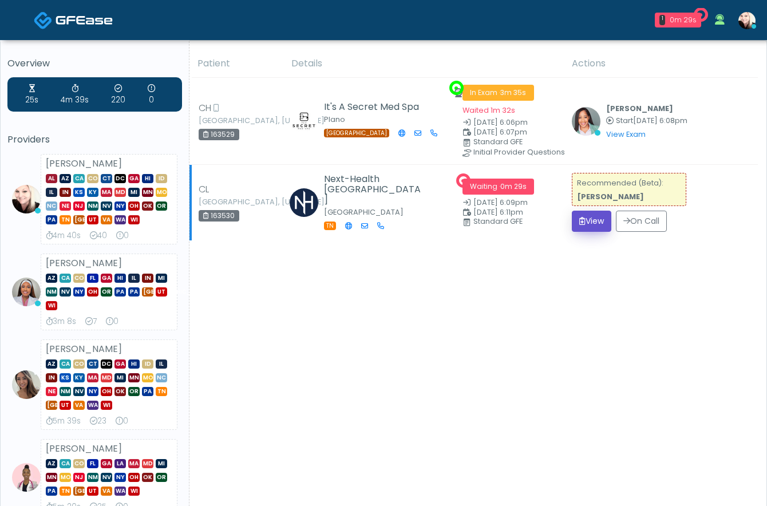
click at [579, 218] on icon "submit" at bounding box center [582, 221] width 6 height 8
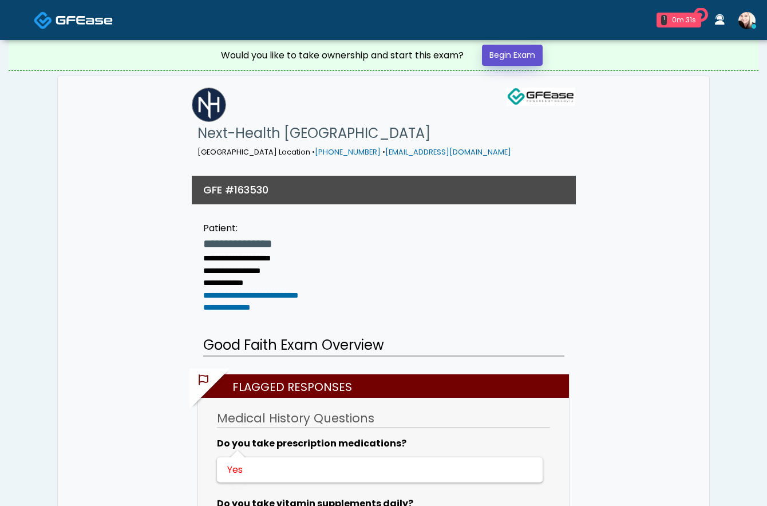
click at [500, 56] on link "Begin Exam" at bounding box center [512, 55] width 61 height 21
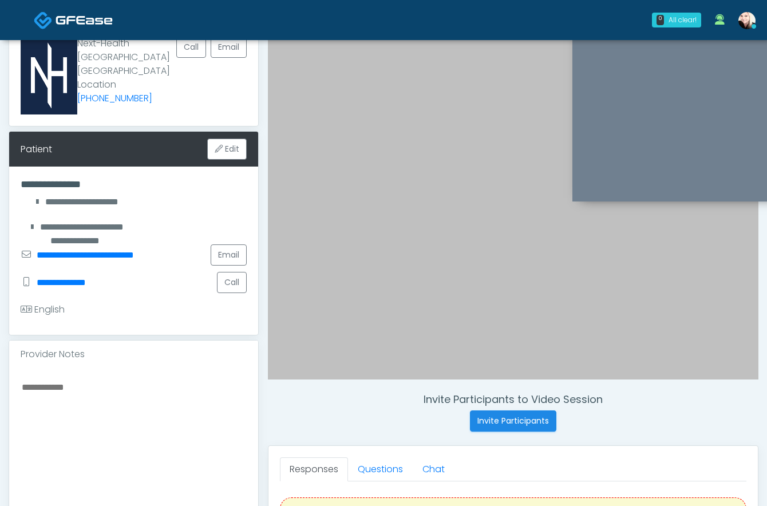
scroll to position [80, 0]
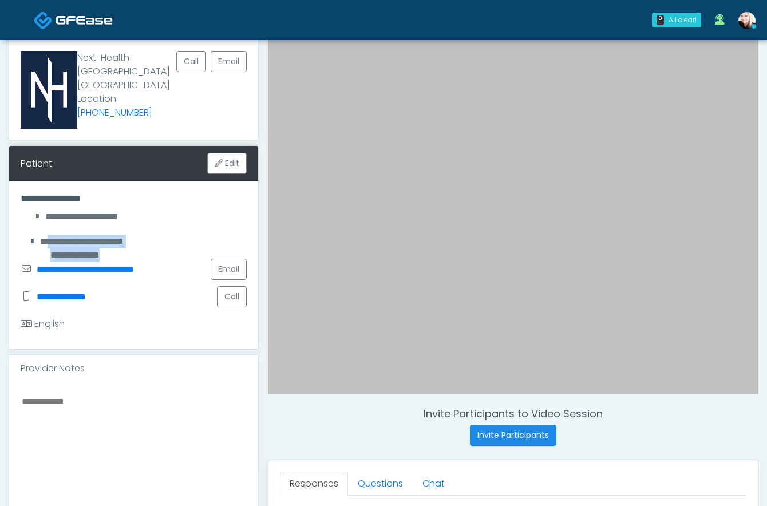
drag, startPoint x: 45, startPoint y: 222, endPoint x: 144, endPoint y: 226, distance: 99.7
click at [144, 228] on div "**********" at bounding box center [134, 241] width 226 height 27
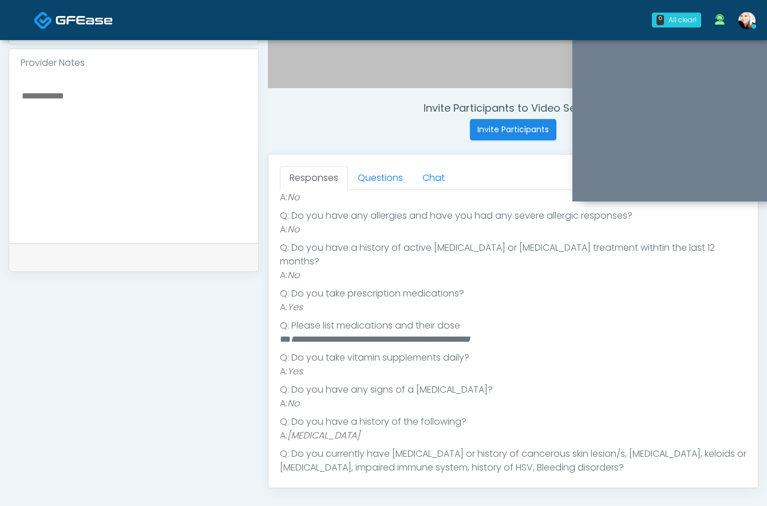
scroll to position [236, 0]
drag, startPoint x: 290, startPoint y: 330, endPoint x: 573, endPoint y: 337, distance: 282.9
click at [573, 337] on ul "**********" at bounding box center [513, 371] width 467 height 389
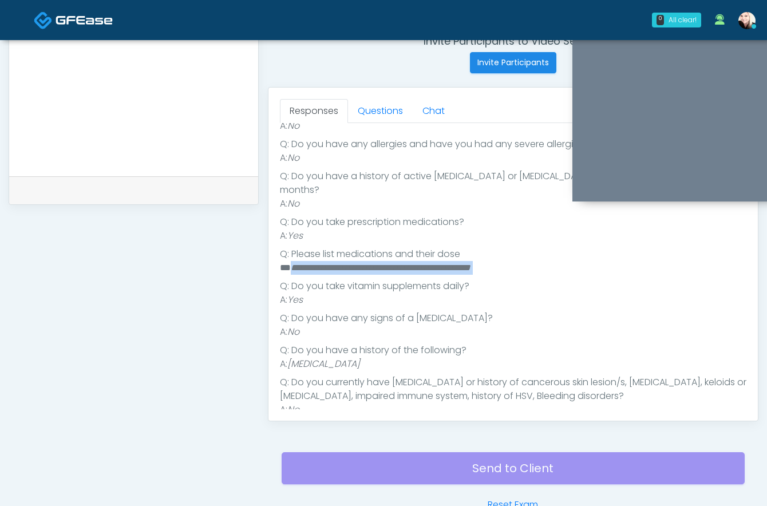
scroll to position [239, 0]
click at [483, 235] on ul "**********" at bounding box center [513, 301] width 467 height 389
drag, startPoint x: 537, startPoint y: 257, endPoint x: 282, endPoint y: 255, distance: 254.2
click at [282, 263] on li "**********" at bounding box center [513, 270] width 467 height 14
copy li "**********"
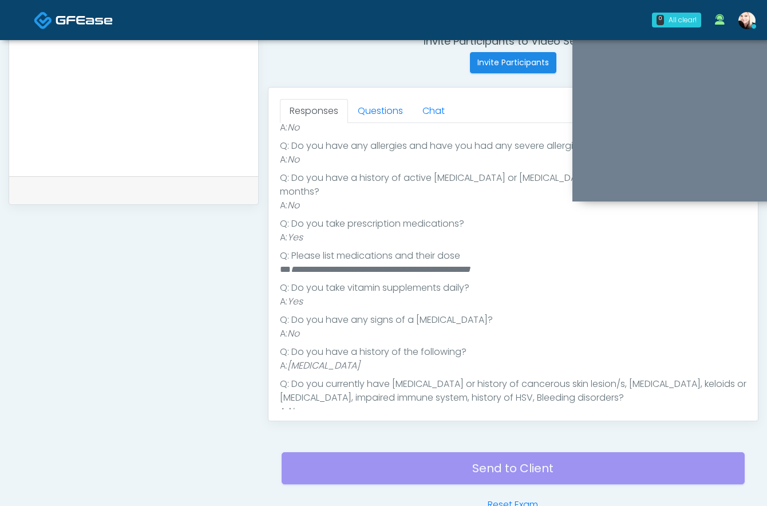
click at [106, 101] on textarea at bounding box center [134, 91] width 226 height 140
paste textarea "**********"
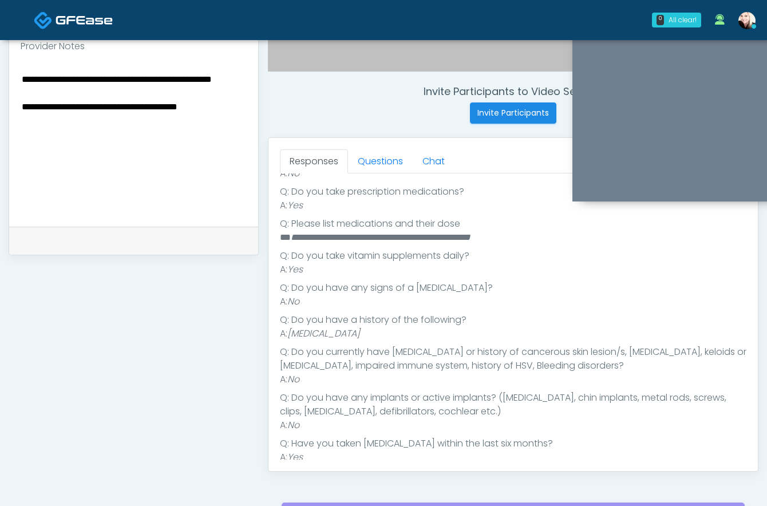
scroll to position [403, 0]
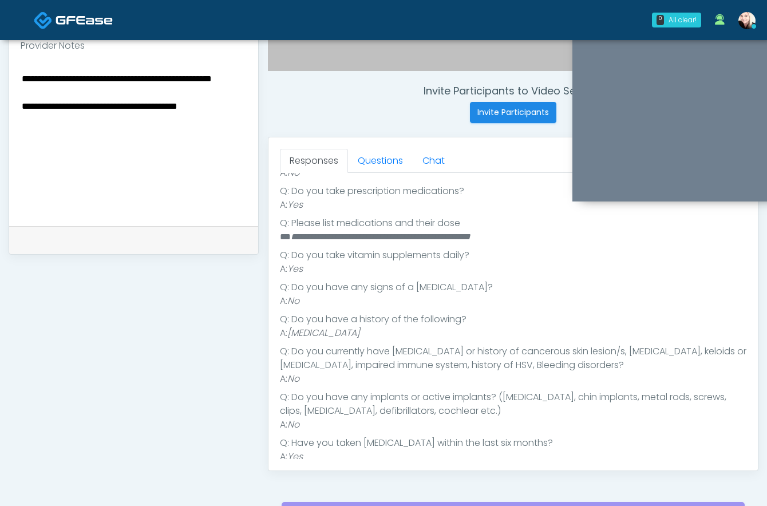
click at [141, 189] on textarea "**********" at bounding box center [134, 141] width 226 height 140
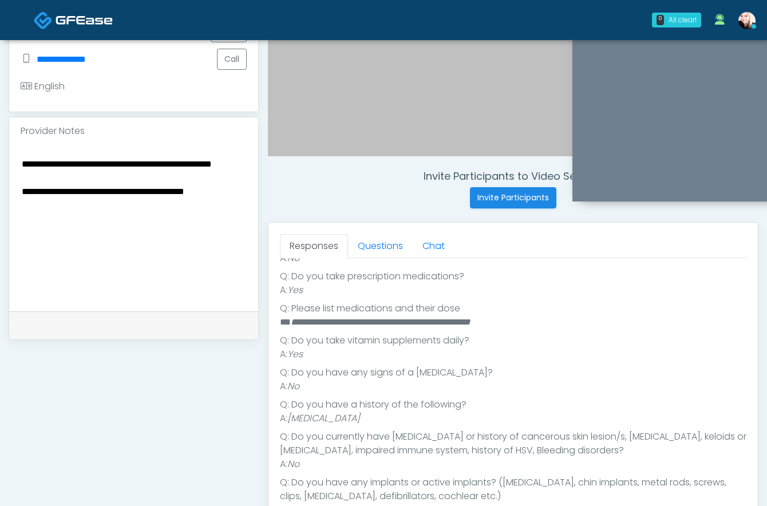
scroll to position [285, 0]
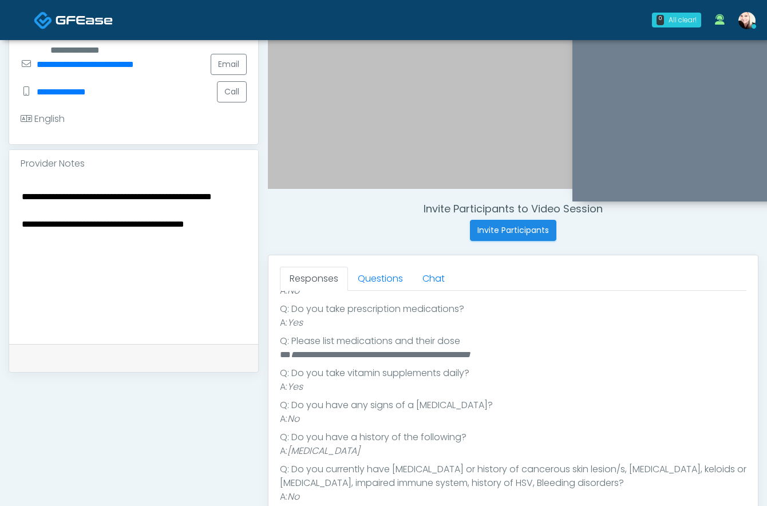
click at [248, 212] on div "**********" at bounding box center [133, 260] width 249 height 167
click at [248, 216] on div "**********" at bounding box center [133, 260] width 249 height 167
click at [215, 236] on textarea "**********" at bounding box center [134, 259] width 226 height 140
click at [244, 216] on textarea "**********" at bounding box center [134, 259] width 226 height 140
click at [143, 189] on textarea "**********" at bounding box center [134, 259] width 226 height 140
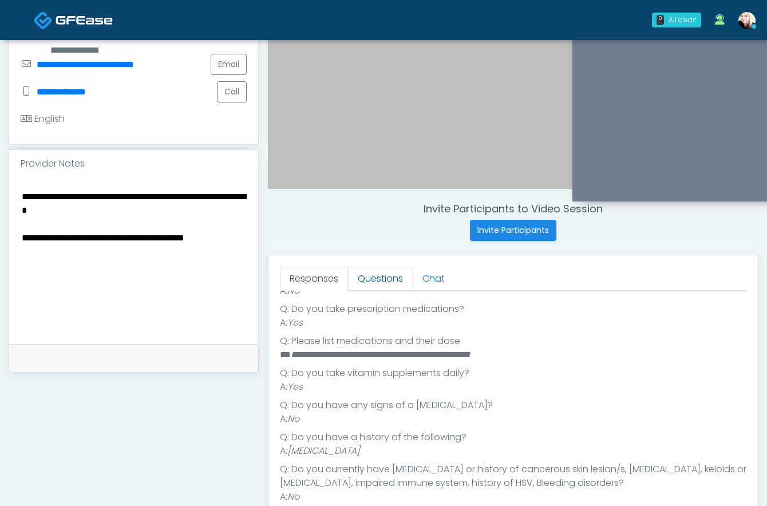
type textarea "**********"
click at [360, 283] on link "Questions" at bounding box center [380, 279] width 65 height 24
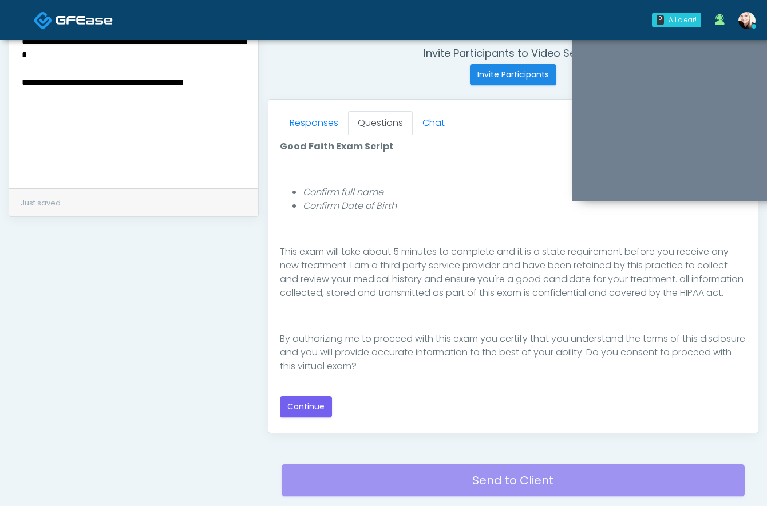
scroll to position [442, 0]
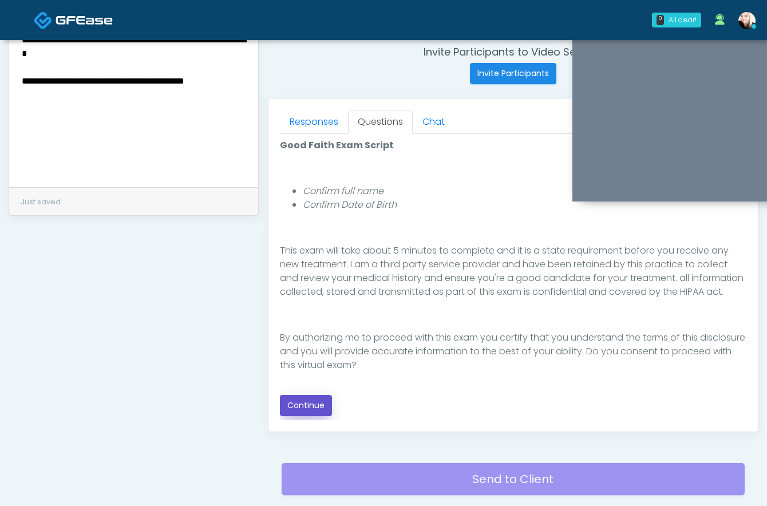
click at [310, 410] on button "Continue" at bounding box center [306, 405] width 52 height 21
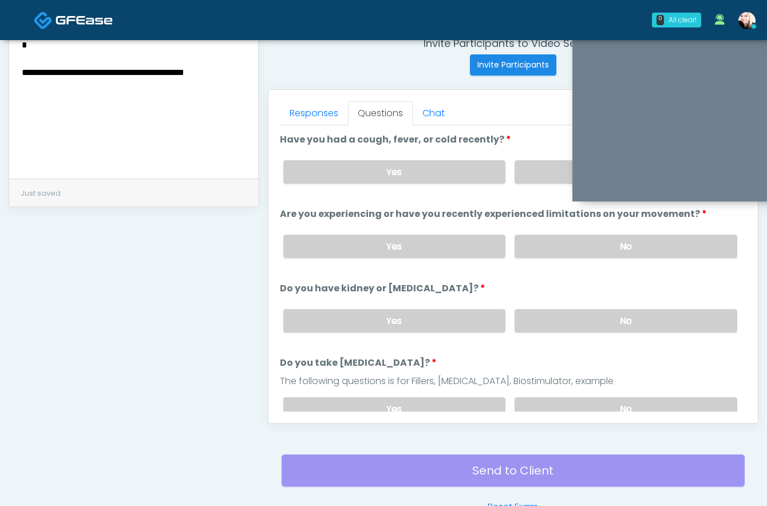
scroll to position [428, 0]
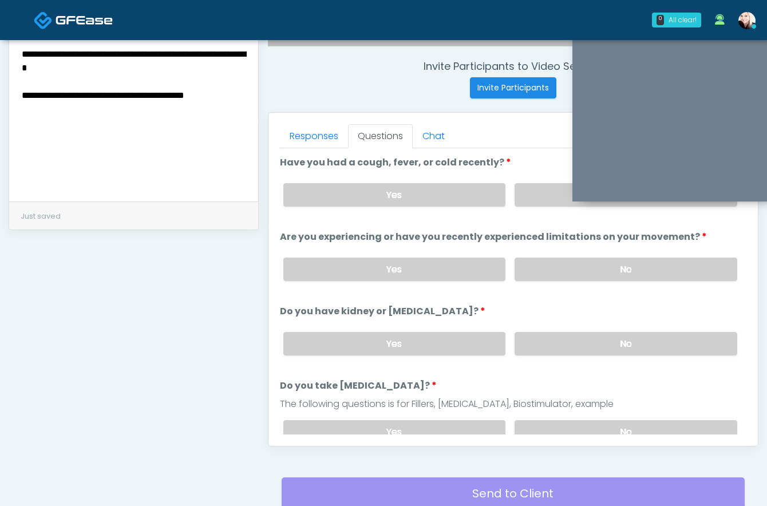
click at [544, 354] on div "Yes No" at bounding box center [510, 344] width 472 height 42
click at [544, 346] on label "No" at bounding box center [626, 343] width 223 height 23
click at [542, 432] on label "No" at bounding box center [626, 431] width 223 height 23
drag, startPoint x: 563, startPoint y: 267, endPoint x: 563, endPoint y: 207, distance: 60.1
click at [563, 267] on label "No" at bounding box center [626, 269] width 223 height 23
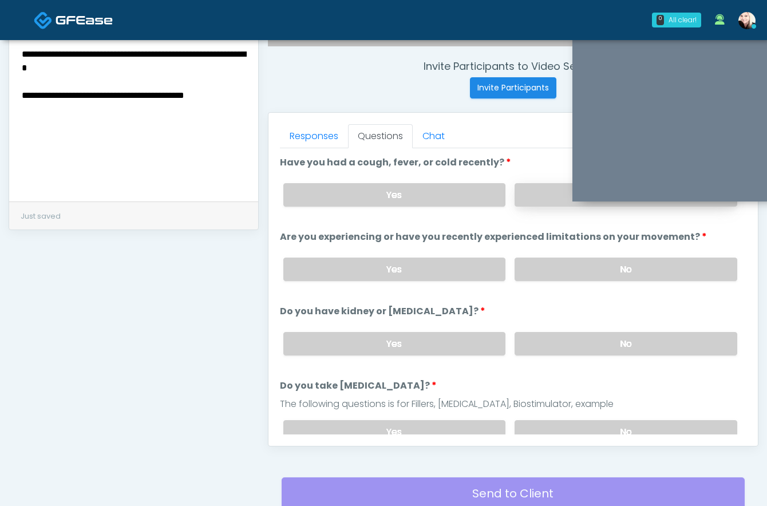
click at [555, 202] on label "No" at bounding box center [626, 194] width 223 height 23
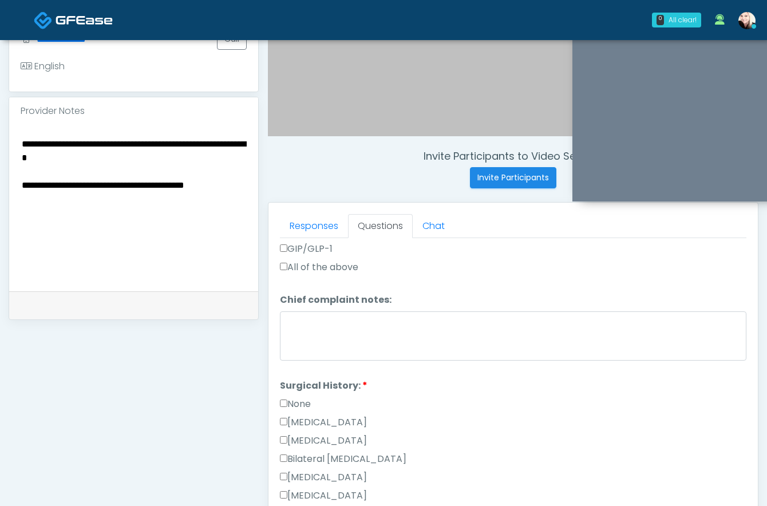
scroll to position [528, 0]
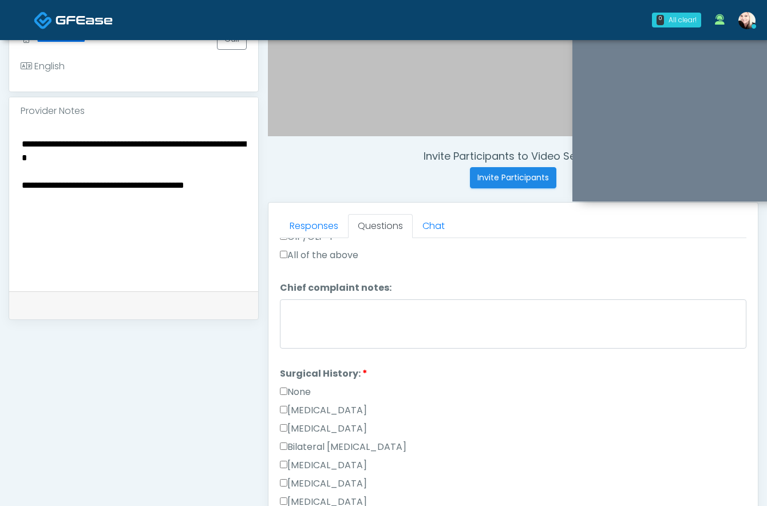
click at [286, 385] on label "None" at bounding box center [295, 392] width 31 height 14
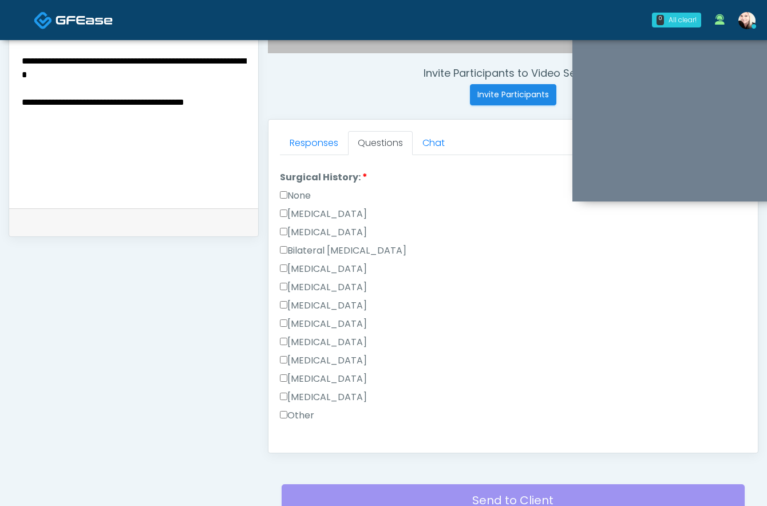
scroll to position [424, 0]
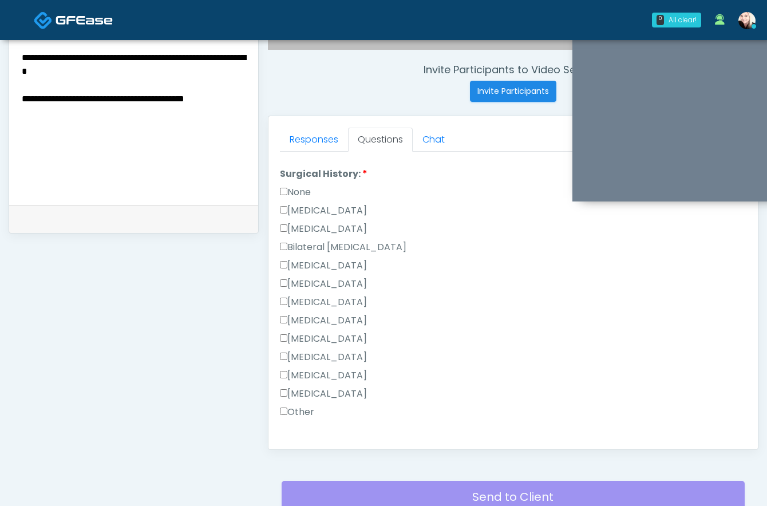
click at [289, 407] on label "Other" at bounding box center [297, 412] width 34 height 14
click at [285, 358] on label "Cholecystectomy" at bounding box center [323, 357] width 87 height 14
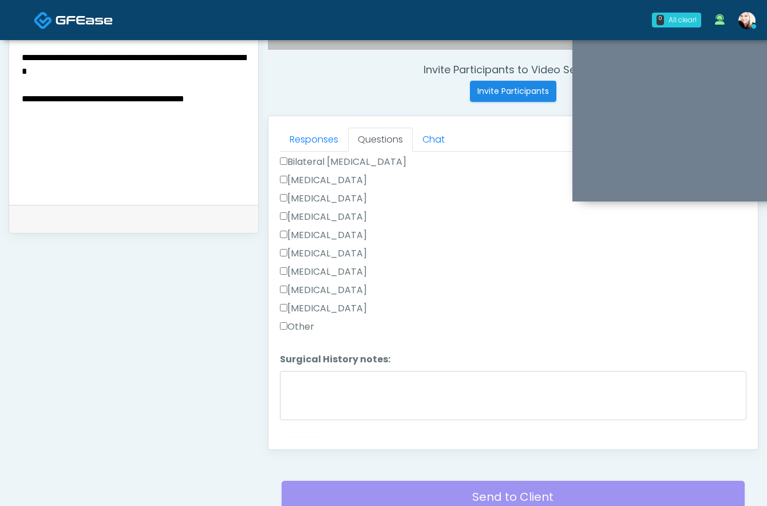
scroll to position [731, 0]
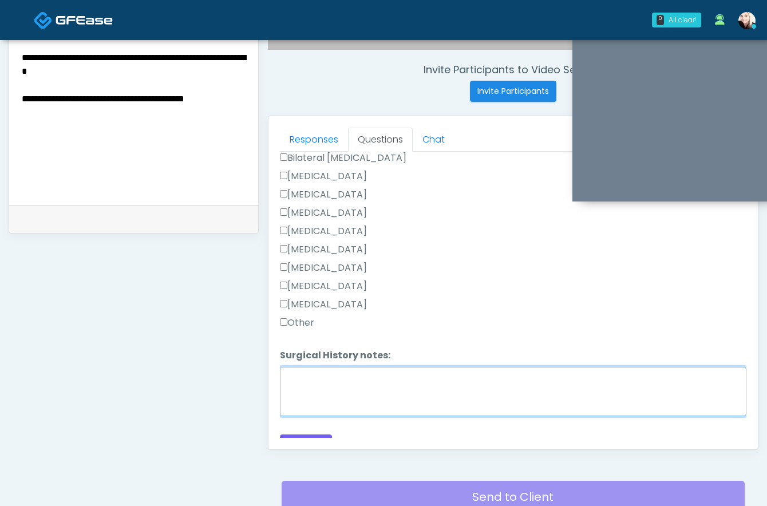
click at [302, 380] on textarea "Surgical History notes:" at bounding box center [513, 391] width 467 height 49
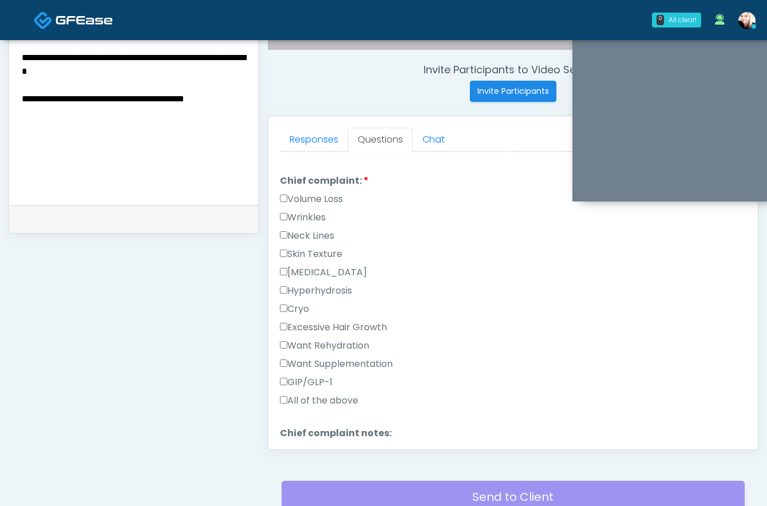
scroll to position [295, 0]
type textarea "**********"
click at [284, 348] on label "Want Rehydration" at bounding box center [324, 347] width 89 height 14
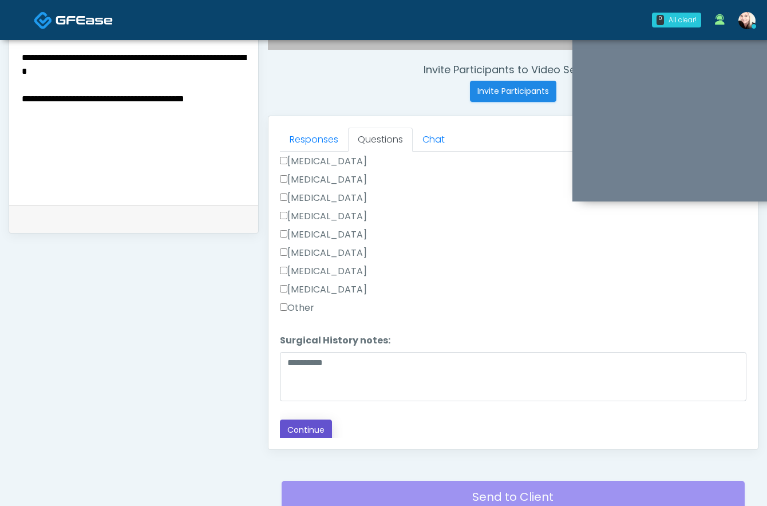
click at [299, 436] on button "Continue" at bounding box center [306, 430] width 52 height 21
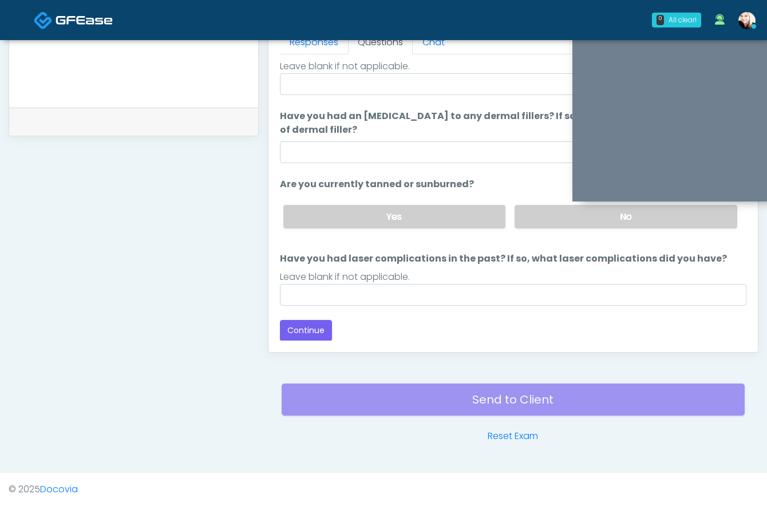
scroll to position [0, 0]
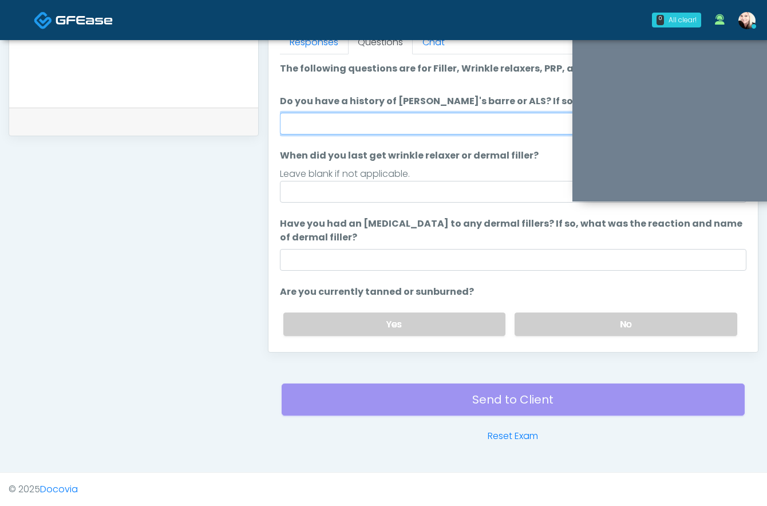
click at [355, 117] on input "Do you have a history of Guillain's barre or ALS? If so, please provide details." at bounding box center [513, 124] width 467 height 22
type input "****"
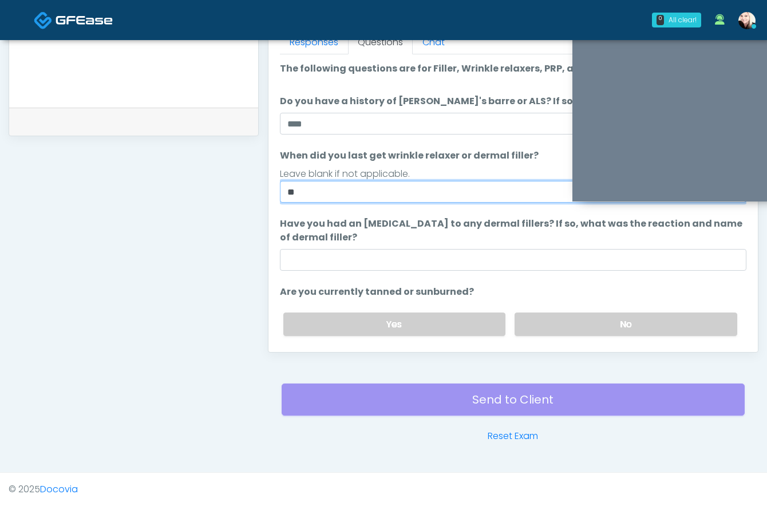
type input "*"
type input "**********"
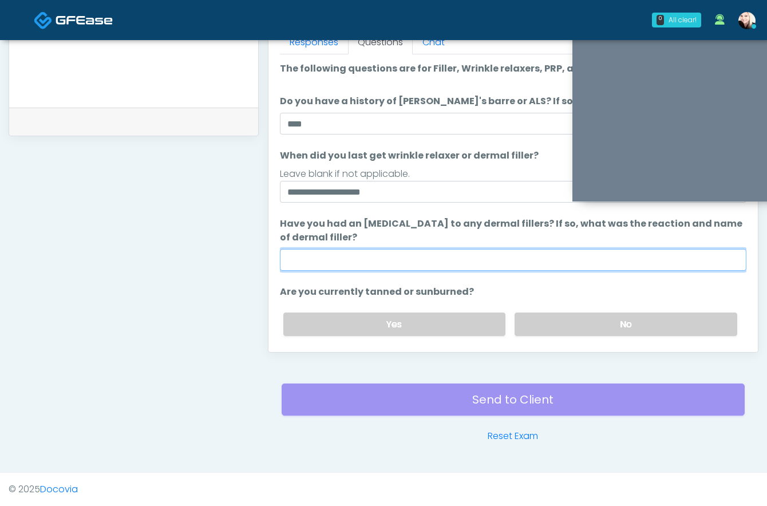
click at [358, 265] on input "Have you had an allergic response to any dermal fillers? If so, what was the re…" at bounding box center [513, 260] width 467 height 22
type input "****"
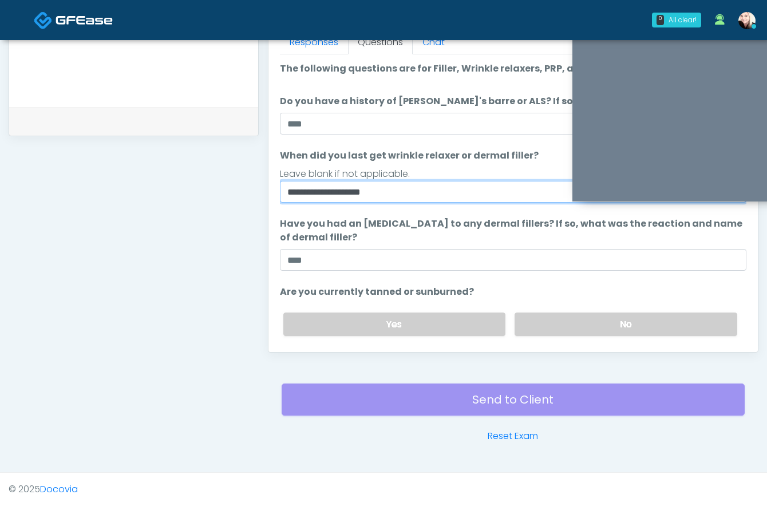
click at [433, 200] on input "**********" at bounding box center [513, 192] width 467 height 22
type input "**********"
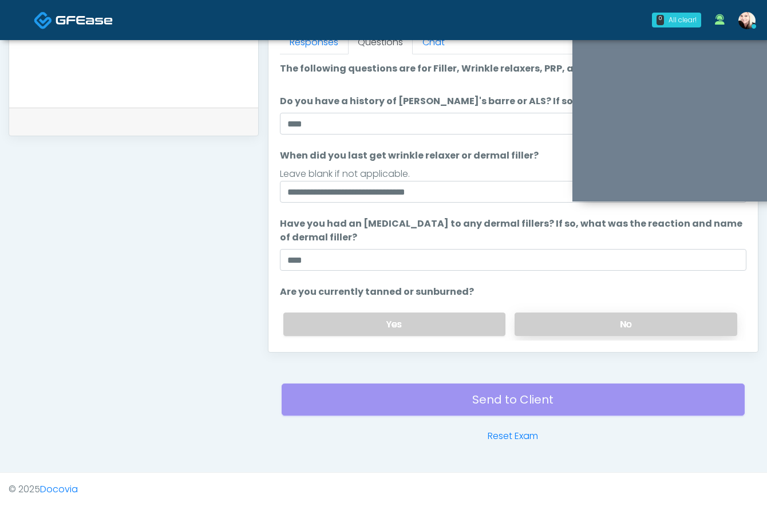
click at [582, 329] on label "No" at bounding box center [626, 324] width 223 height 23
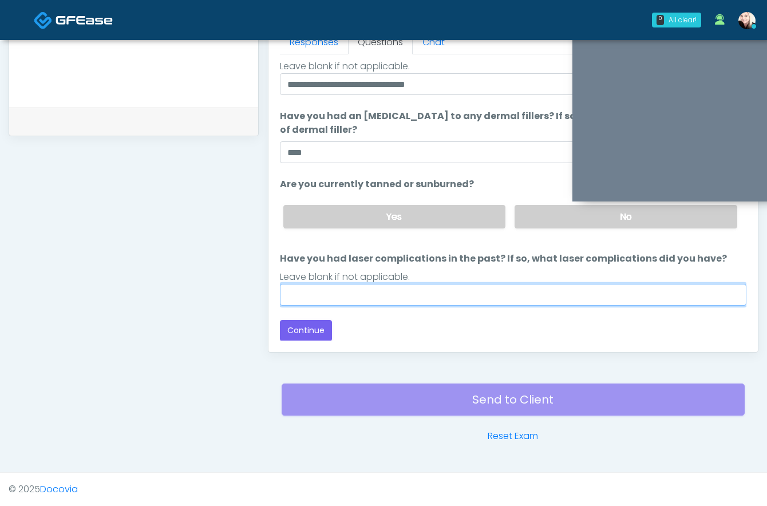
click at [421, 287] on input "Have you had laser complications in the past? If so, what laser complications d…" at bounding box center [513, 295] width 467 height 22
type input "****"
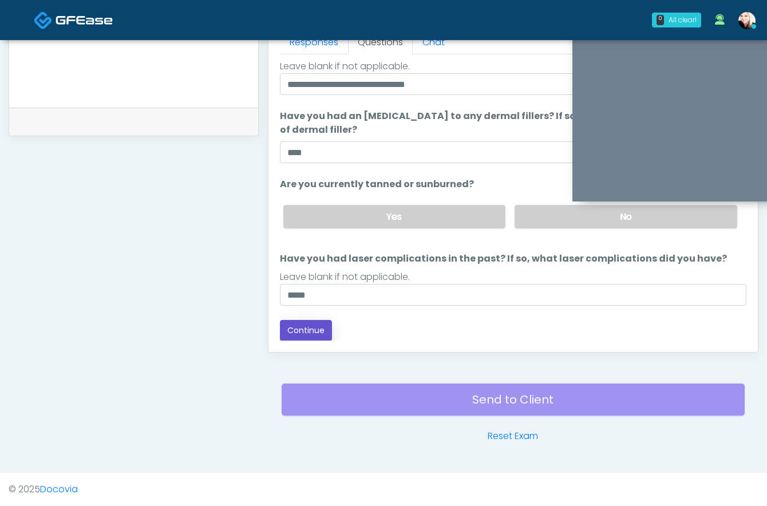
click at [307, 333] on button "Continue" at bounding box center [306, 330] width 52 height 21
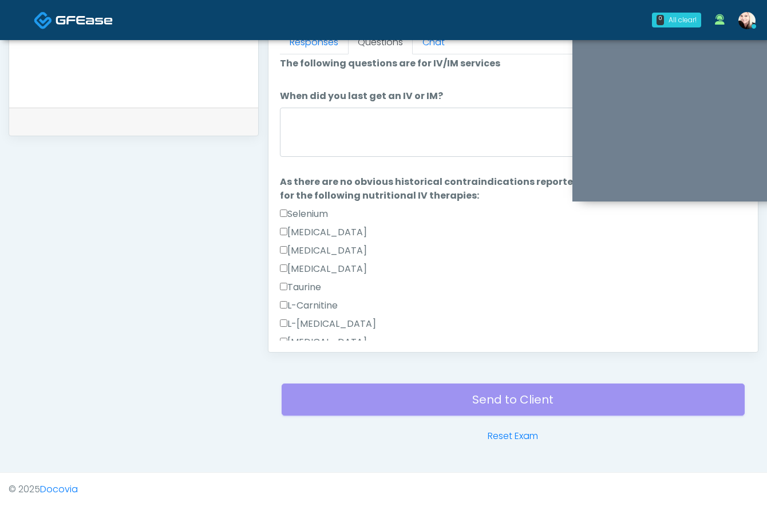
scroll to position [636, 0]
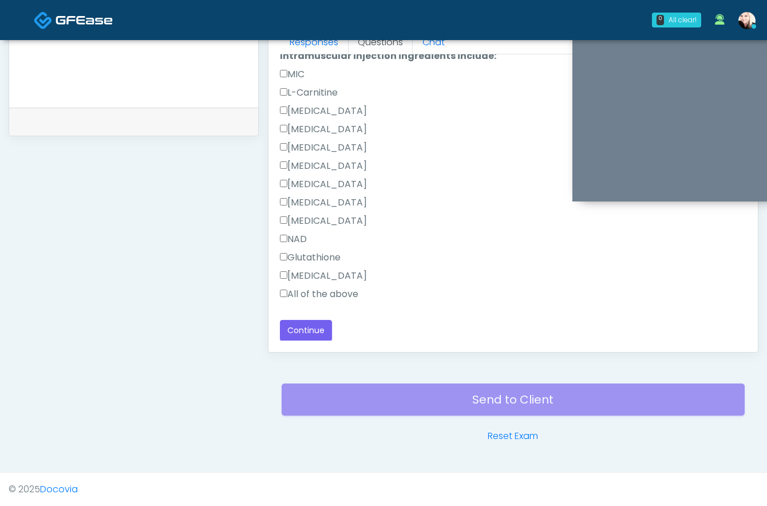
click at [287, 297] on label "All of the above" at bounding box center [319, 294] width 78 height 14
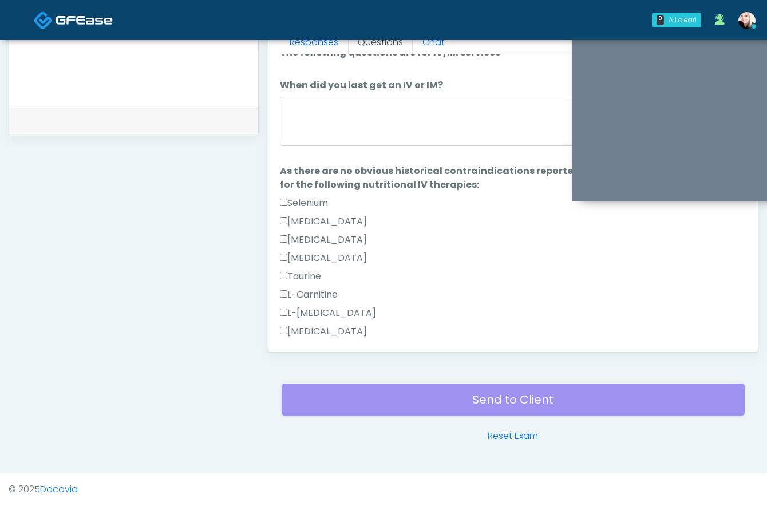
scroll to position [0, 0]
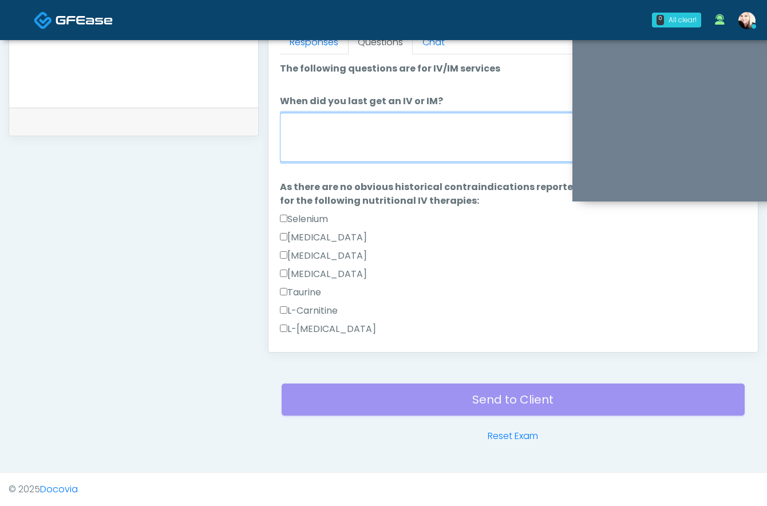
click at [335, 155] on textarea "When did you last get an IV or IM?" at bounding box center [513, 137] width 467 height 49
type textarea "*"
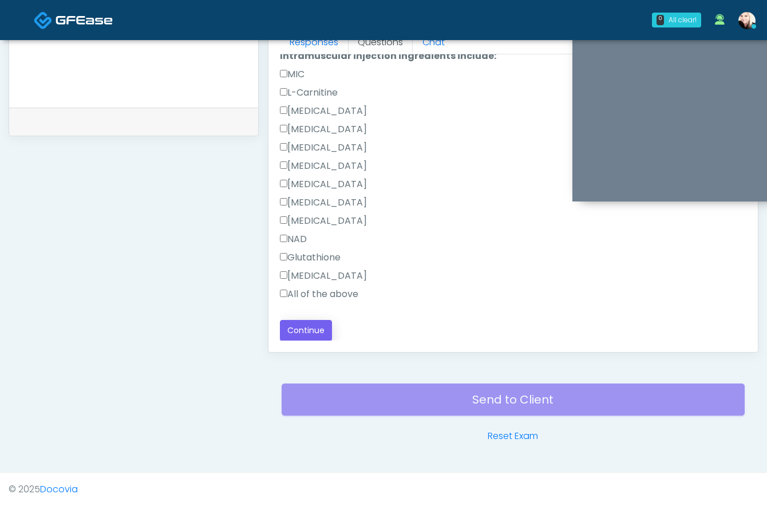
type textarea "**********"
click at [306, 330] on button "Continue" at bounding box center [306, 330] width 52 height 21
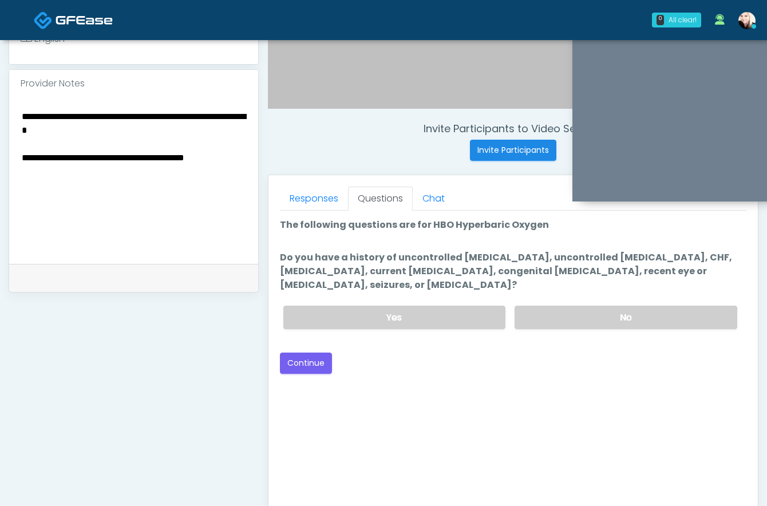
scroll to position [363, 0]
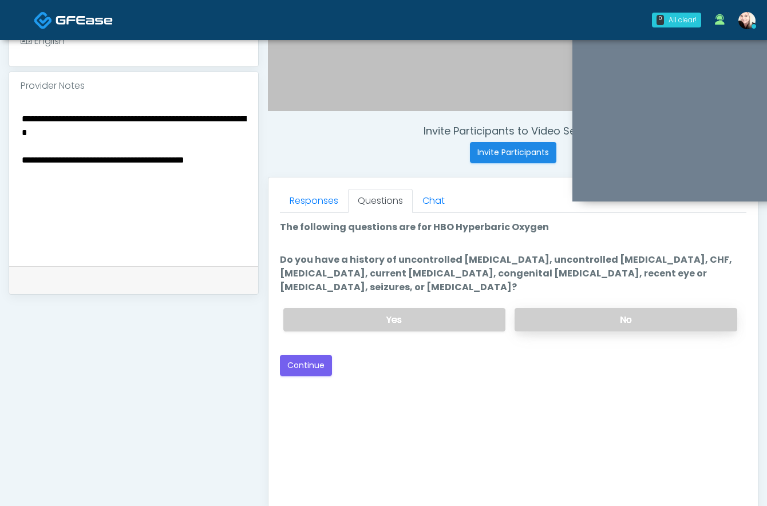
click at [567, 319] on label "No" at bounding box center [626, 319] width 223 height 23
click at [307, 364] on button "Continue" at bounding box center [306, 365] width 52 height 21
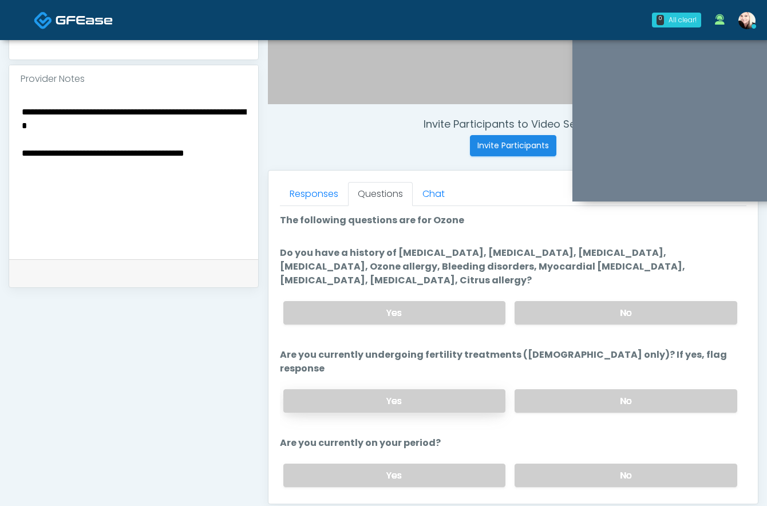
scroll to position [359, 0]
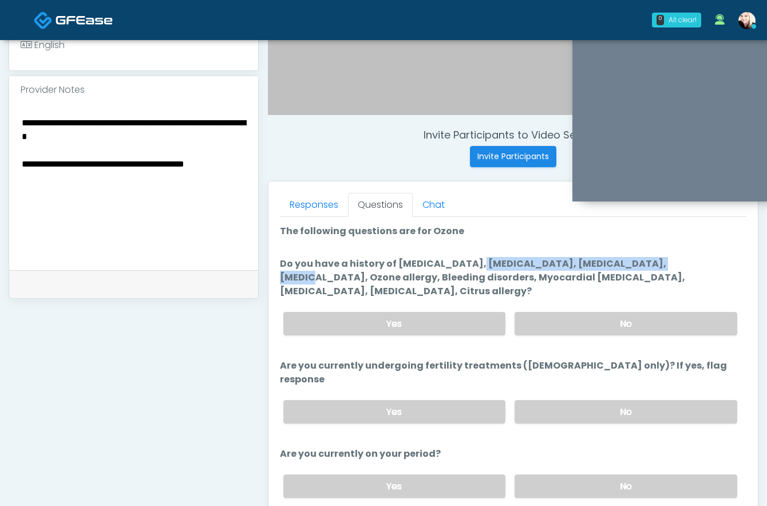
drag, startPoint x: 395, startPoint y: 264, endPoint x: 595, endPoint y: 267, distance: 200.4
click at [595, 267] on label "Do you have a history of Hyperthyroidism, Hypotension, Hypocalcemia, Hypoglycem…" at bounding box center [513, 277] width 467 height 41
click at [625, 261] on label "Do you have a history of Hyperthyroidism, Hypotension, Hypocalcemia, Hypoglycem…" at bounding box center [513, 277] width 467 height 41
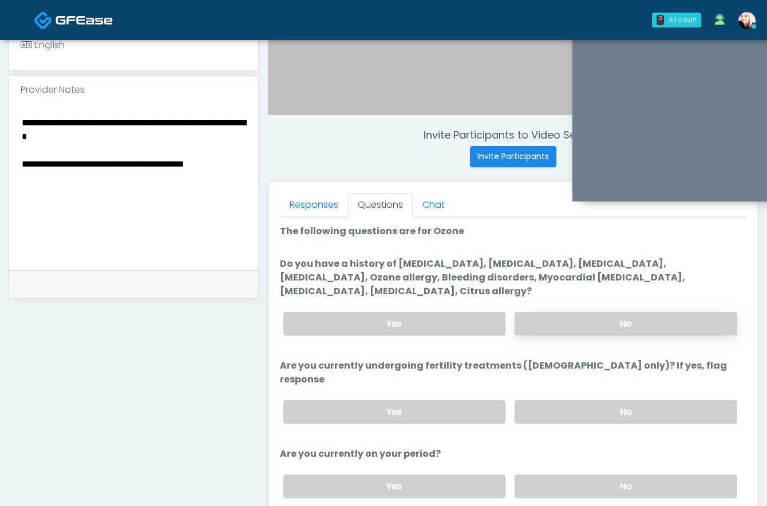
click at [573, 323] on label "No" at bounding box center [626, 323] width 223 height 23
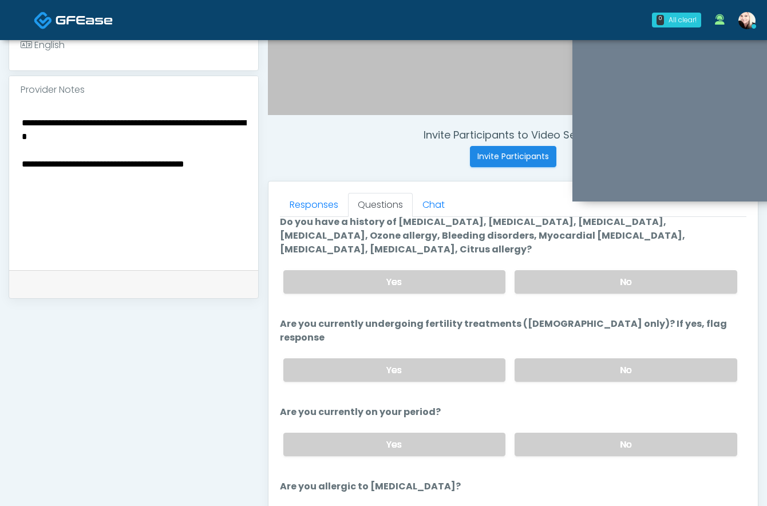
scroll to position [45, 0]
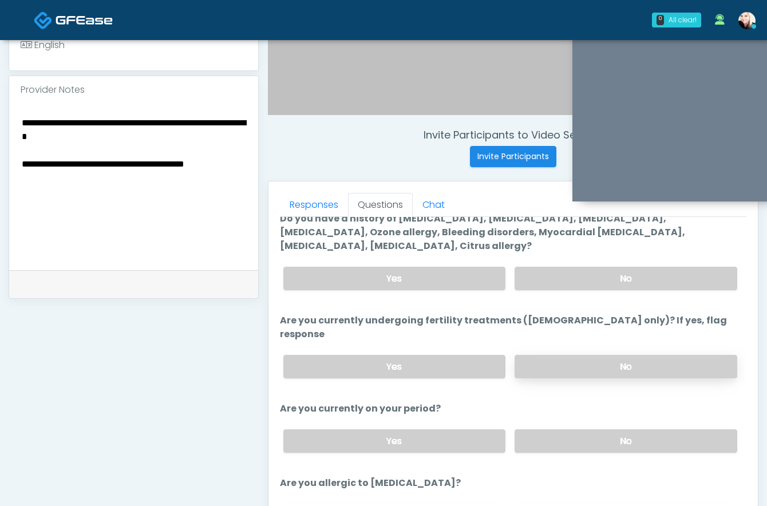
click at [537, 357] on label "No" at bounding box center [626, 366] width 223 height 23
click at [538, 429] on label "No" at bounding box center [626, 440] width 223 height 23
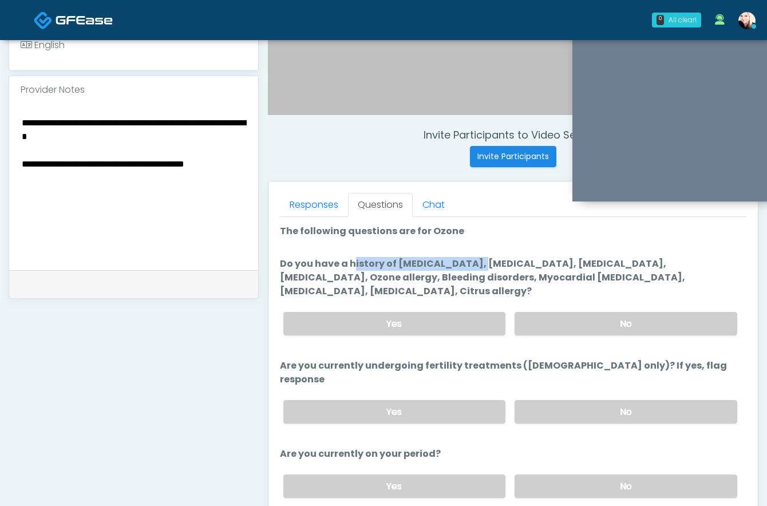
drag, startPoint x: 400, startPoint y: 262, endPoint x: 538, endPoint y: 252, distance: 138.4
click at [538, 252] on ol "The following questions are for Ozone The following questions are for Ozone Do …" at bounding box center [513, 402] width 467 height 357
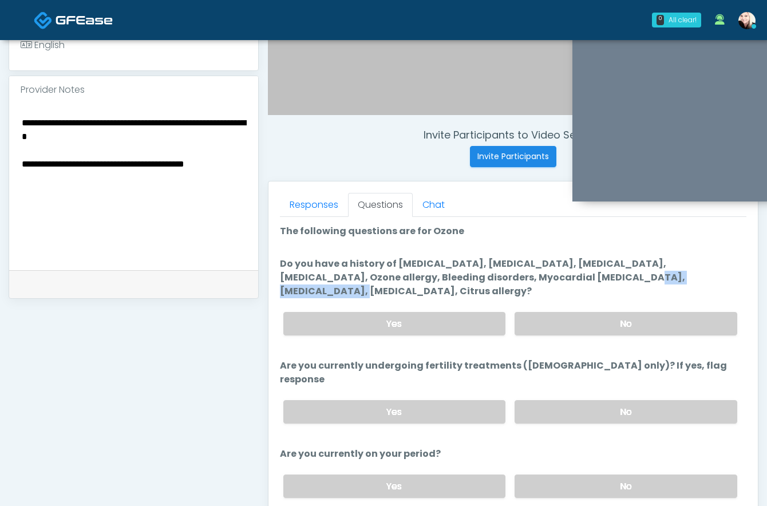
drag, startPoint x: 474, startPoint y: 272, endPoint x: 572, endPoint y: 272, distance: 98.5
click at [572, 272] on label "Do you have a history of Hyperthyroidism, Hypotension, Hypocalcemia, Hypoglycem…" at bounding box center [513, 277] width 467 height 41
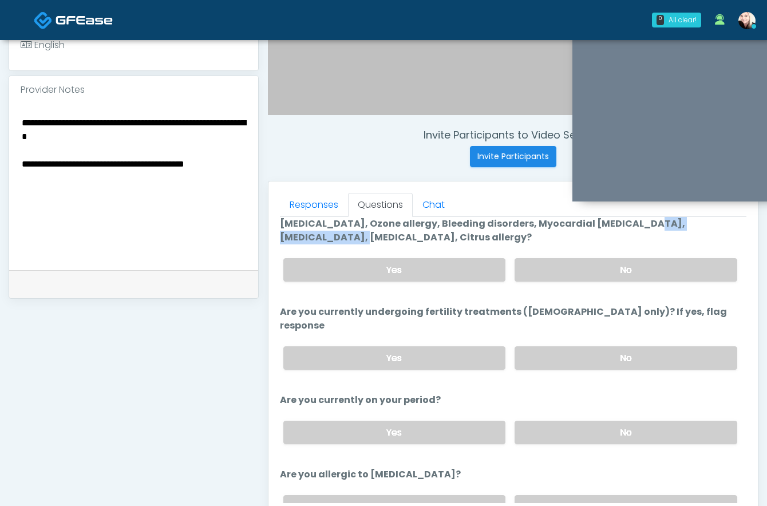
scroll to position [64, 0]
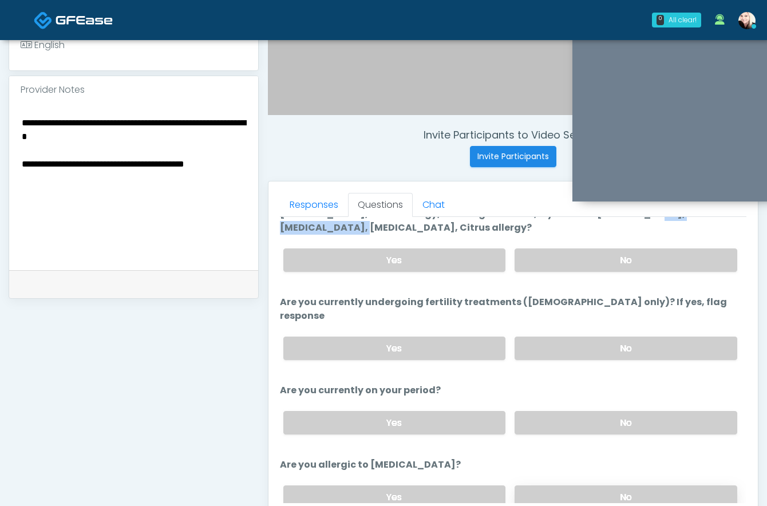
click at [555, 486] on label "No" at bounding box center [626, 497] width 223 height 23
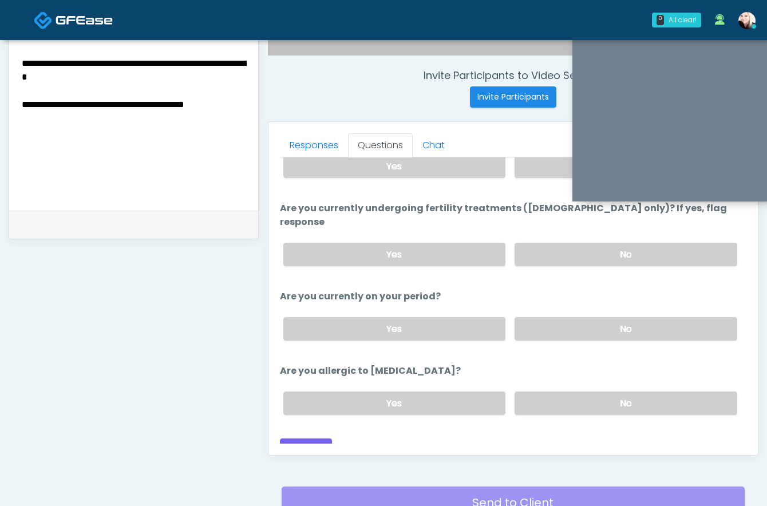
scroll to position [97, 0]
click at [324, 439] on button "Continue" at bounding box center [306, 449] width 52 height 21
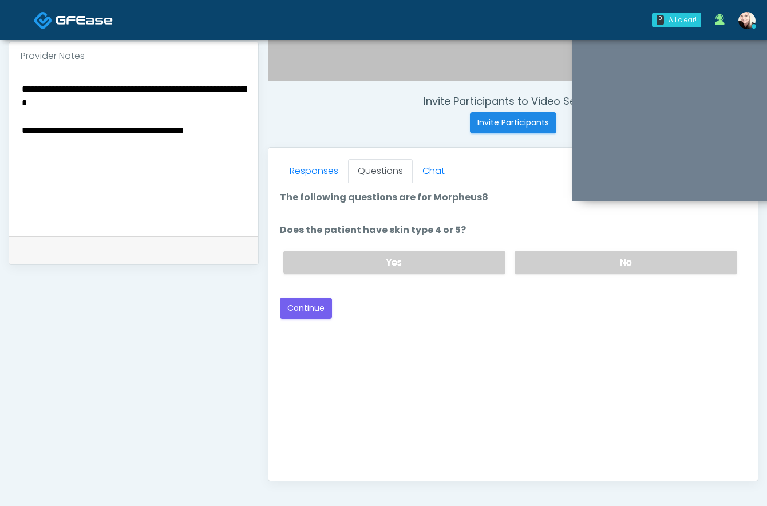
scroll to position [382, 0]
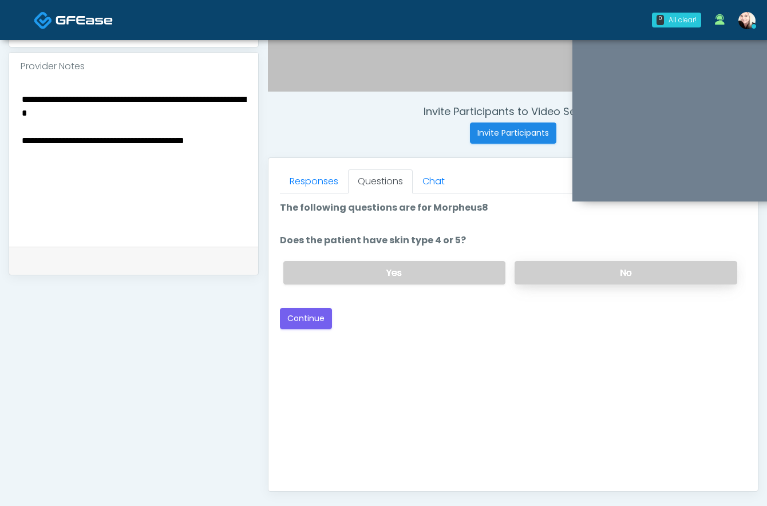
click at [545, 270] on label "No" at bounding box center [626, 272] width 223 height 23
click at [319, 323] on button "Continue" at bounding box center [306, 318] width 52 height 21
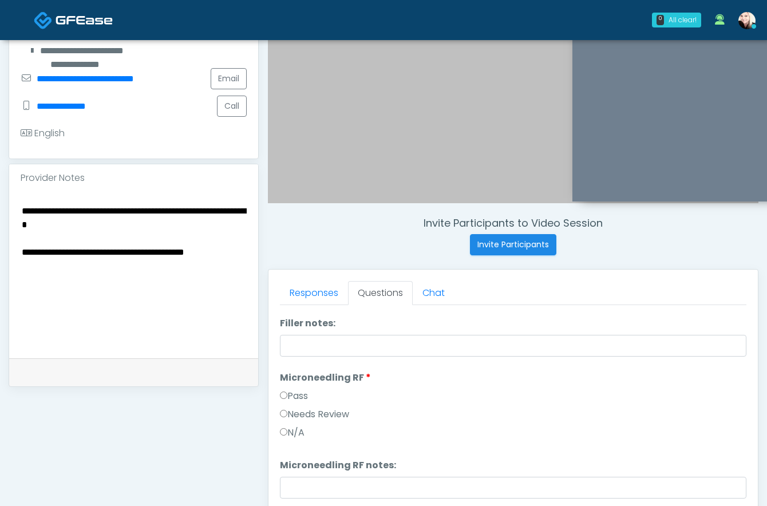
scroll to position [253, 0]
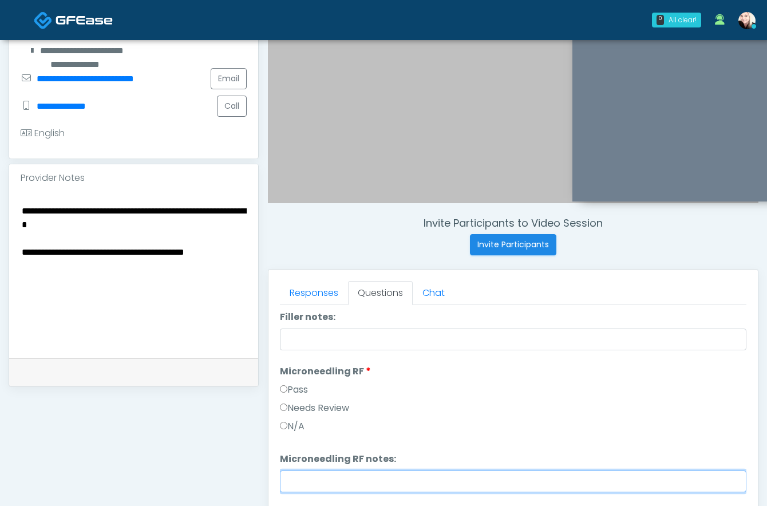
click at [292, 472] on input "Microneedling RF notes:" at bounding box center [513, 482] width 467 height 22
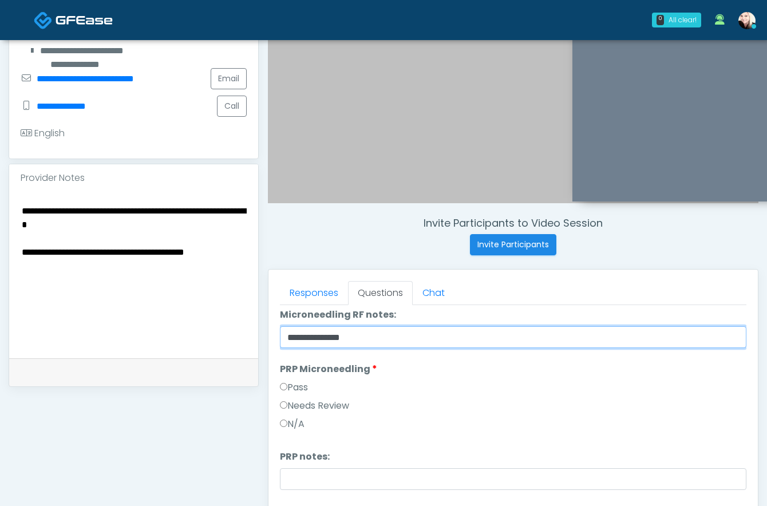
drag, startPoint x: 383, startPoint y: 340, endPoint x: 246, endPoint y: 329, distance: 137.8
click at [246, 329] on div "**********" at bounding box center [384, 257] width 750 height 873
type input "**********"
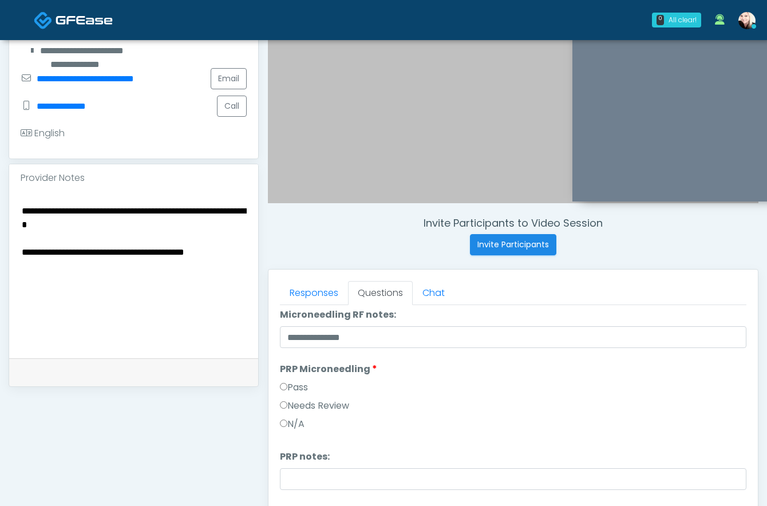
click at [765, 219] on div "**********" at bounding box center [383, 245] width 767 height 953
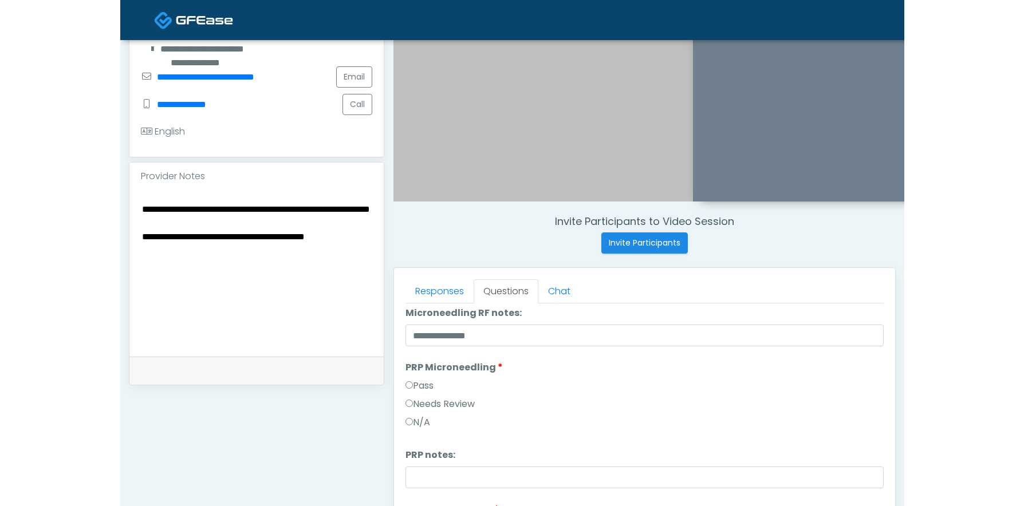
scroll to position [293, 0]
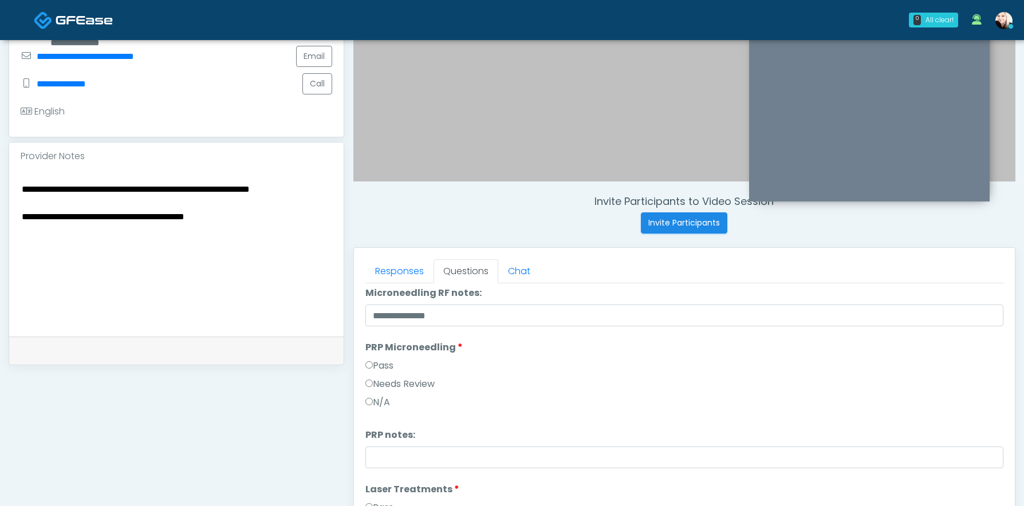
click at [767, 186] on div "Invite Participants to Video Session Invite Participants Responses Questions Ch…" at bounding box center [679, 235] width 671 height 873
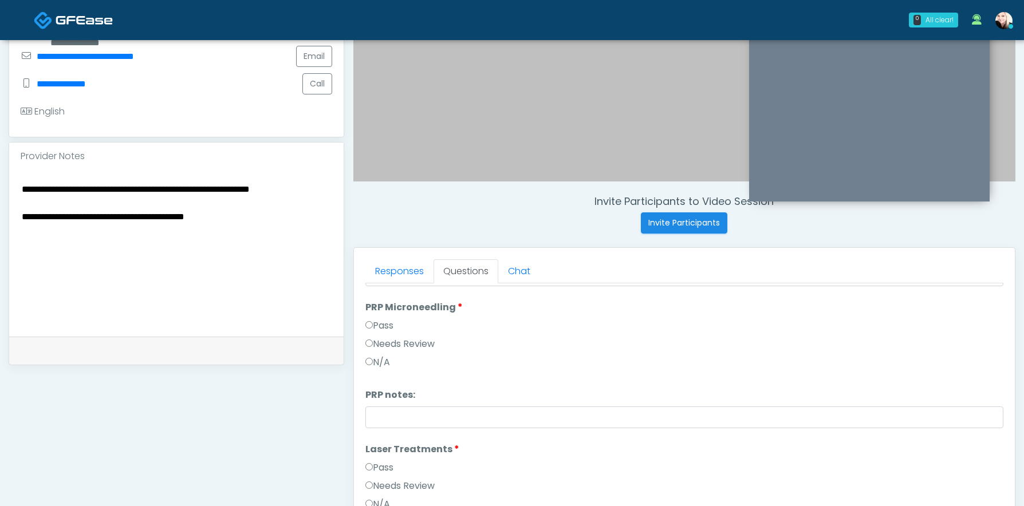
scroll to position [453, 0]
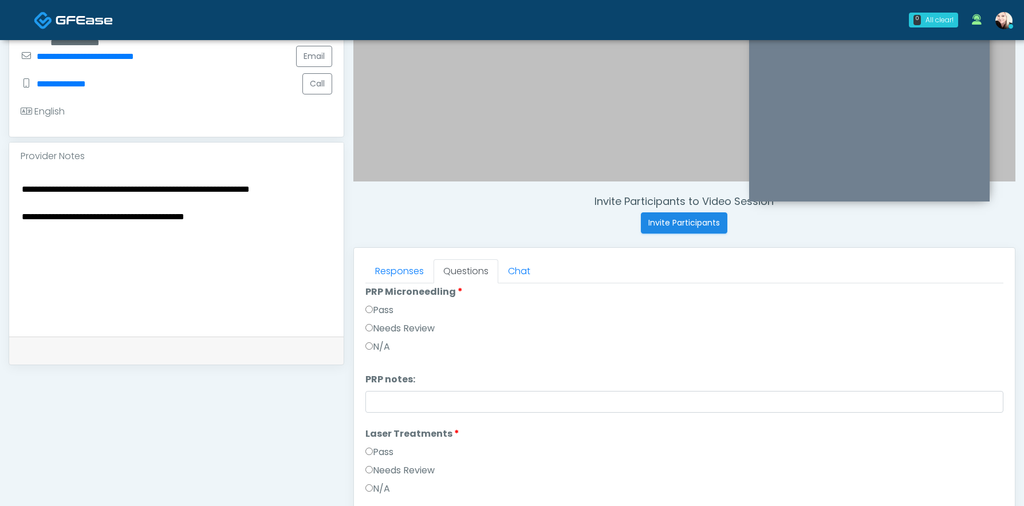
click at [405, 329] on label "Needs Review" at bounding box center [399, 329] width 69 height 14
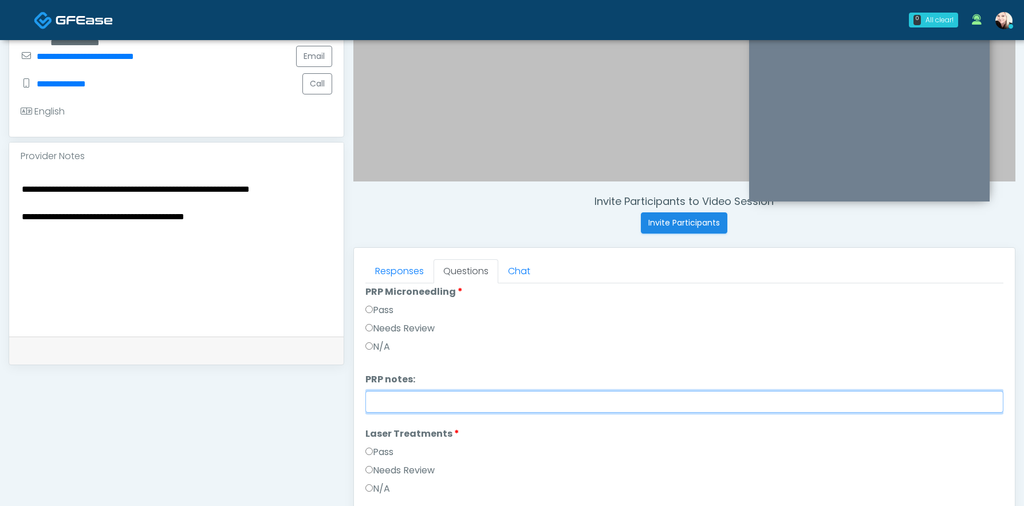
click at [389, 401] on input "PRP notes:" at bounding box center [684, 402] width 638 height 22
paste input "**********"
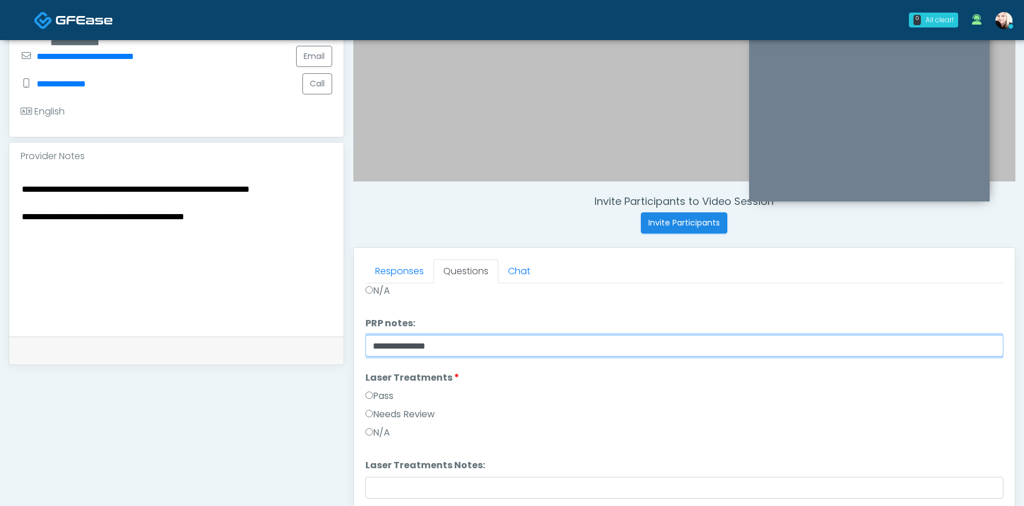
scroll to position [517, 0]
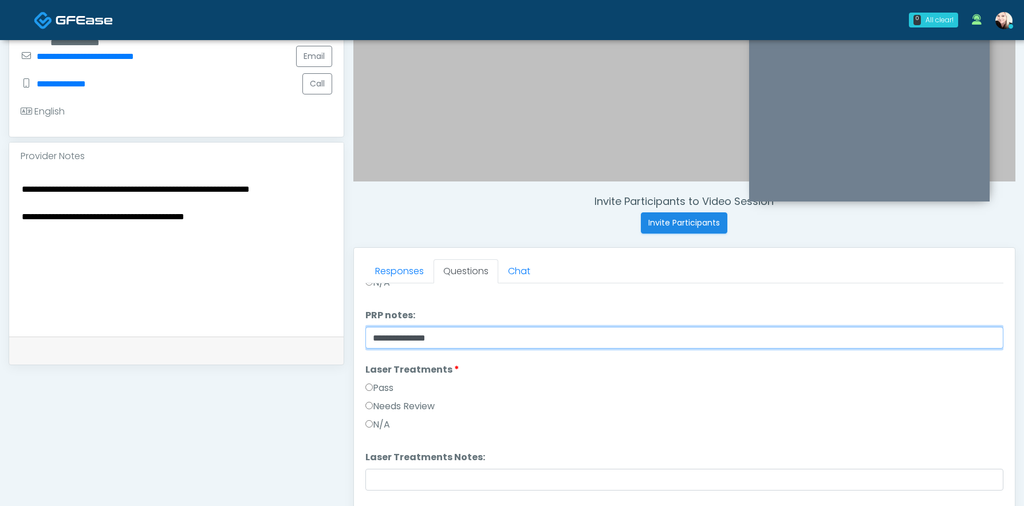
type input "**********"
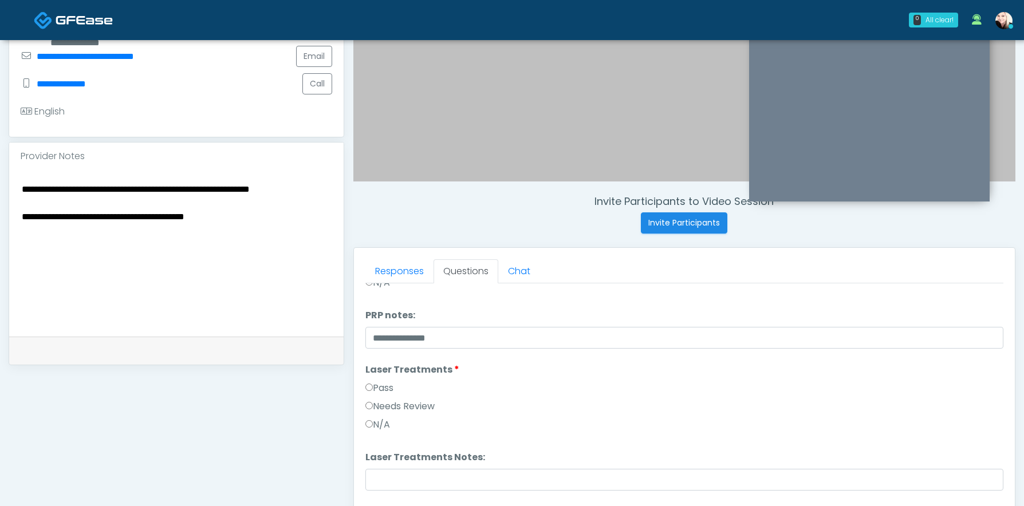
click at [380, 401] on label "Needs Review" at bounding box center [399, 407] width 69 height 14
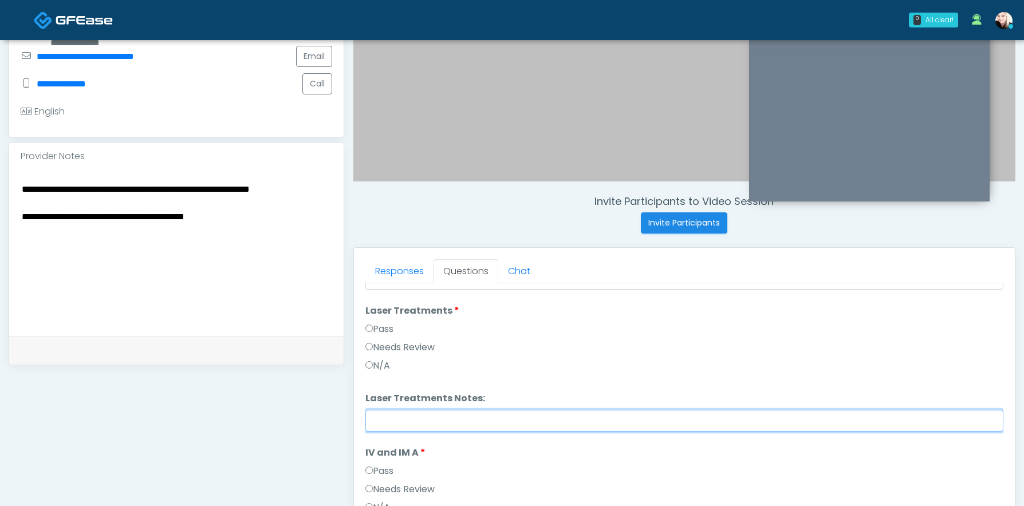
click at [380, 411] on input "Laser Treatments Notes:" at bounding box center [684, 421] width 638 height 22
paste input "**********"
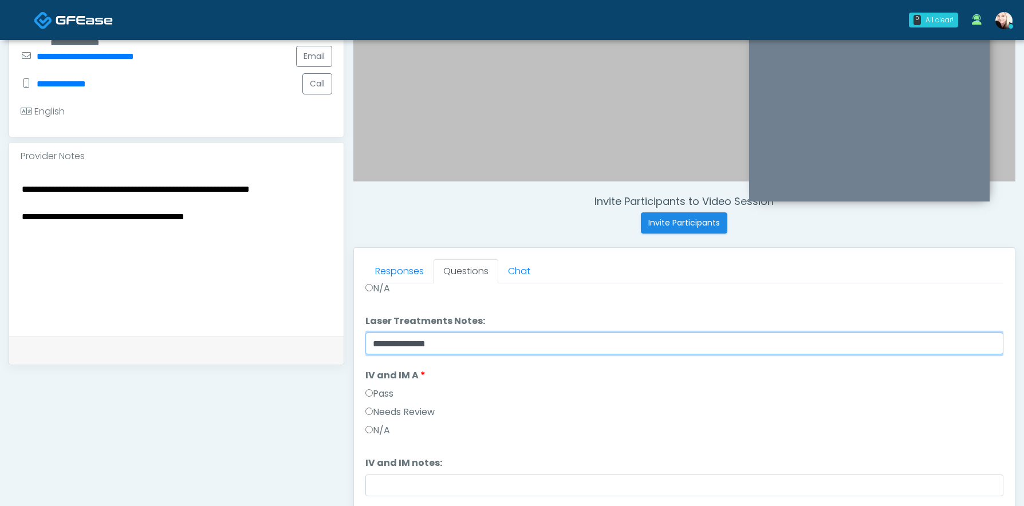
type input "**********"
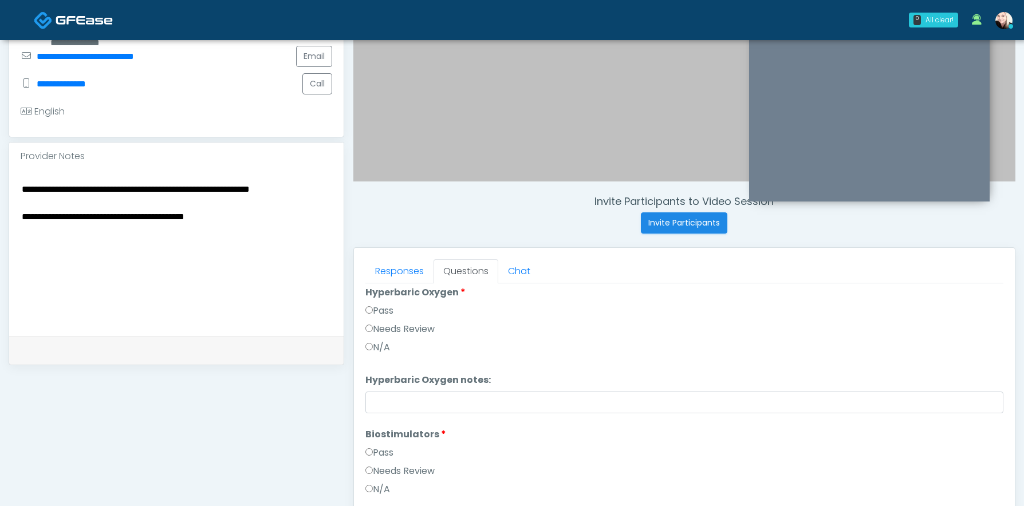
scroll to position [882, 0]
click at [371, 441] on li "Biostimulators Biostimulators Pass Needs Review N/A" at bounding box center [684, 460] width 638 height 73
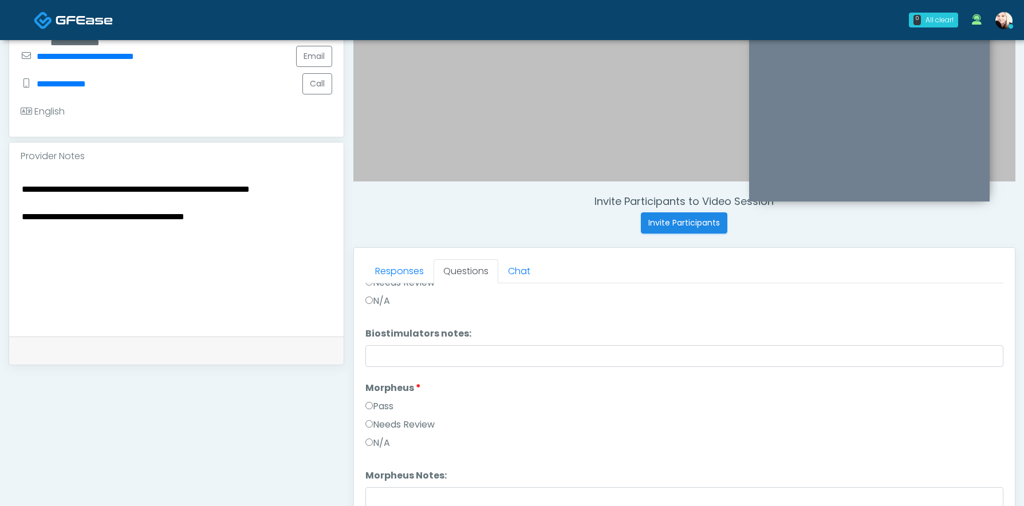
scroll to position [1066, 0]
click at [377, 425] on label "Needs Review" at bounding box center [399, 426] width 69 height 14
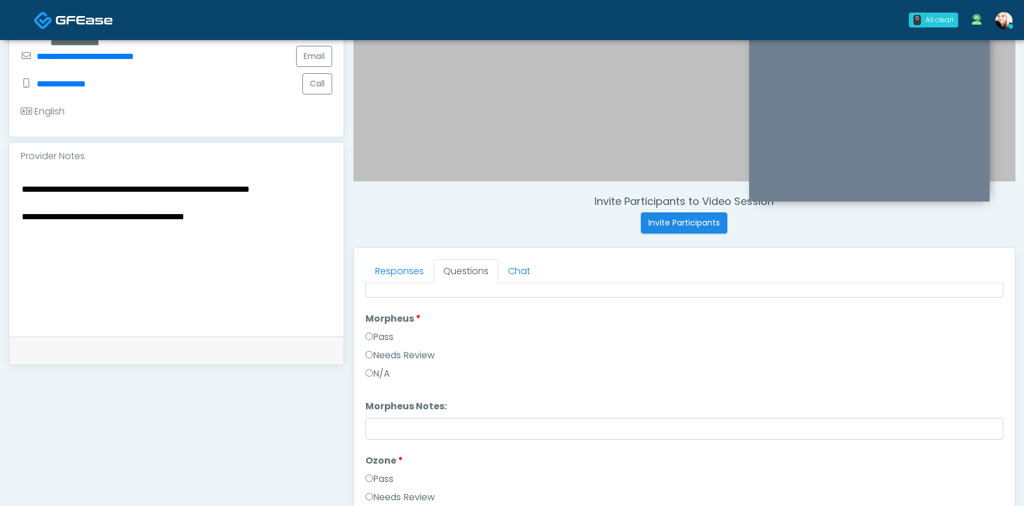
scroll to position [1140, 0]
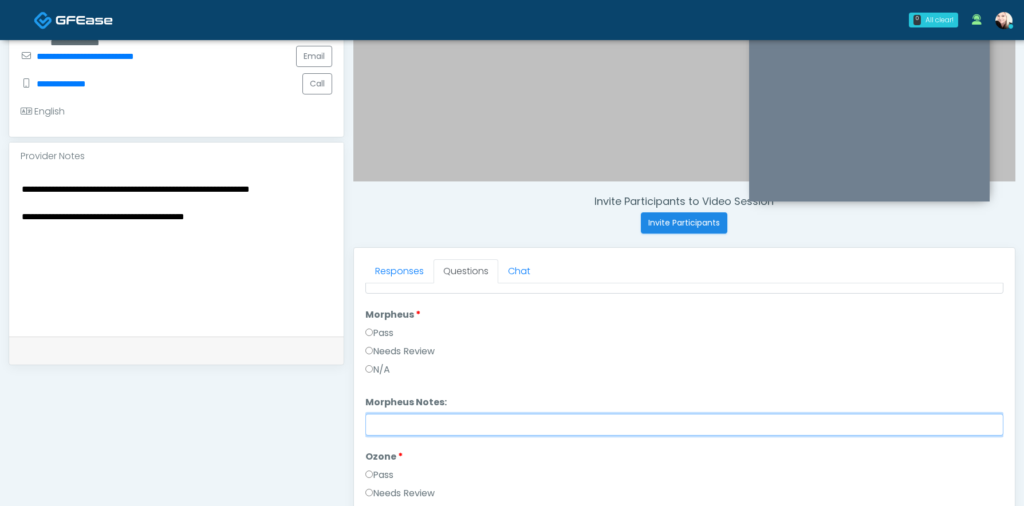
click at [384, 415] on input "Morpheus Notes:" at bounding box center [684, 425] width 638 height 22
paste input "**********"
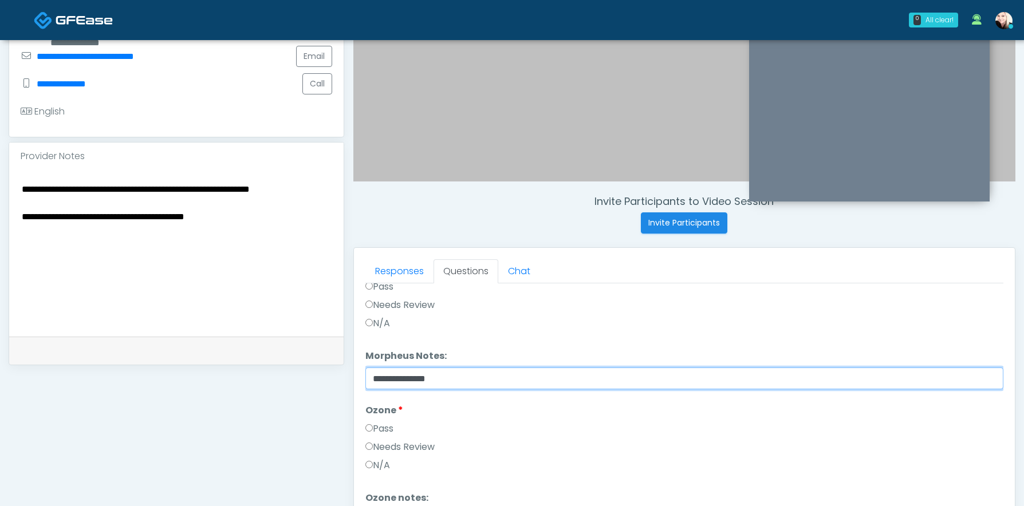
scroll to position [1193, 0]
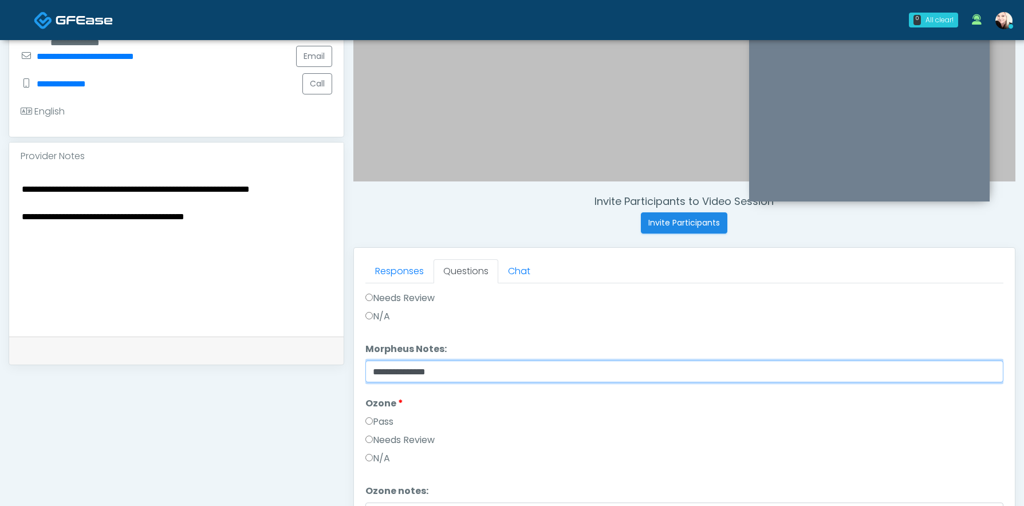
type input "**********"
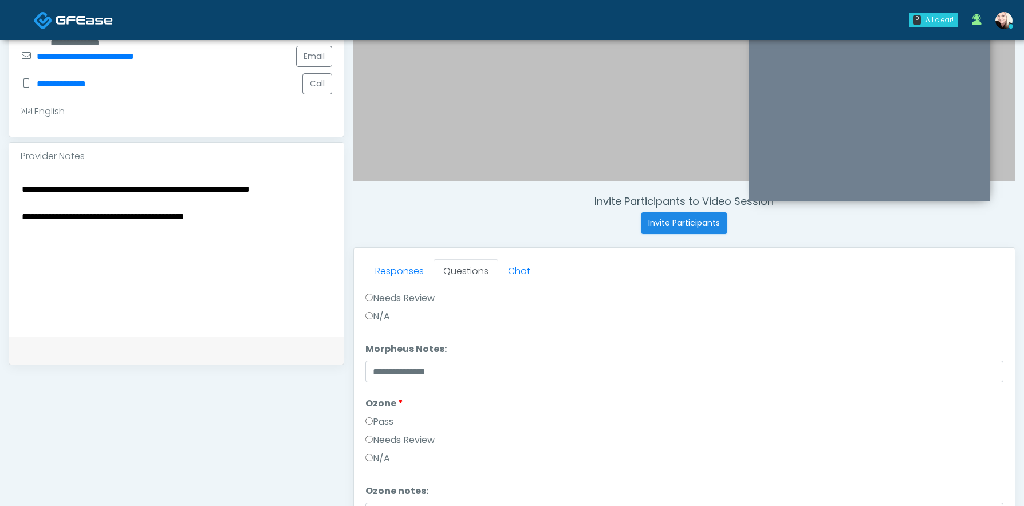
click at [370, 431] on div "Pass" at bounding box center [684, 424] width 638 height 18
click at [370, 417] on label "Pass" at bounding box center [379, 422] width 28 height 14
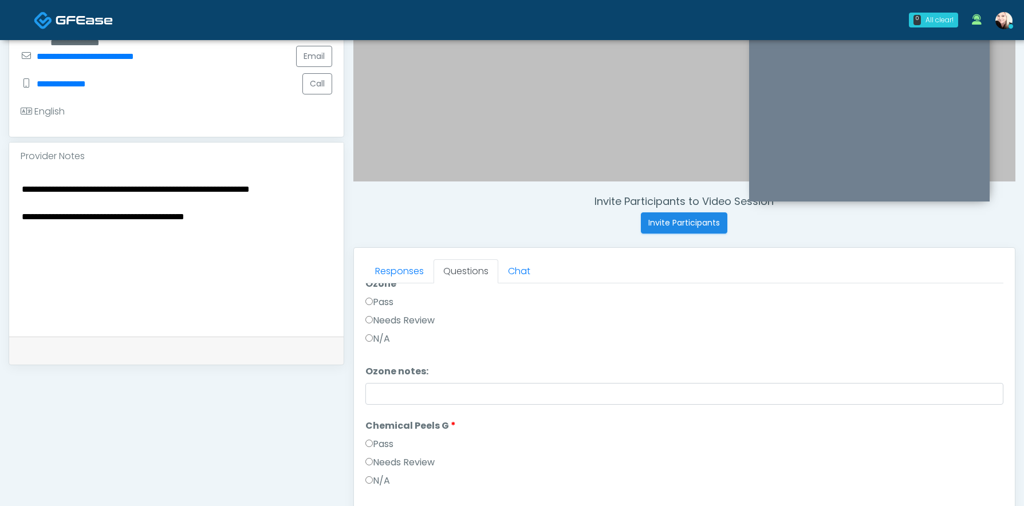
scroll to position [1326, 0]
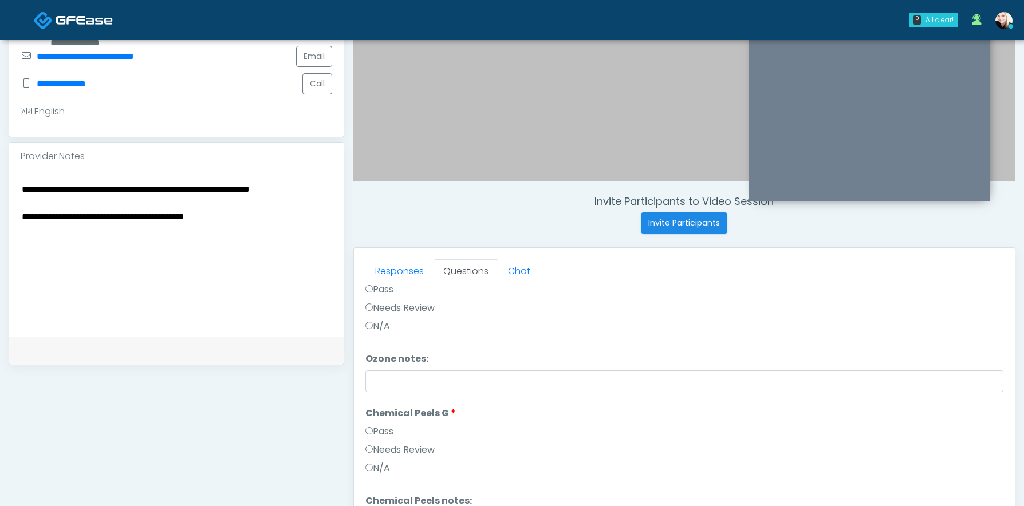
click at [369, 438] on label "Pass" at bounding box center [379, 432] width 28 height 14
click at [369, 455] on label "Needs Review" at bounding box center [399, 450] width 69 height 14
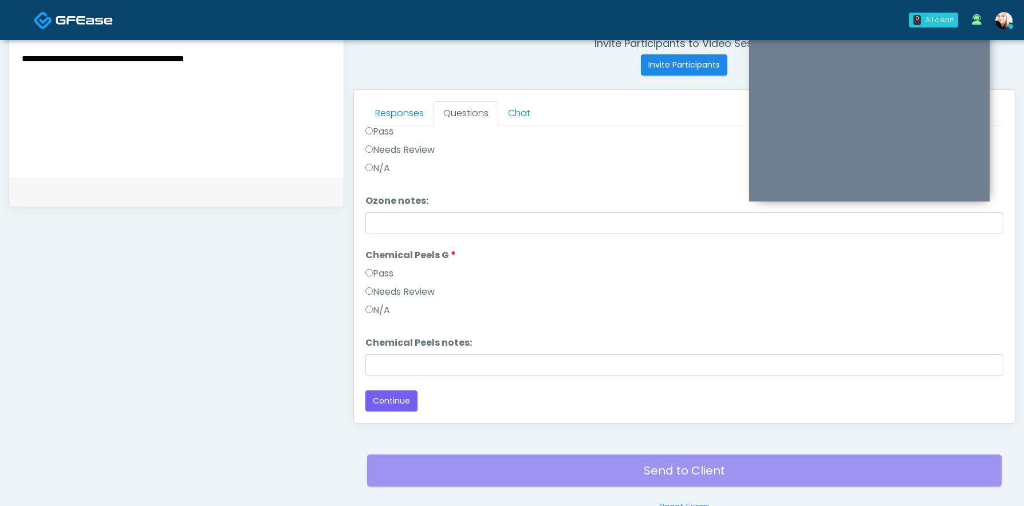
scroll to position [456, 0]
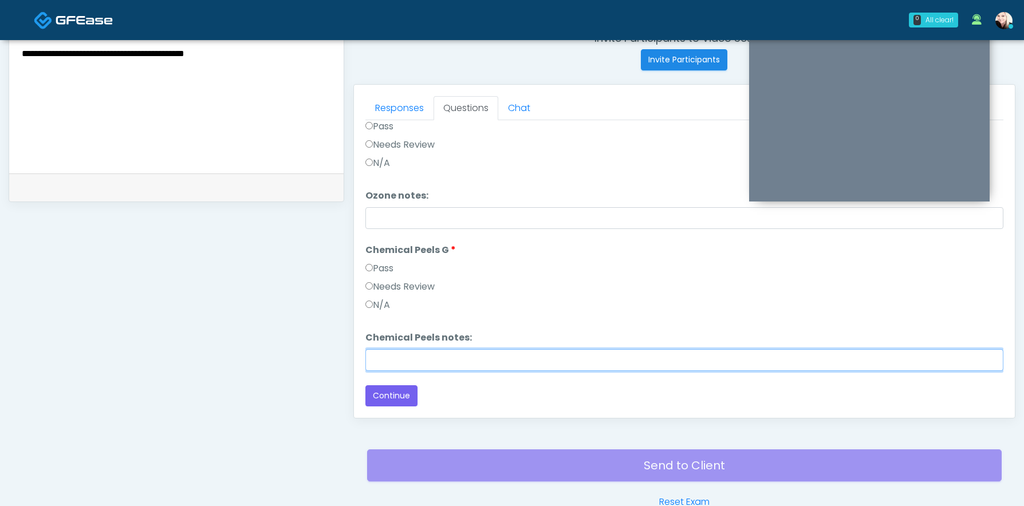
click at [389, 354] on input "Chemical Peels notes:" at bounding box center [684, 360] width 638 height 22
paste input "**********"
type input "**********"
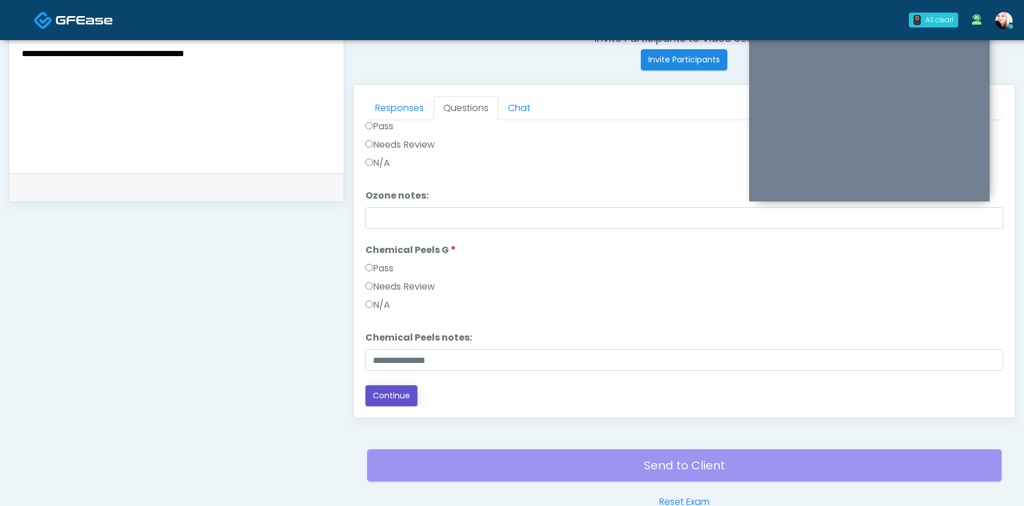
click at [381, 394] on button "Continue" at bounding box center [391, 395] width 52 height 21
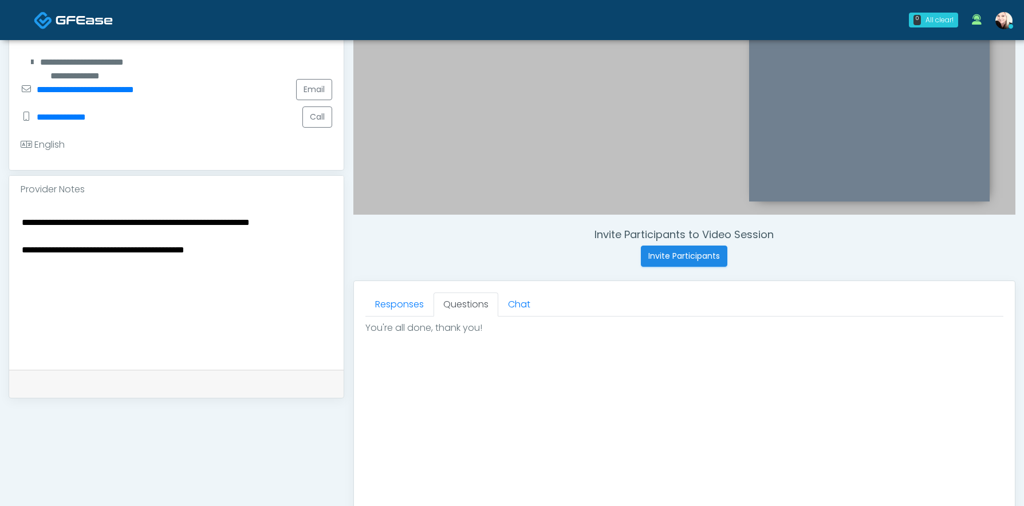
scroll to position [0, 0]
drag, startPoint x: 250, startPoint y: 244, endPoint x: 225, endPoint y: 245, distance: 25.2
click at [221, 243] on textarea "**********" at bounding box center [176, 285] width 311 height 140
drag, startPoint x: 241, startPoint y: 247, endPoint x: 219, endPoint y: 248, distance: 22.3
click at [219, 248] on textarea "**********" at bounding box center [176, 285] width 311 height 140
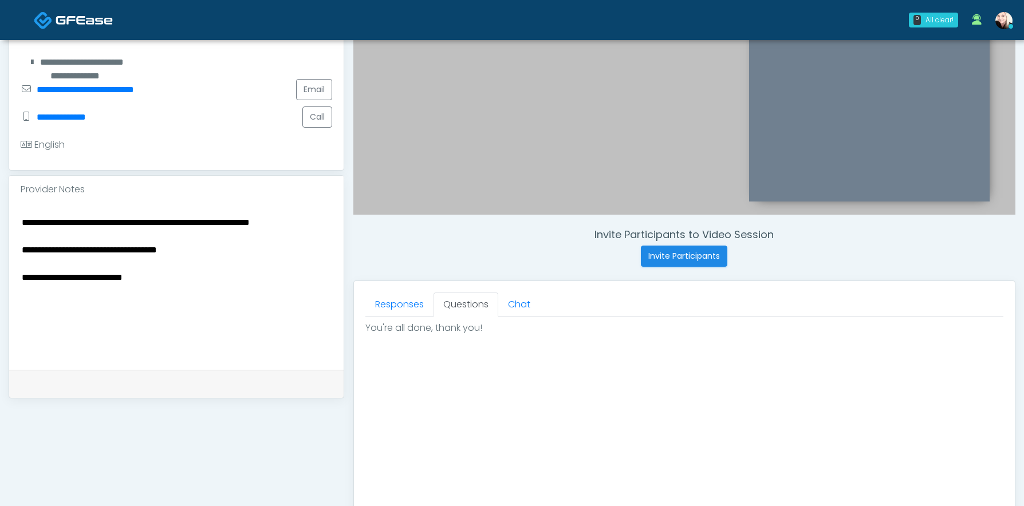
click at [282, 224] on textarea "**********" at bounding box center [176, 285] width 311 height 140
drag, startPoint x: 332, startPoint y: 224, endPoint x: 0, endPoint y: 222, distance: 331.5
click at [0, 222] on div "**********" at bounding box center [512, 268] width 1024 height 975
click at [23, 251] on textarea "**********" at bounding box center [176, 285] width 311 height 140
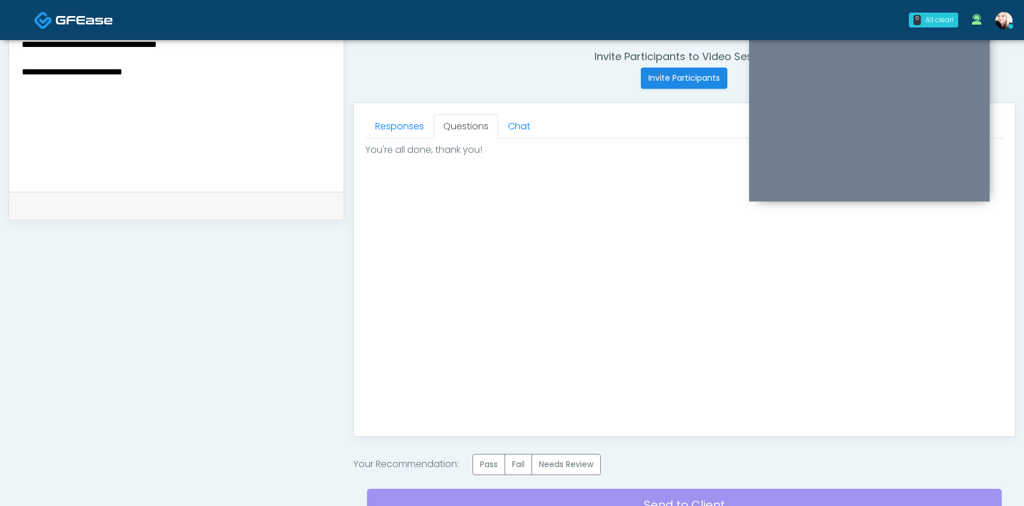
scroll to position [463, 0]
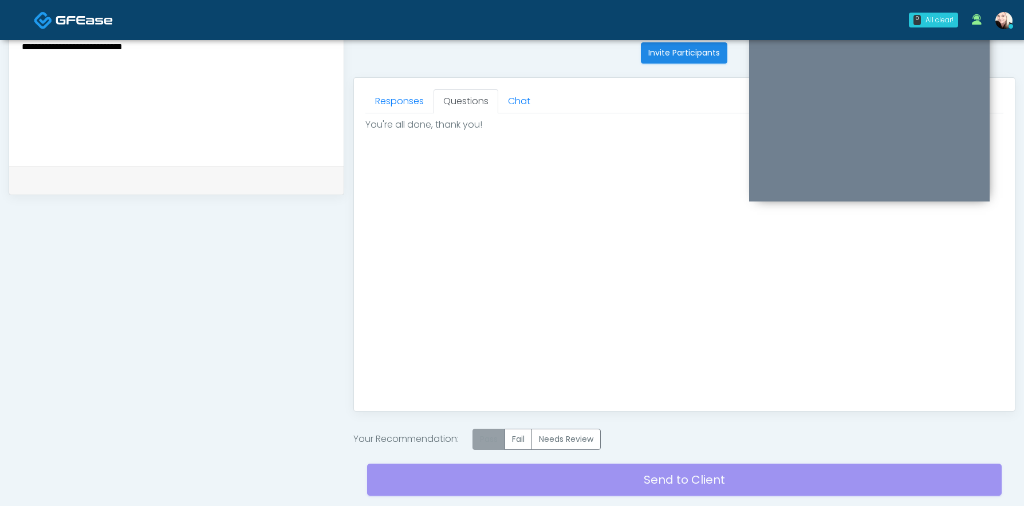
type textarea "**********"
click at [480, 440] on label "Pass" at bounding box center [488, 439] width 33 height 21
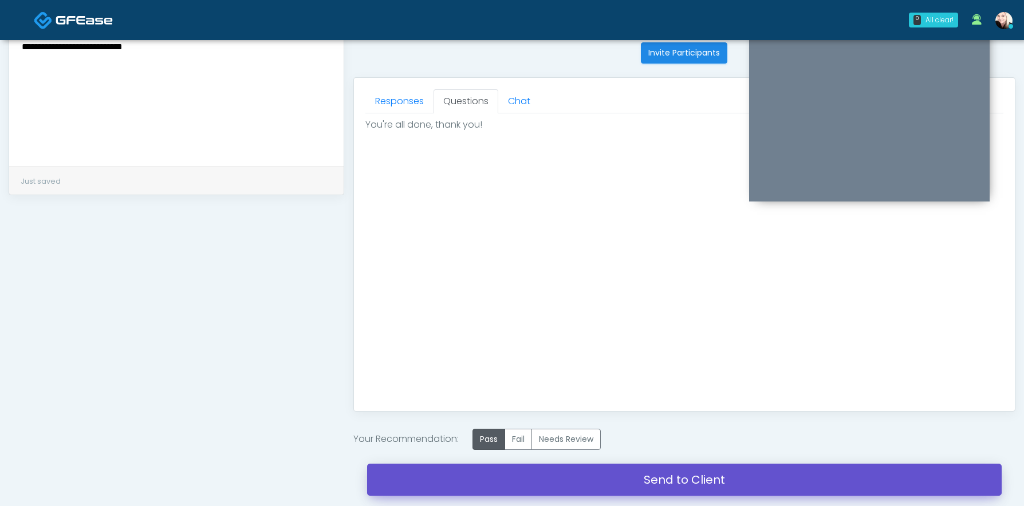
click at [634, 479] on link "Send to Client" at bounding box center [684, 480] width 634 height 32
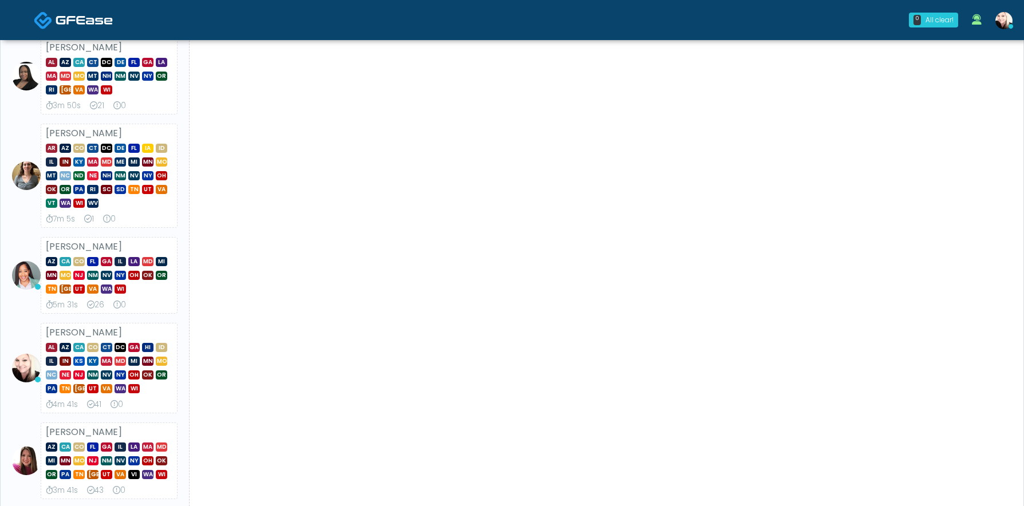
scroll to position [391, 0]
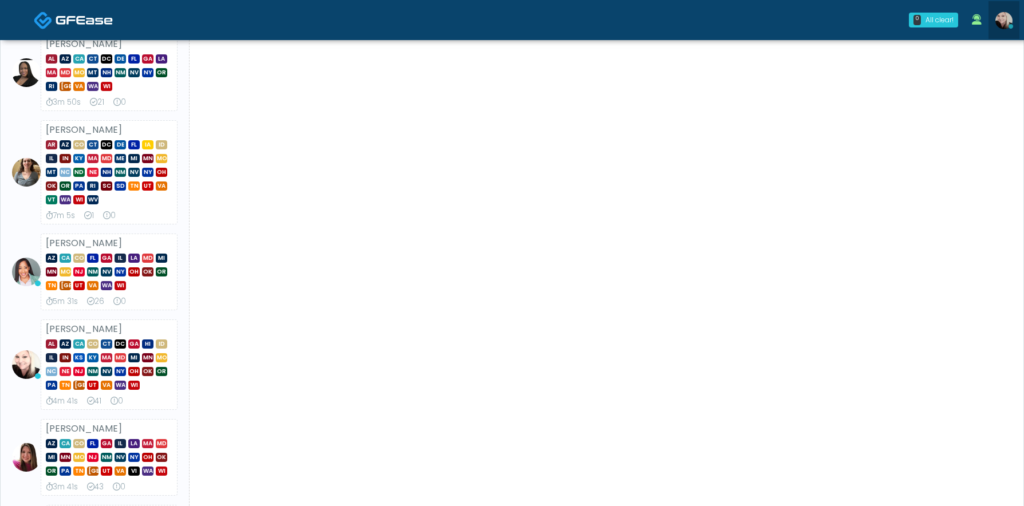
click at [1001, 19] on img at bounding box center [1003, 20] width 17 height 17
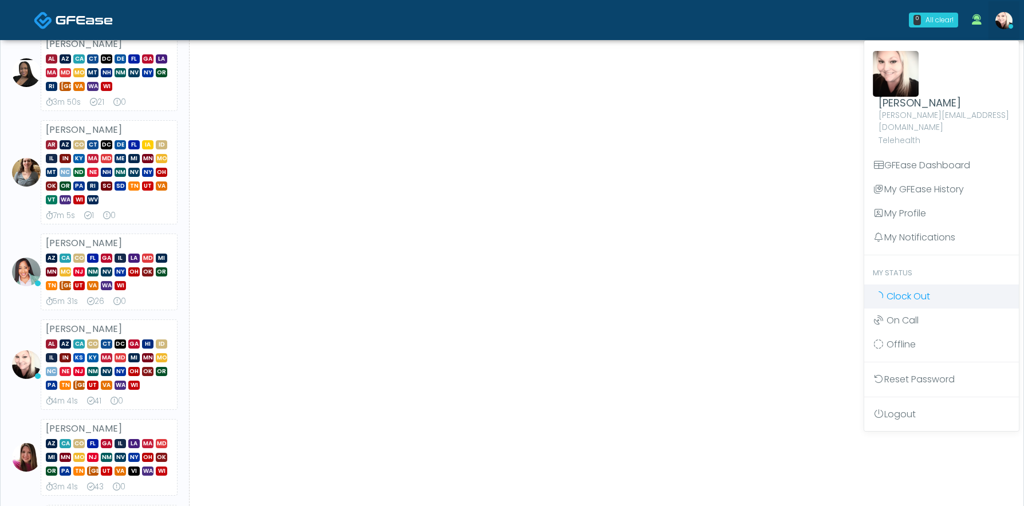
click at [882, 291] on icon at bounding box center [878, 296] width 13 height 10
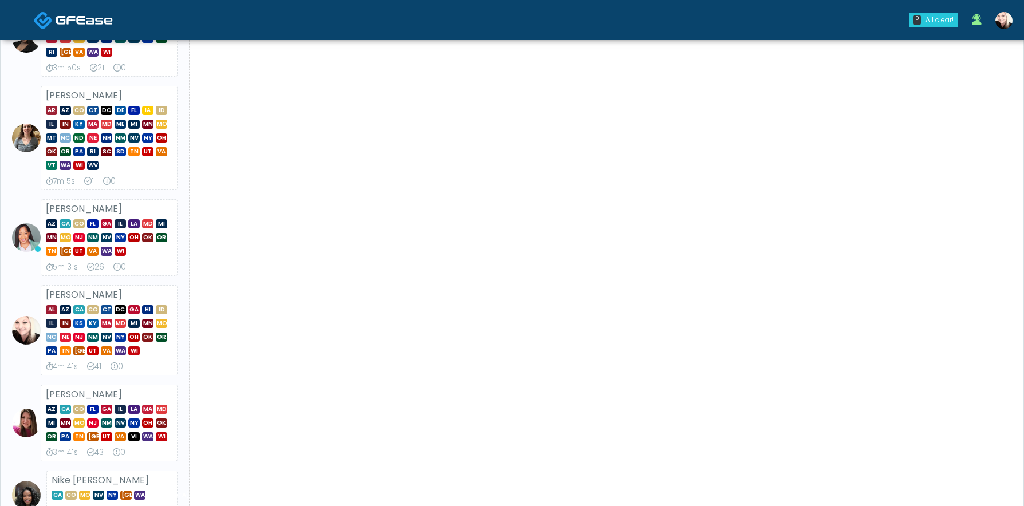
scroll to position [426, 0]
